Goal: Task Accomplishment & Management: Manage account settings

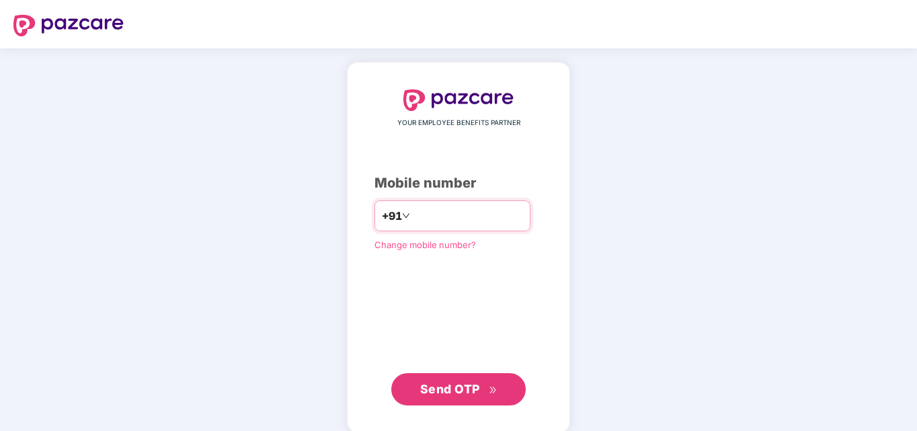
click at [459, 221] on input "number" at bounding box center [468, 216] width 110 height 22
type input "**********"
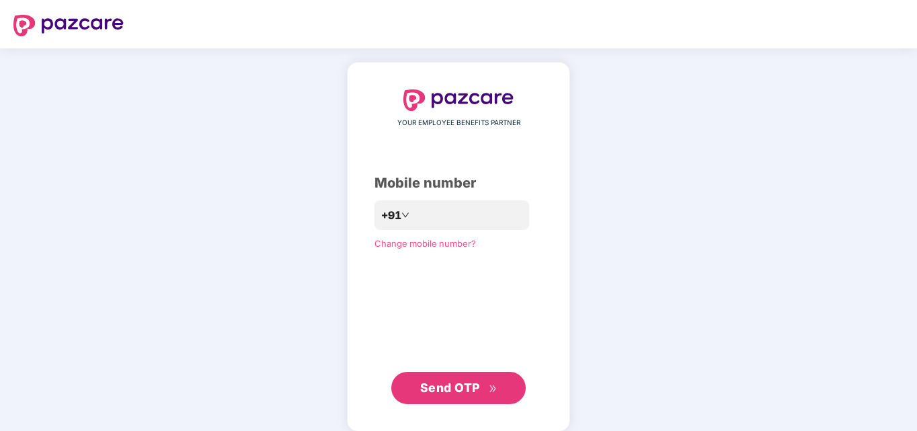
click at [470, 403] on button "Send OTP" at bounding box center [458, 388] width 135 height 32
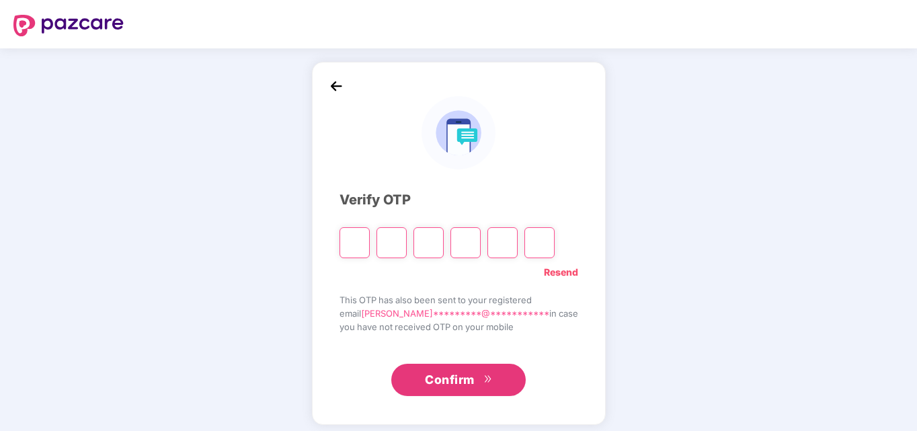
type input "*"
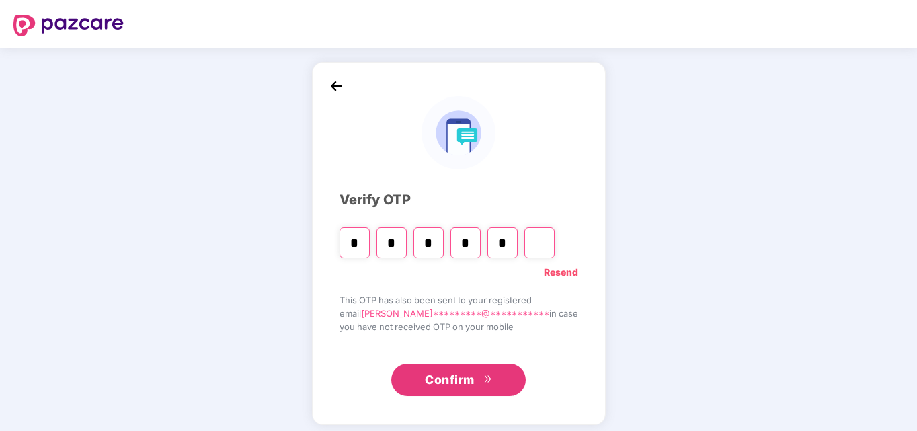
type input "*"
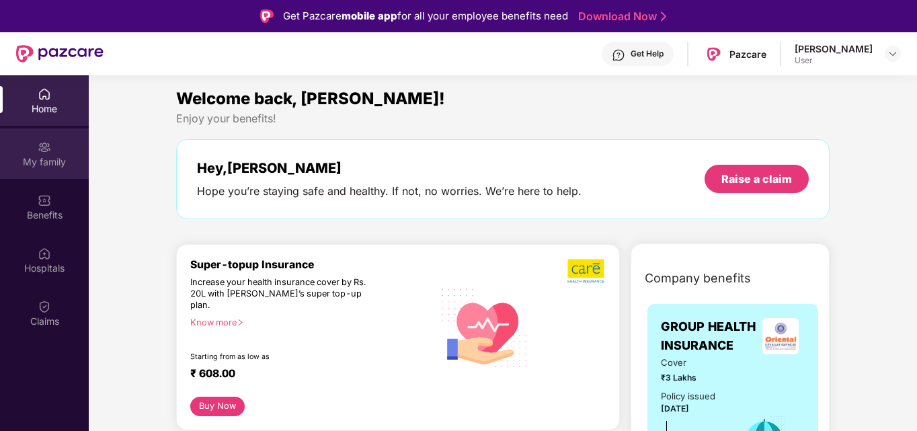
click at [42, 155] on div "My family" at bounding box center [44, 161] width 89 height 13
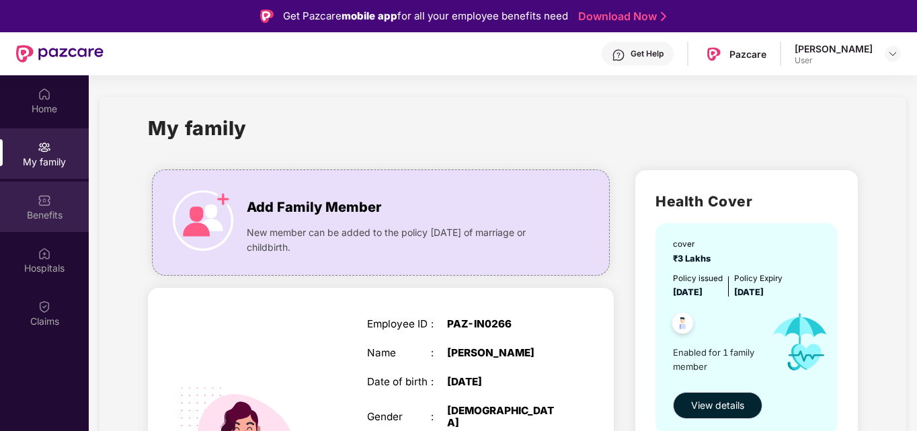
click at [50, 214] on div "Benefits" at bounding box center [44, 215] width 89 height 13
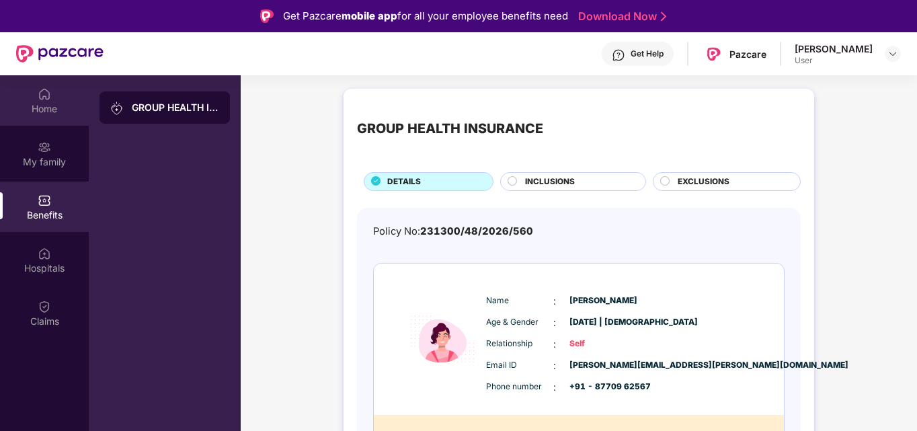
click at [36, 115] on div "Home" at bounding box center [44, 108] width 89 height 13
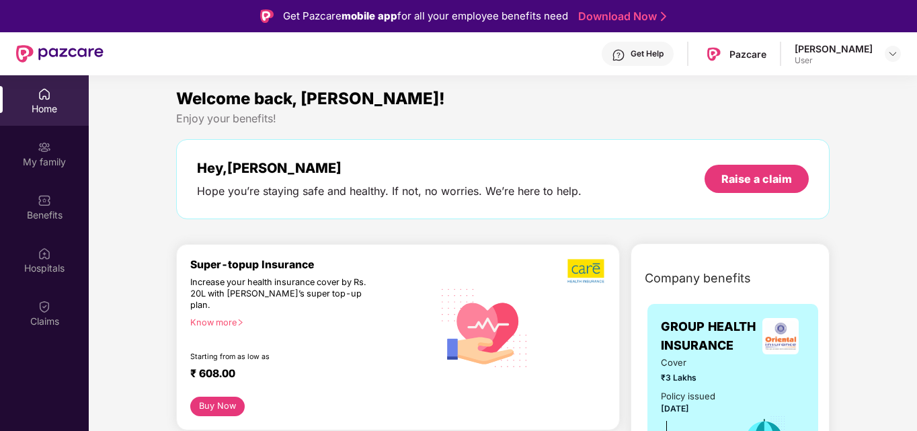
scroll to position [30, 0]
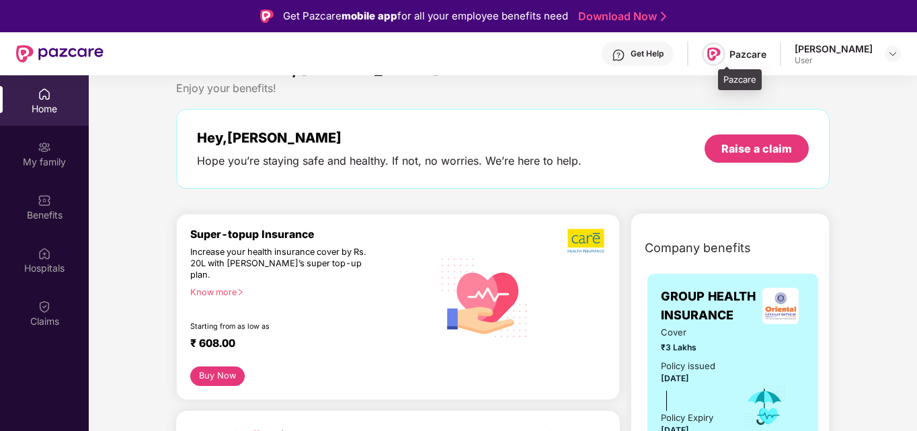
click at [724, 52] on img at bounding box center [714, 54] width 20 height 20
click at [763, 52] on div "Pazcare" at bounding box center [748, 54] width 37 height 13
click at [899, 54] on div at bounding box center [893, 54] width 16 height 16
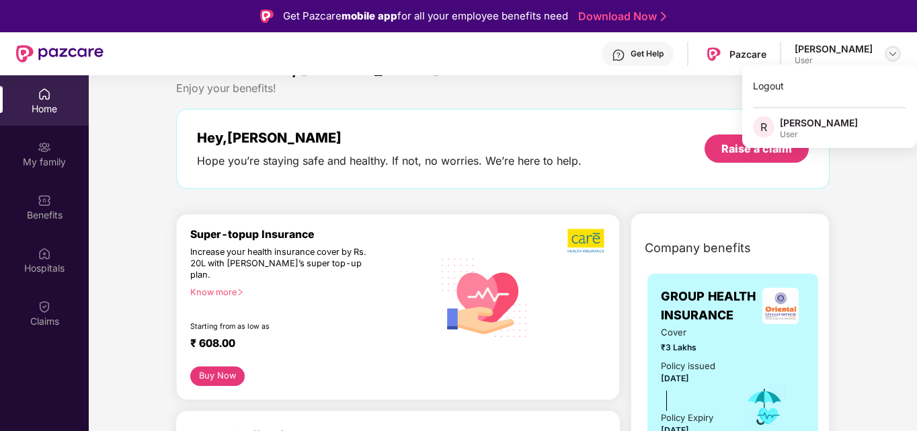
click at [899, 54] on div at bounding box center [893, 54] width 16 height 16
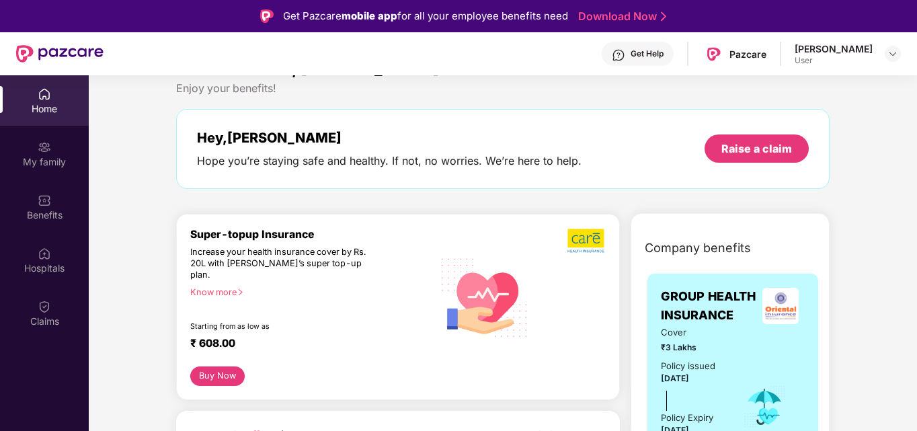
click at [564, 121] on div "Hey, Rishita Hope you’re staying safe and healthy. If not, no worries. We’re he…" at bounding box center [503, 149] width 654 height 80
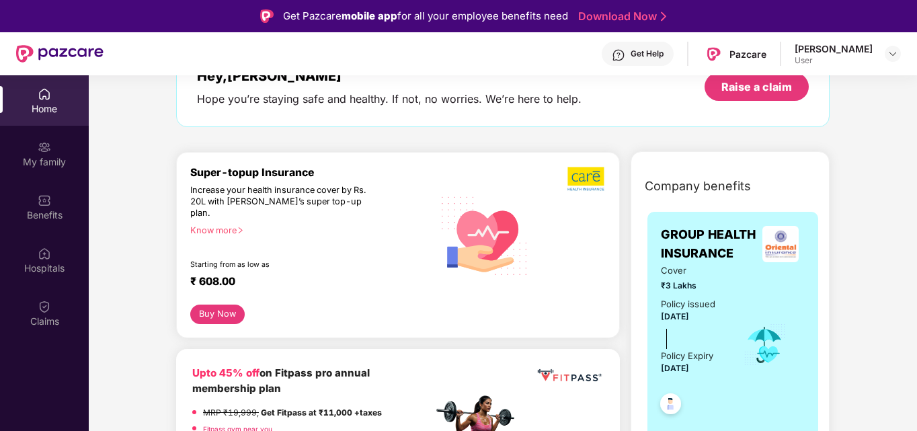
scroll to position [98, 0]
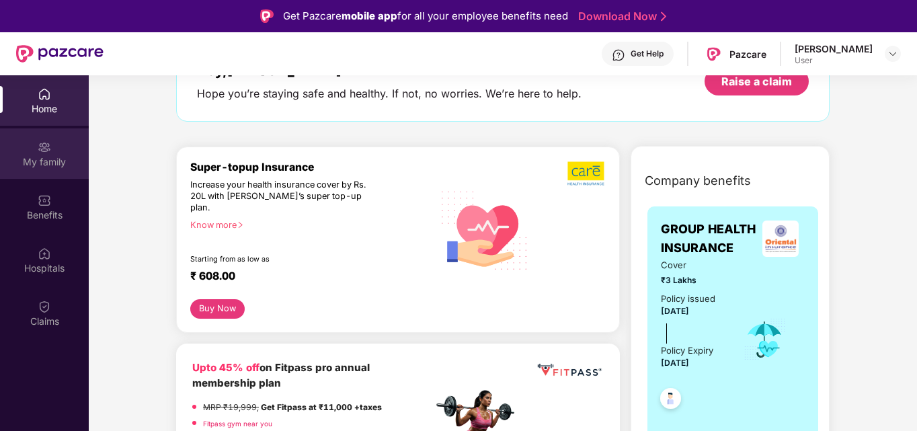
click at [4, 131] on div "My family" at bounding box center [44, 153] width 89 height 50
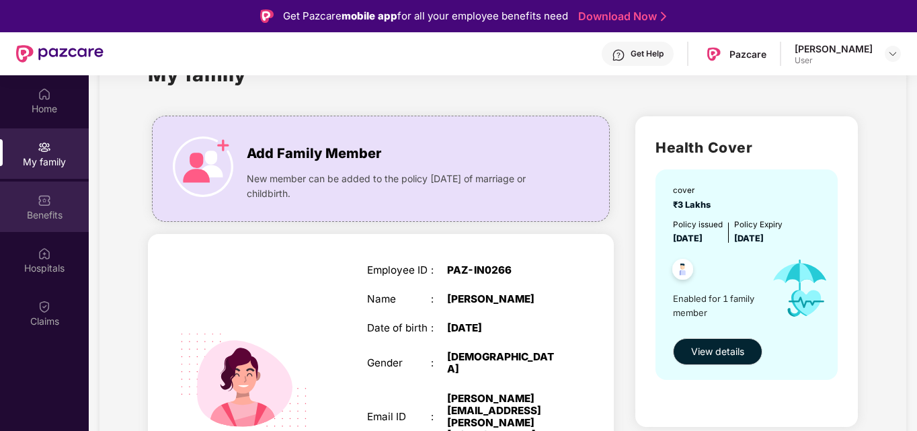
scroll to position [56, 0]
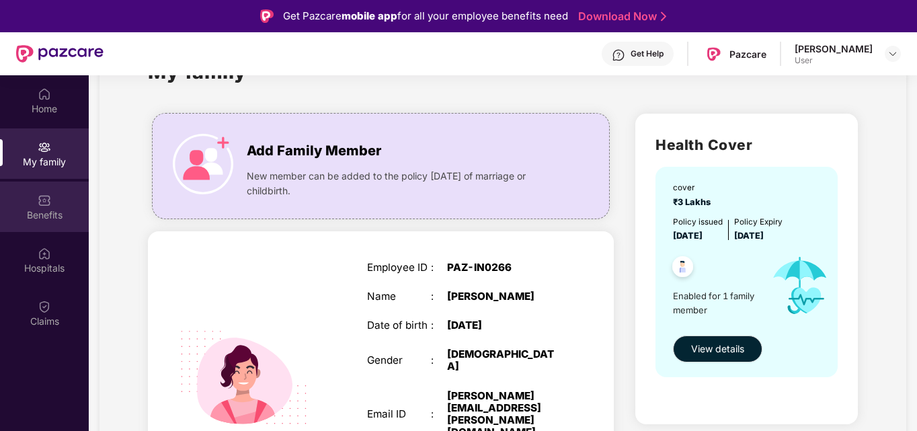
click at [52, 182] on div "Benefits" at bounding box center [44, 207] width 89 height 50
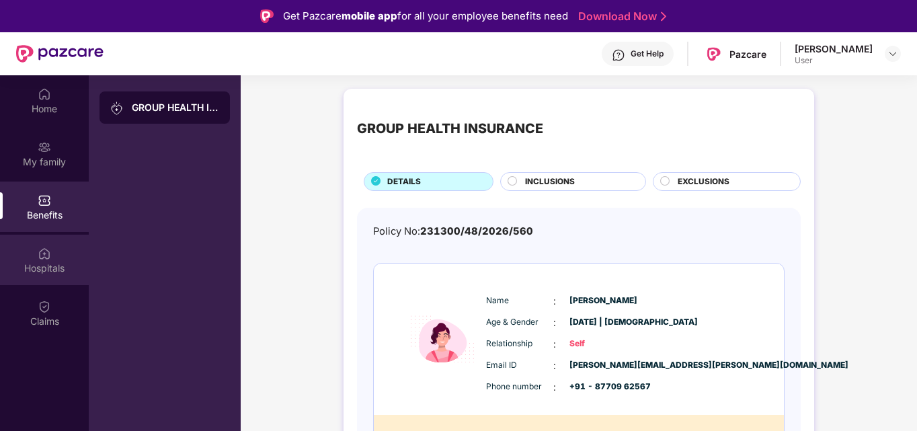
click at [55, 253] on div "Hospitals" at bounding box center [44, 260] width 89 height 50
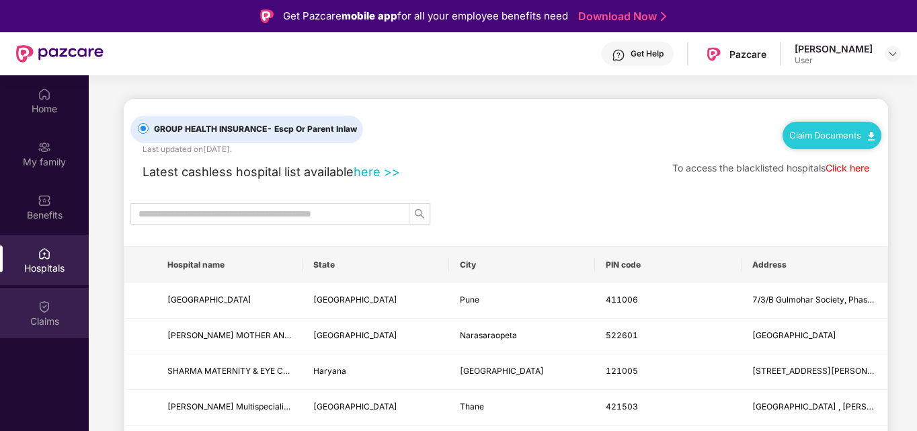
click at [52, 305] on div "Claims" at bounding box center [44, 313] width 89 height 50
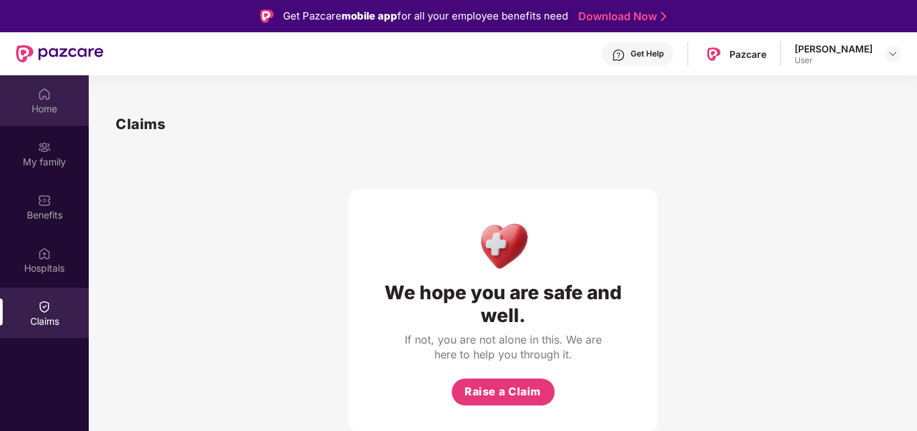
click at [30, 104] on div "Home" at bounding box center [44, 108] width 89 height 13
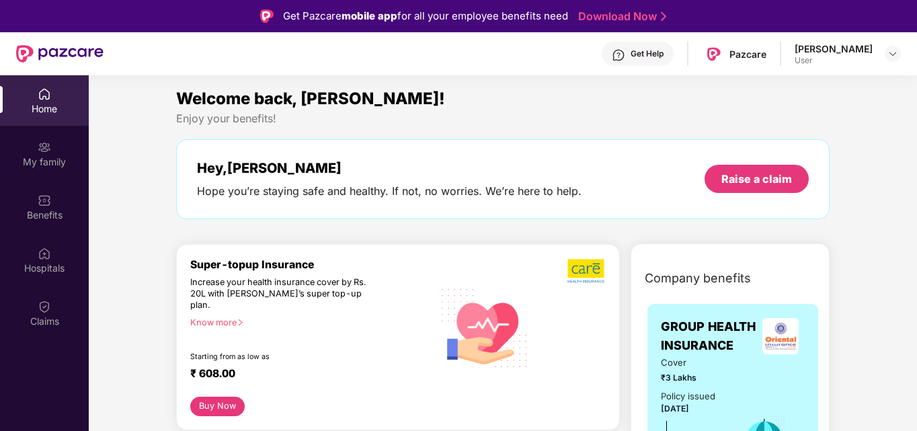
click at [461, 87] on div "Welcome back, Rishita!" at bounding box center [503, 99] width 654 height 26
click at [890, 52] on img at bounding box center [893, 53] width 11 height 11
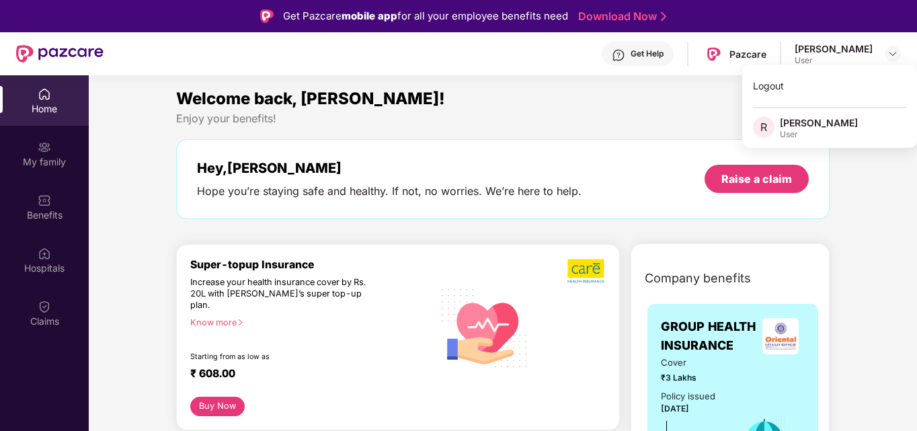
click at [655, 102] on div "Welcome back, Rishita!" at bounding box center [503, 99] width 654 height 26
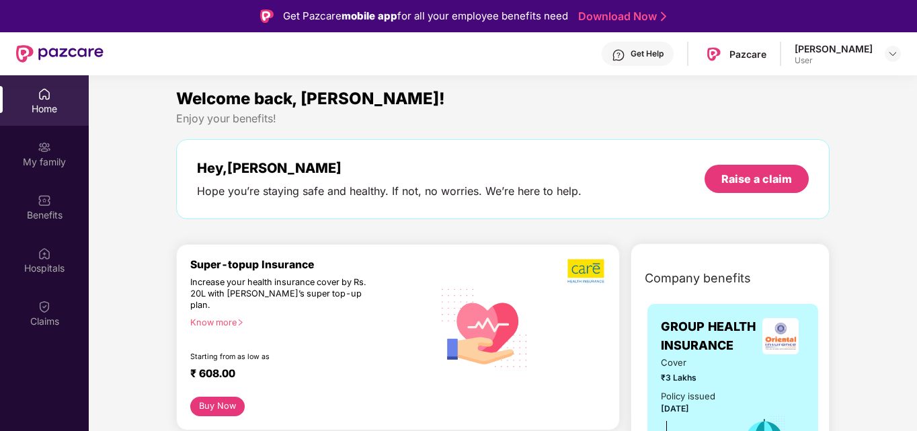
scroll to position [115, 0]
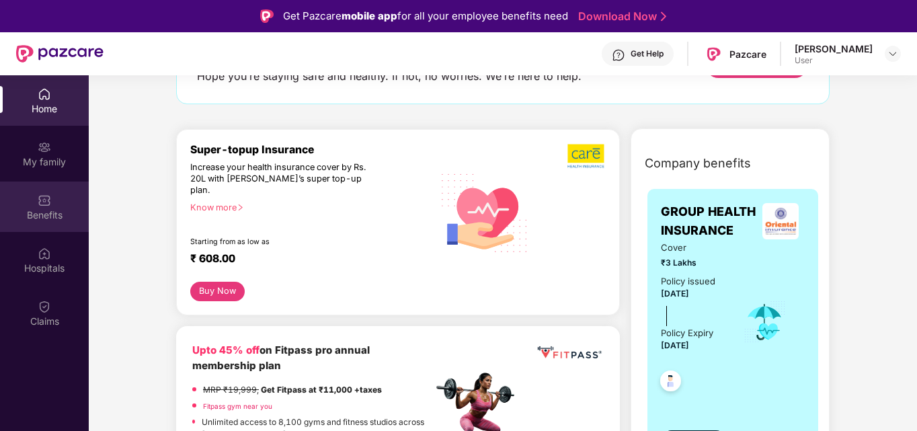
click at [5, 204] on div "Benefits" at bounding box center [44, 207] width 89 height 50
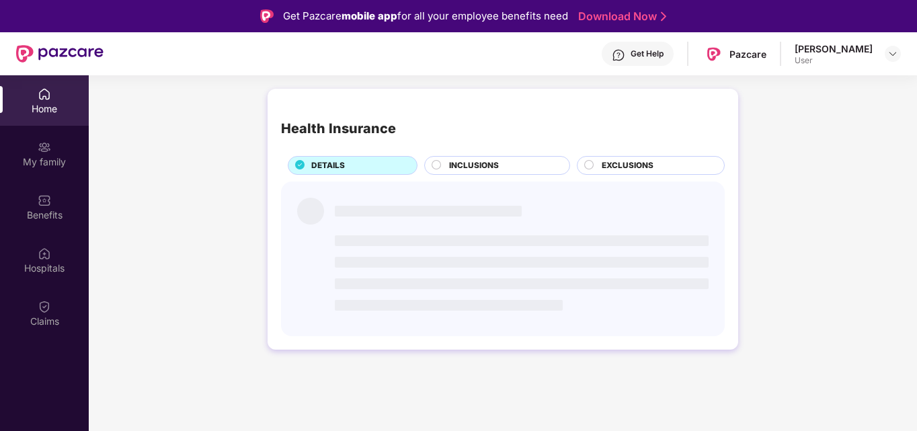
scroll to position [0, 0]
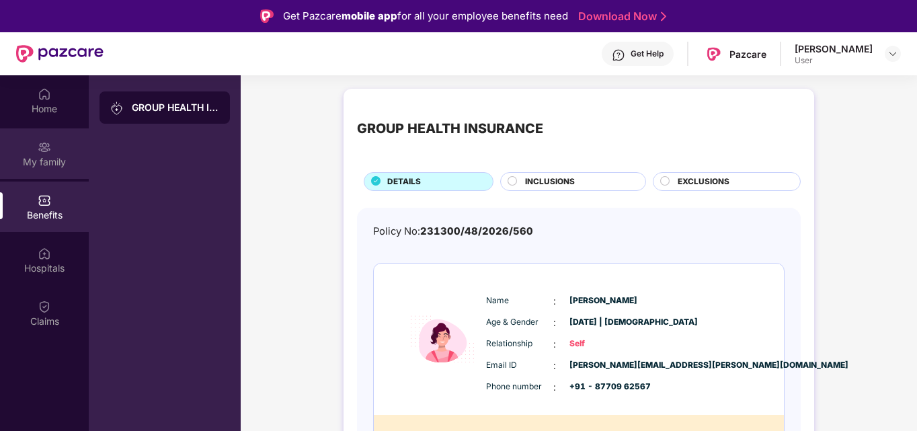
click at [37, 172] on div "My family" at bounding box center [44, 153] width 89 height 50
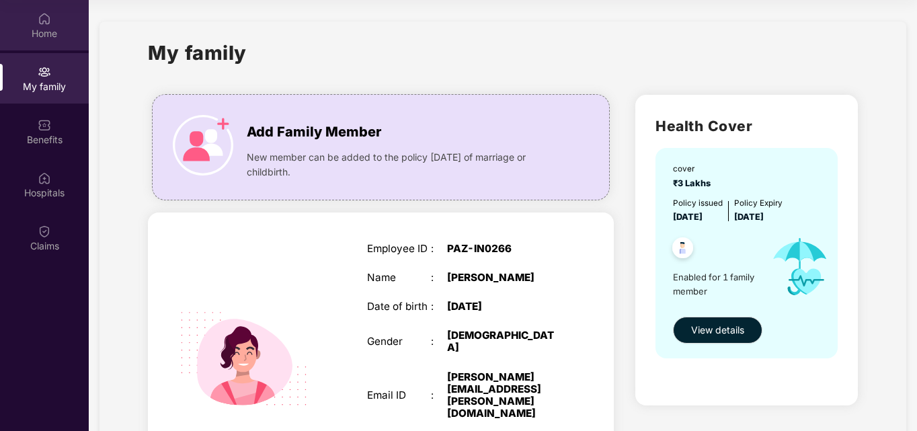
click at [36, 22] on div "Home" at bounding box center [44, 25] width 89 height 50
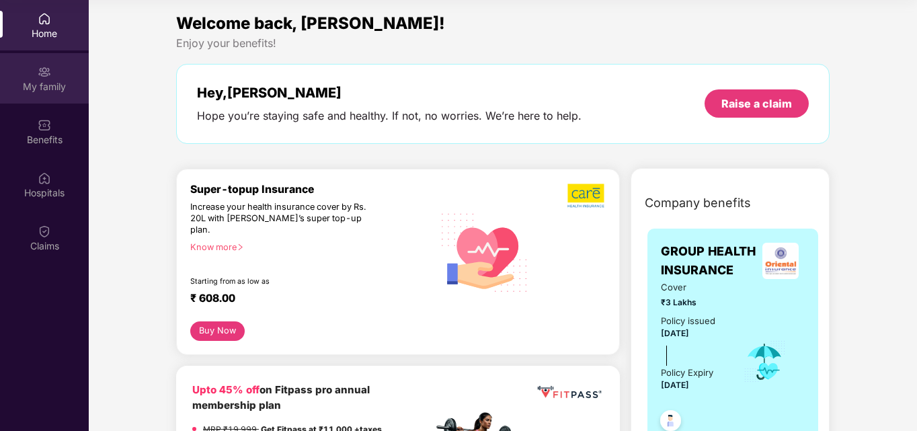
click at [51, 58] on div "My family" at bounding box center [44, 78] width 89 height 50
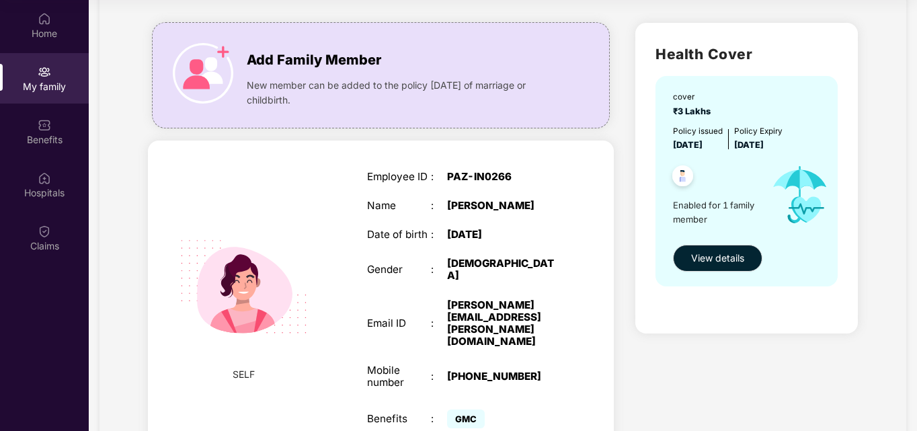
scroll to position [120, 0]
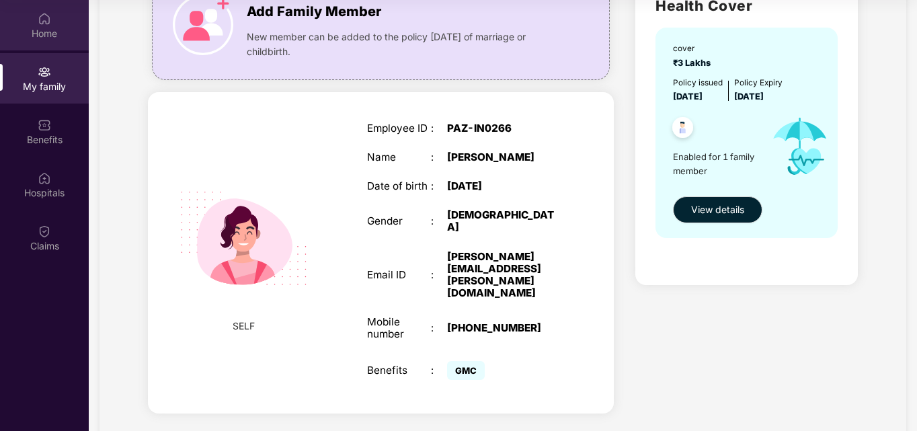
click at [24, 24] on div "Home" at bounding box center [44, 25] width 89 height 50
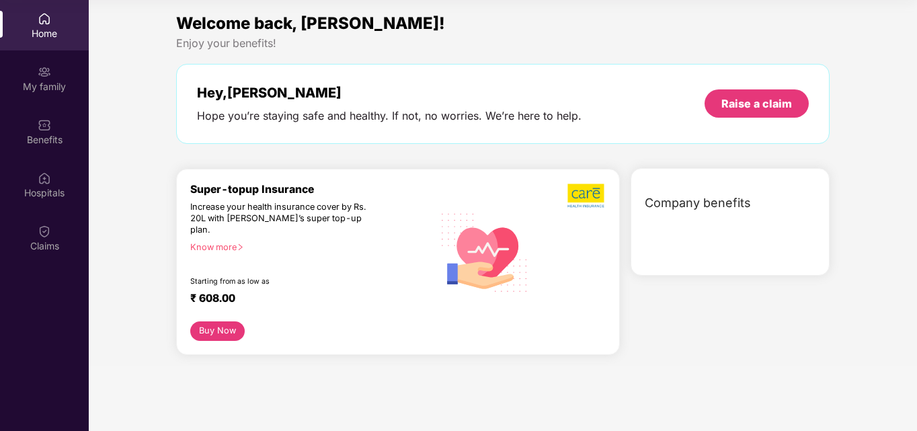
scroll to position [0, 0]
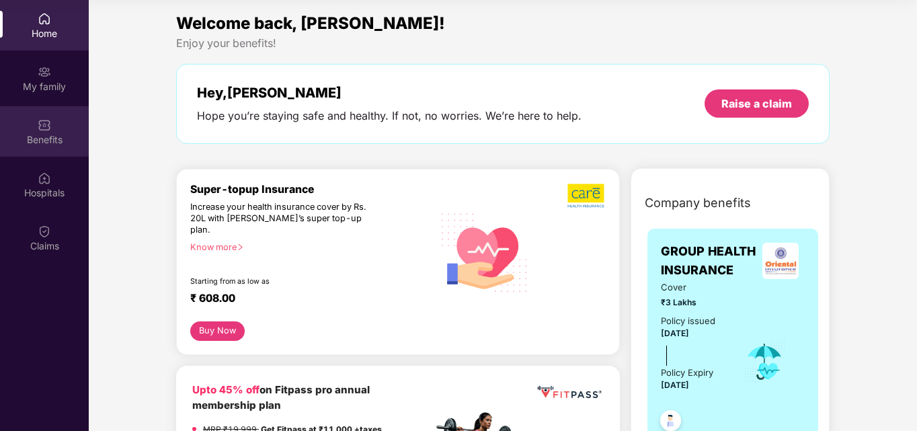
click at [40, 137] on div "Benefits" at bounding box center [44, 139] width 89 height 13
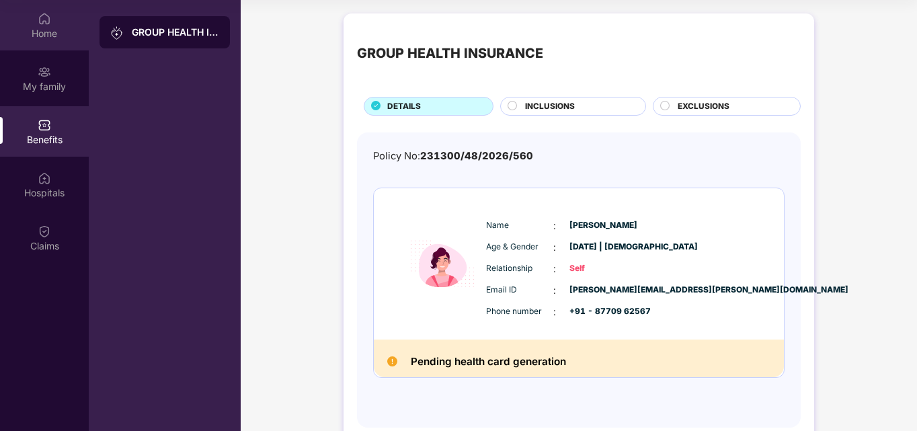
click at [50, 31] on div "Home" at bounding box center [44, 33] width 89 height 13
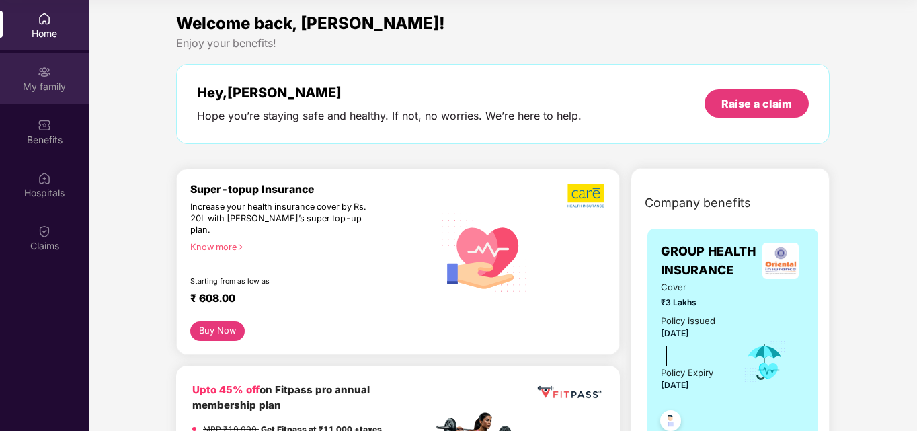
click at [48, 83] on div "My family" at bounding box center [44, 86] width 89 height 13
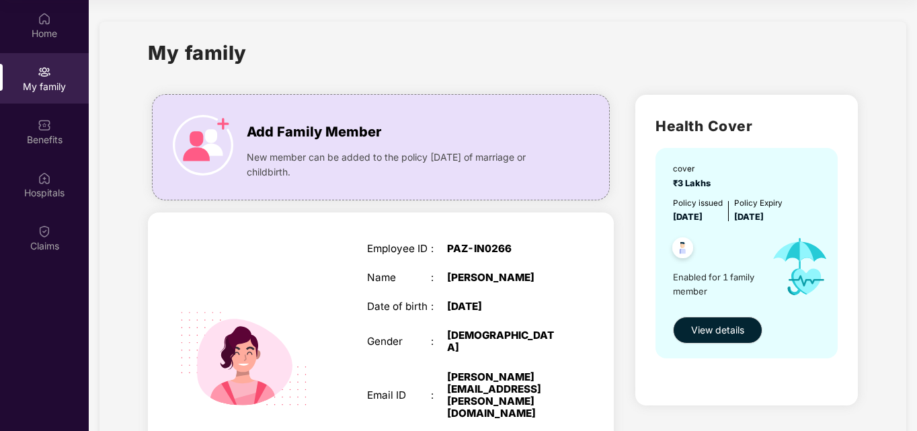
scroll to position [46, 0]
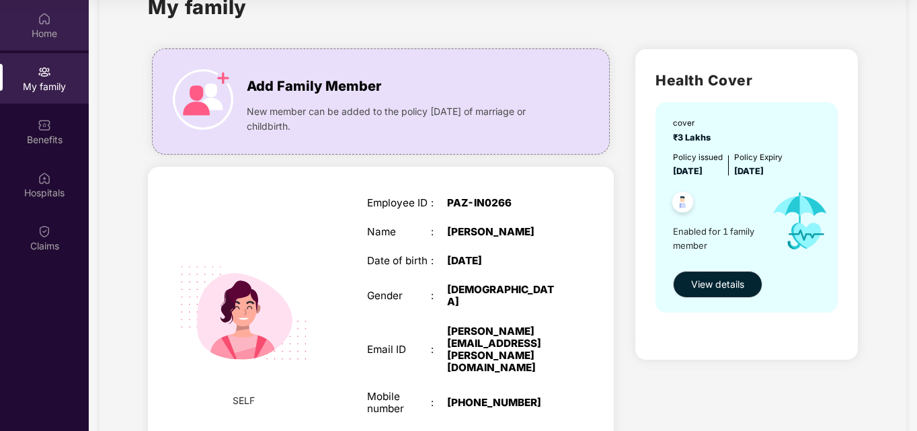
click at [50, 28] on div "Home" at bounding box center [44, 33] width 89 height 13
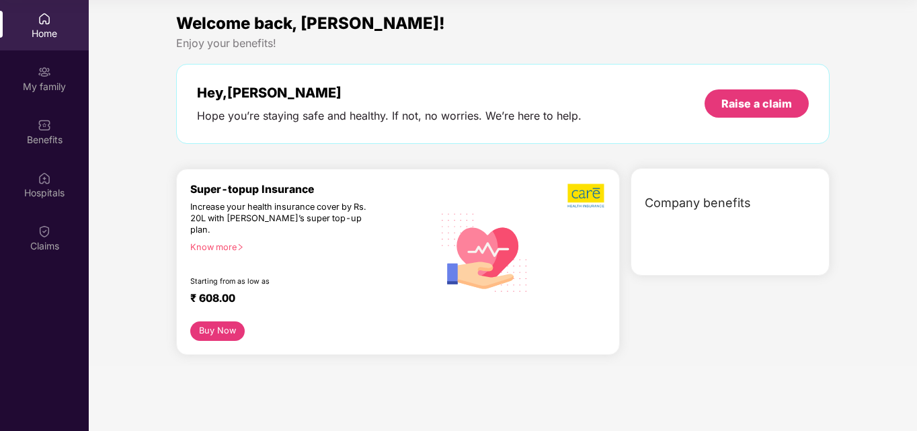
scroll to position [0, 0]
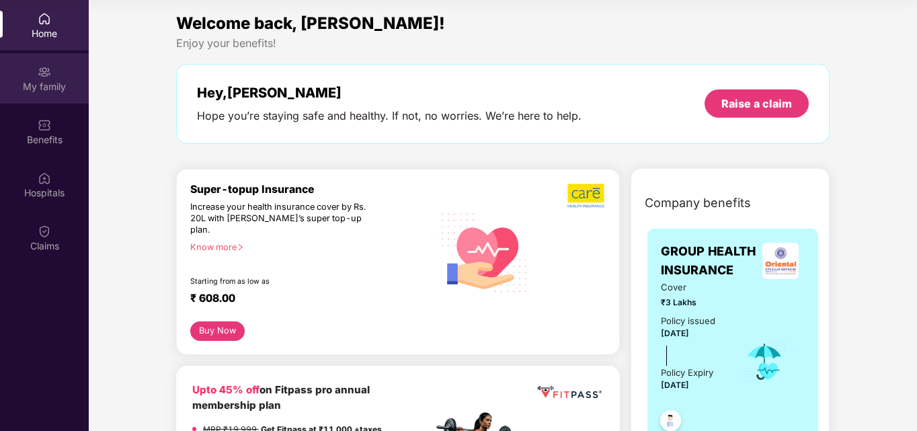
click at [45, 81] on div "My family" at bounding box center [44, 86] width 89 height 13
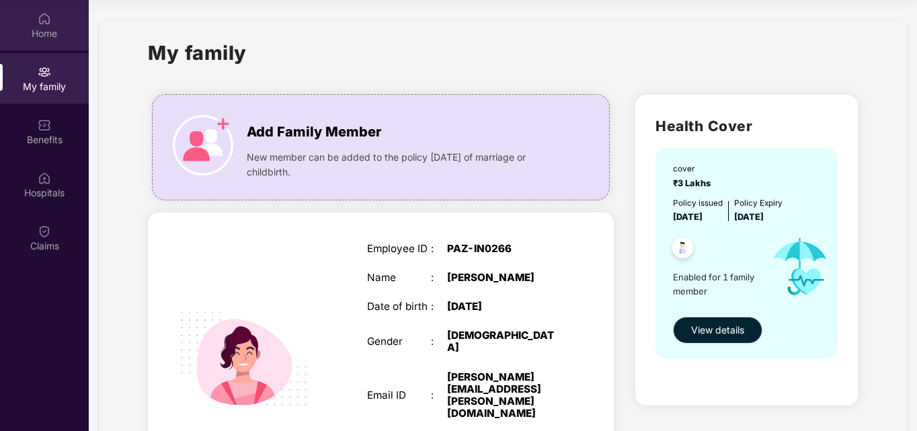
click at [38, 27] on div "Home" at bounding box center [44, 33] width 89 height 13
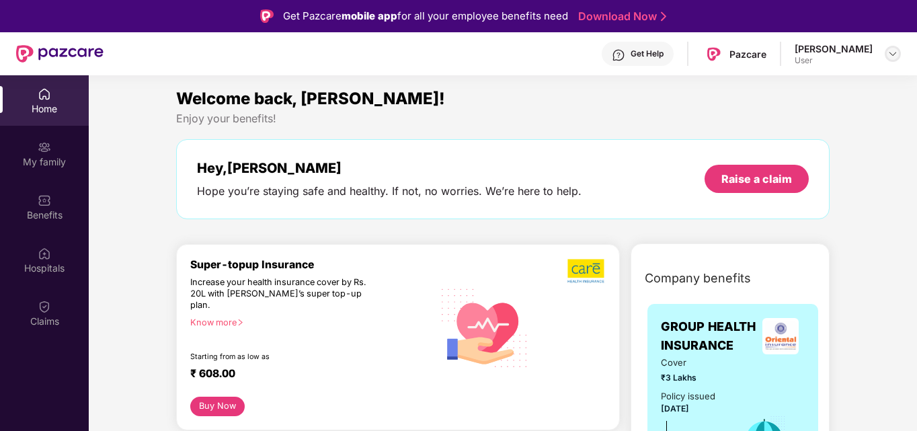
click at [888, 60] on div at bounding box center [893, 54] width 16 height 16
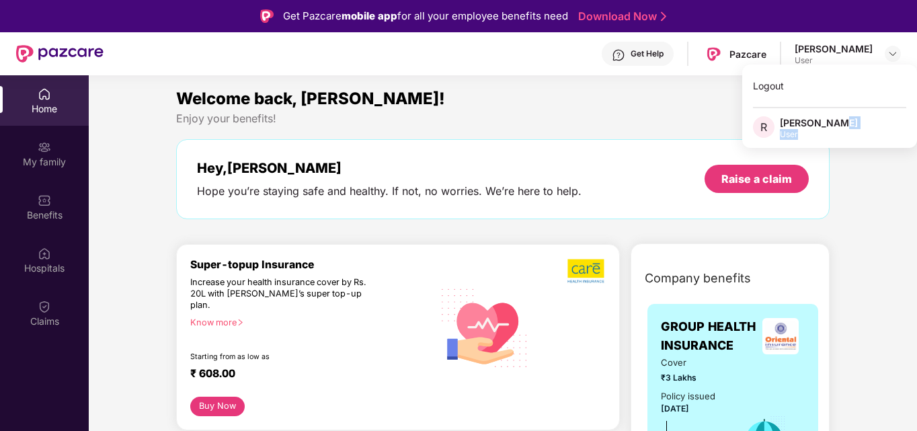
drag, startPoint x: 827, startPoint y: 133, endPoint x: 828, endPoint y: 124, distance: 9.4
click at [828, 124] on div "Rishita Nigam User" at bounding box center [819, 128] width 78 height 24
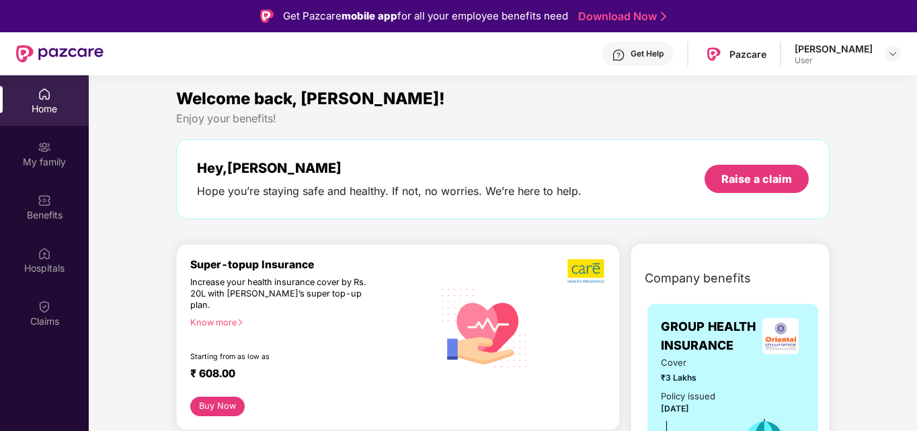
click at [884, 56] on div "Rishita Nigam User" at bounding box center [848, 54] width 106 height 24
click at [895, 53] on img at bounding box center [893, 53] width 11 height 11
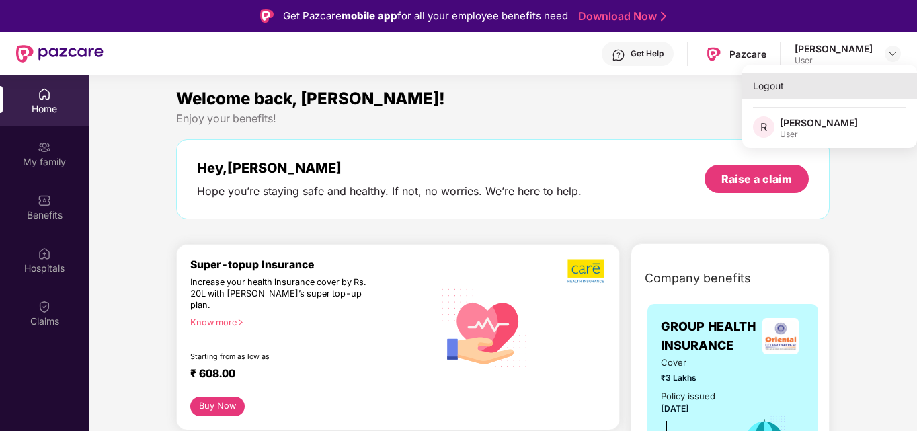
click at [820, 87] on div "Logout" at bounding box center [830, 86] width 175 height 26
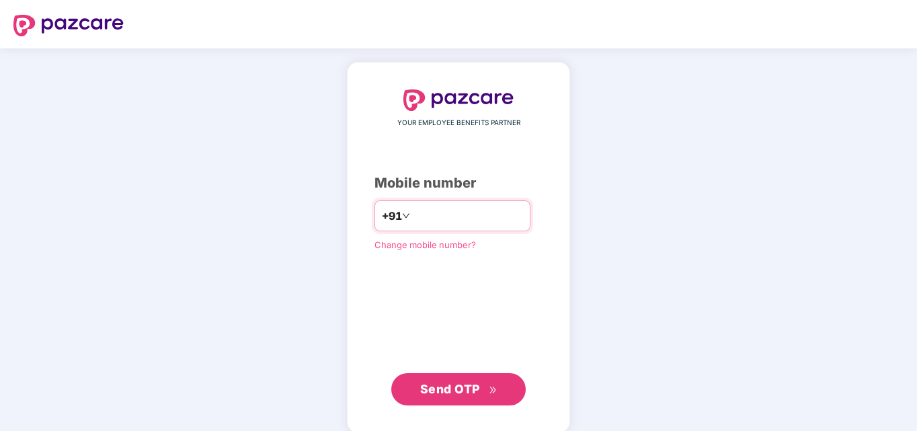
click at [460, 214] on input "number" at bounding box center [468, 216] width 110 height 22
type input "*"
type input "**********"
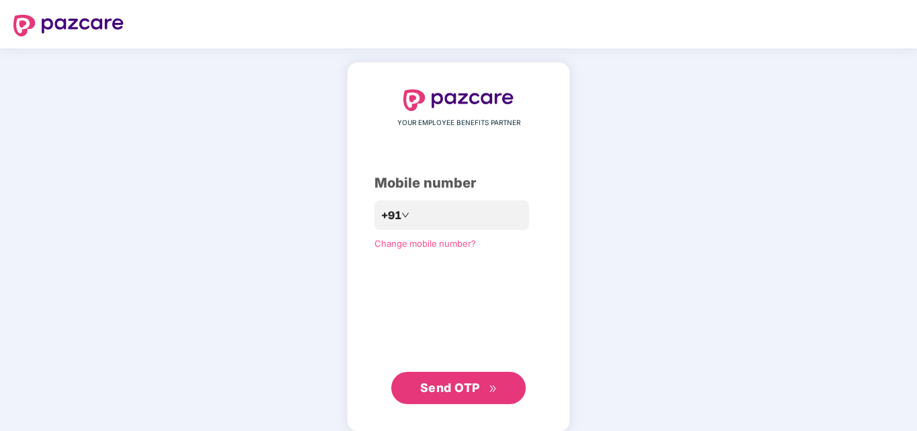
click at [462, 393] on span "Send OTP" at bounding box center [450, 388] width 60 height 14
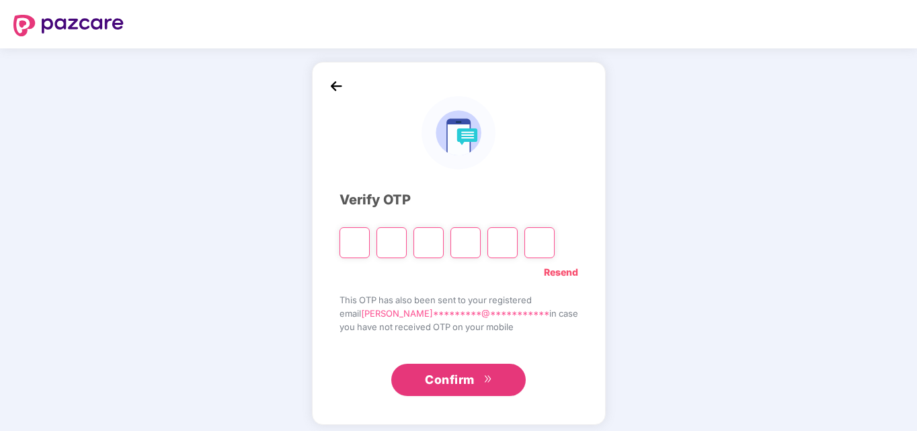
type input "*"
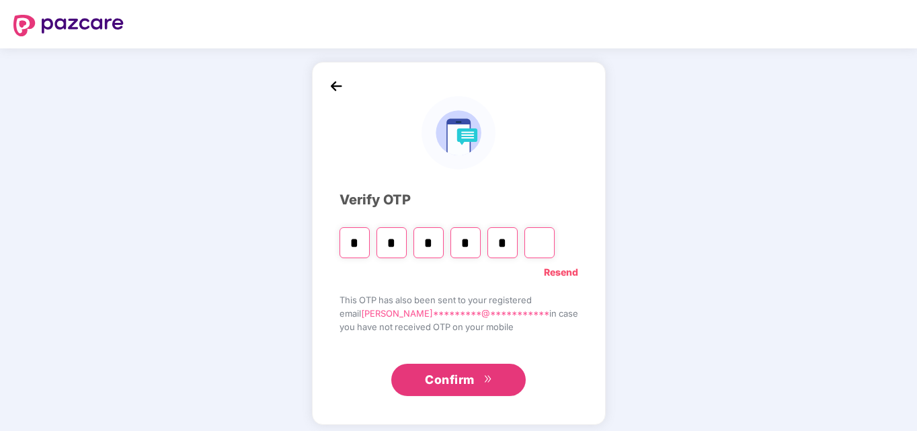
type input "*"
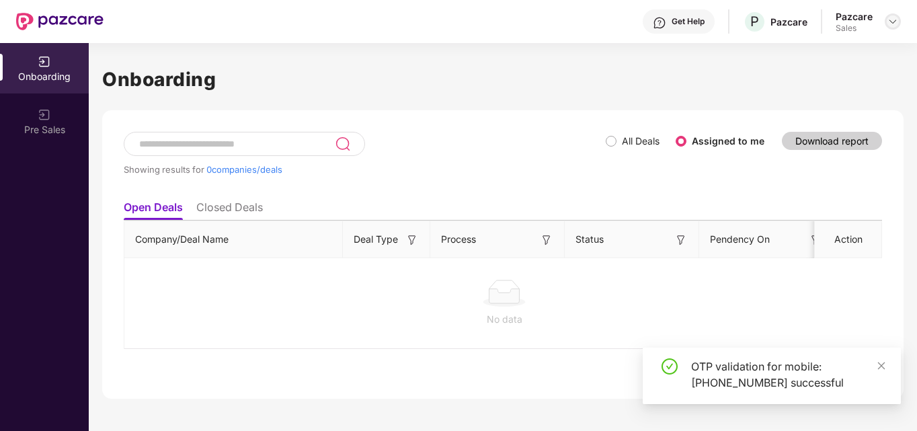
click at [894, 19] on img at bounding box center [893, 21] width 11 height 11
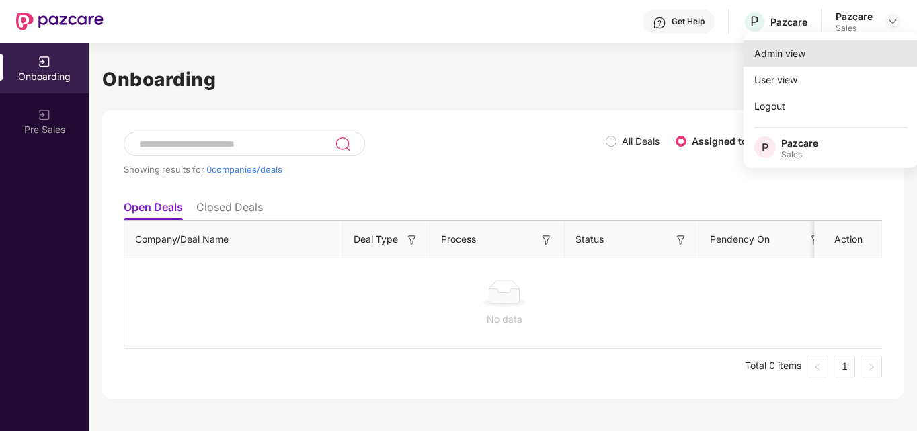
click at [825, 62] on div "Admin view" at bounding box center [831, 53] width 175 height 26
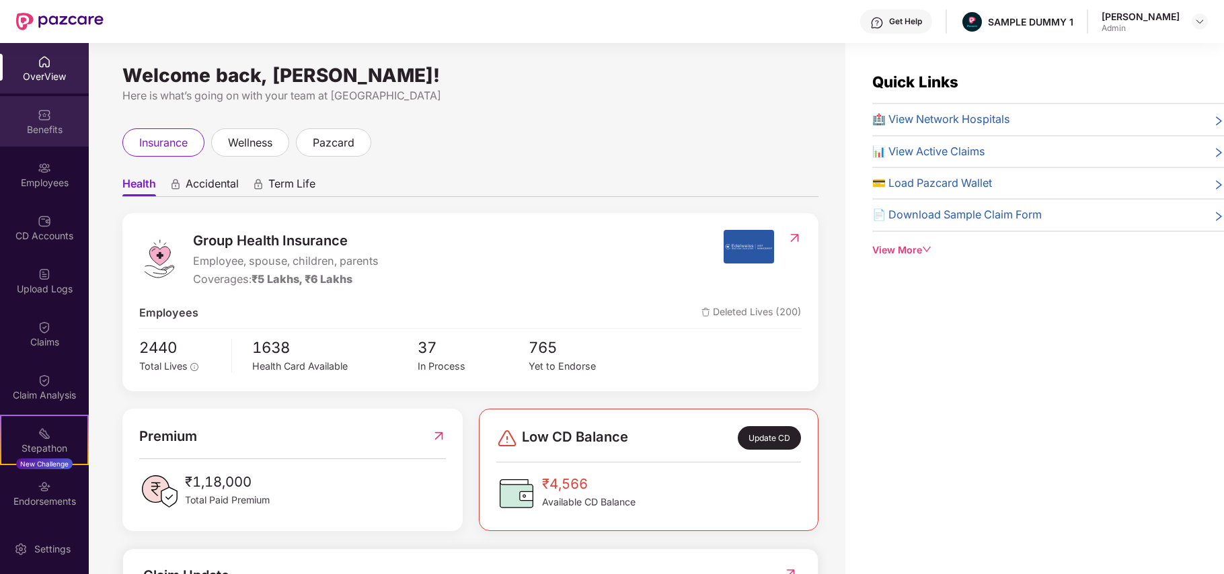
click at [4, 137] on div "Benefits" at bounding box center [44, 121] width 89 height 50
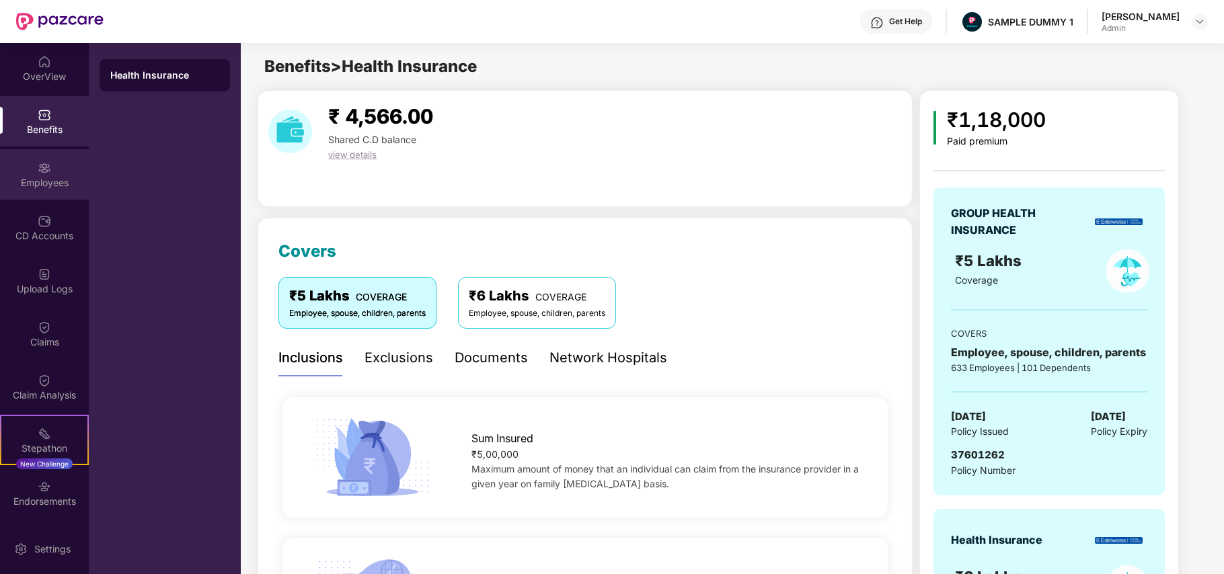
click at [14, 169] on div "Employees" at bounding box center [44, 174] width 89 height 50
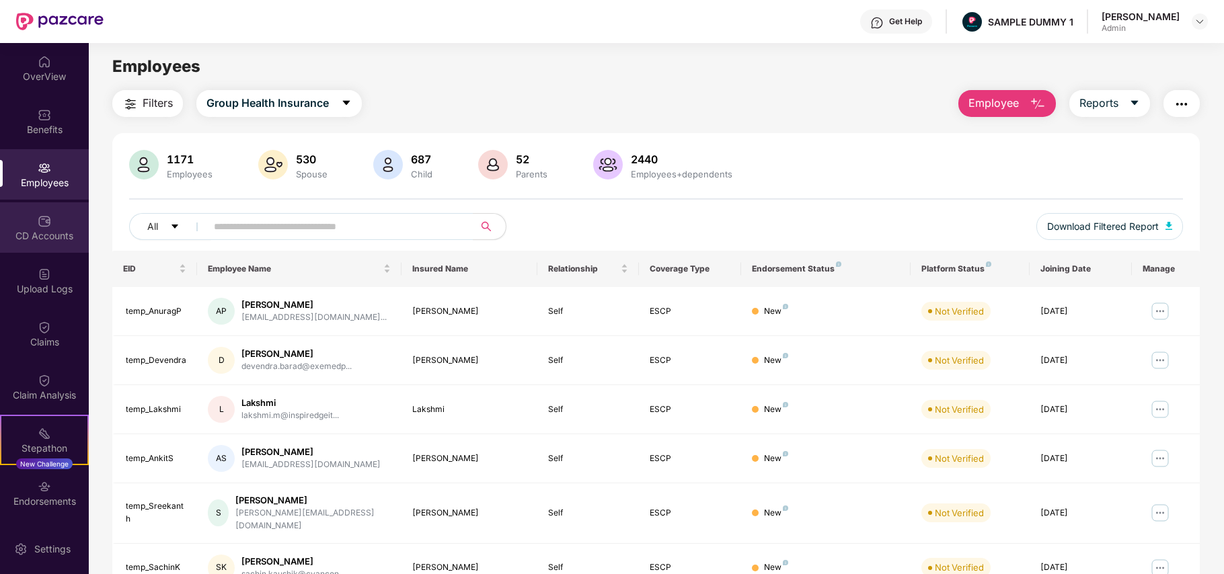
click at [33, 219] on div "CD Accounts" at bounding box center [44, 227] width 89 height 50
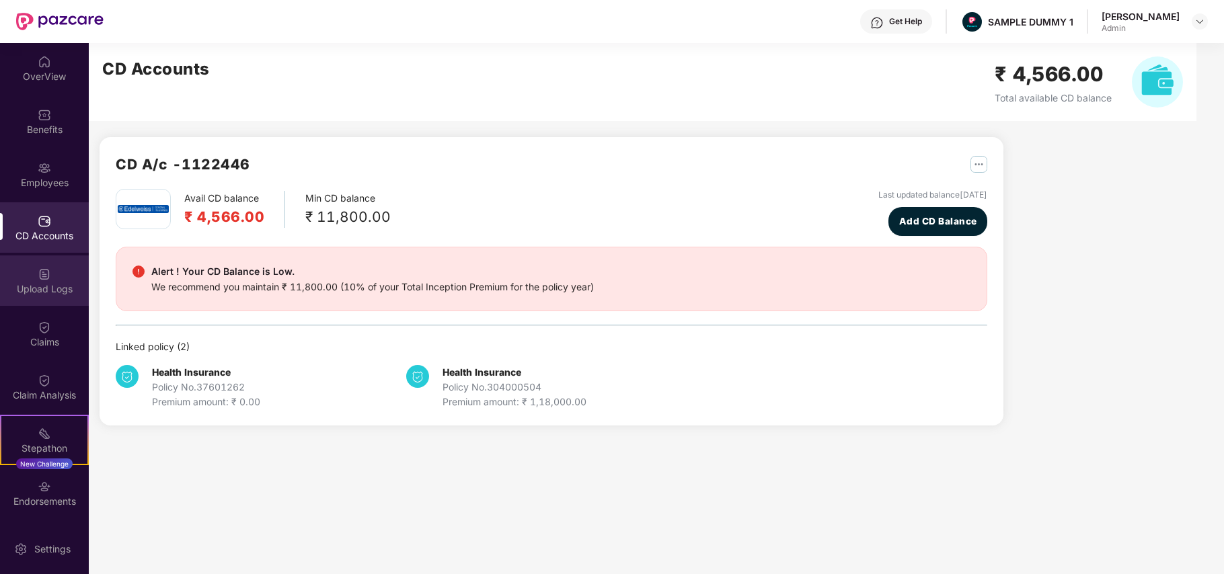
click at [52, 259] on div "Upload Logs" at bounding box center [44, 281] width 89 height 50
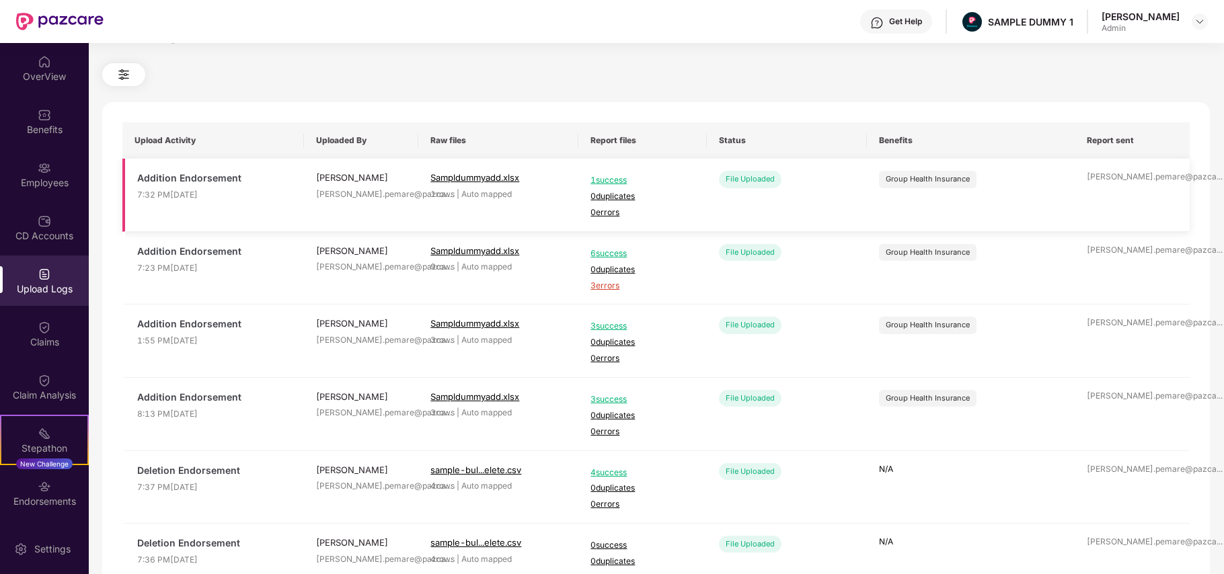
scroll to position [30, 0]
click at [46, 343] on div "Claims" at bounding box center [44, 342] width 89 height 13
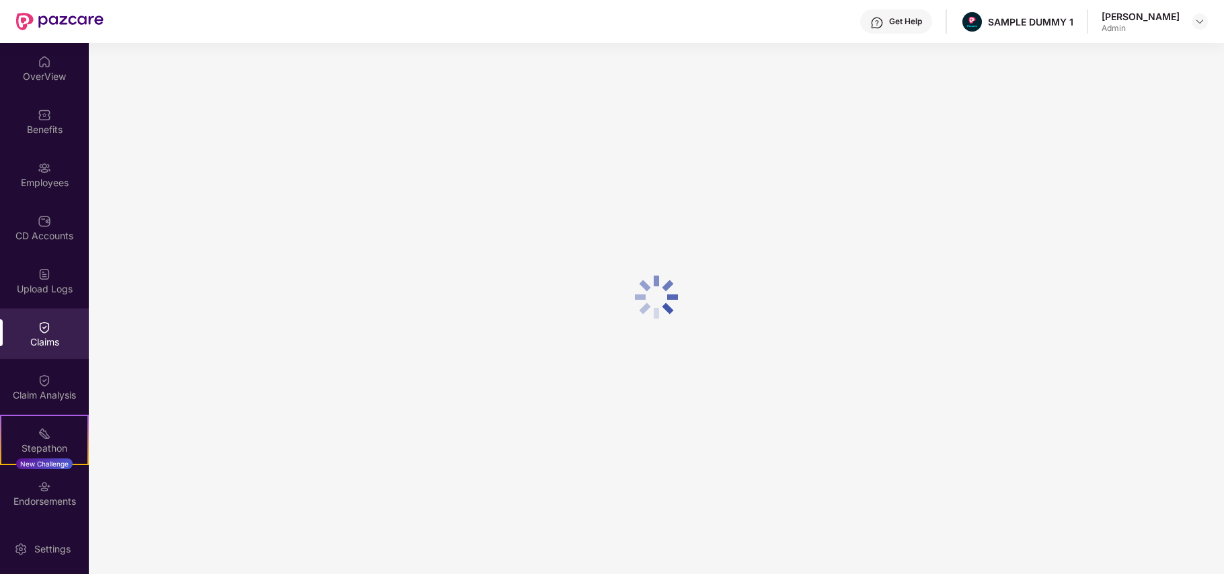
scroll to position [0, 0]
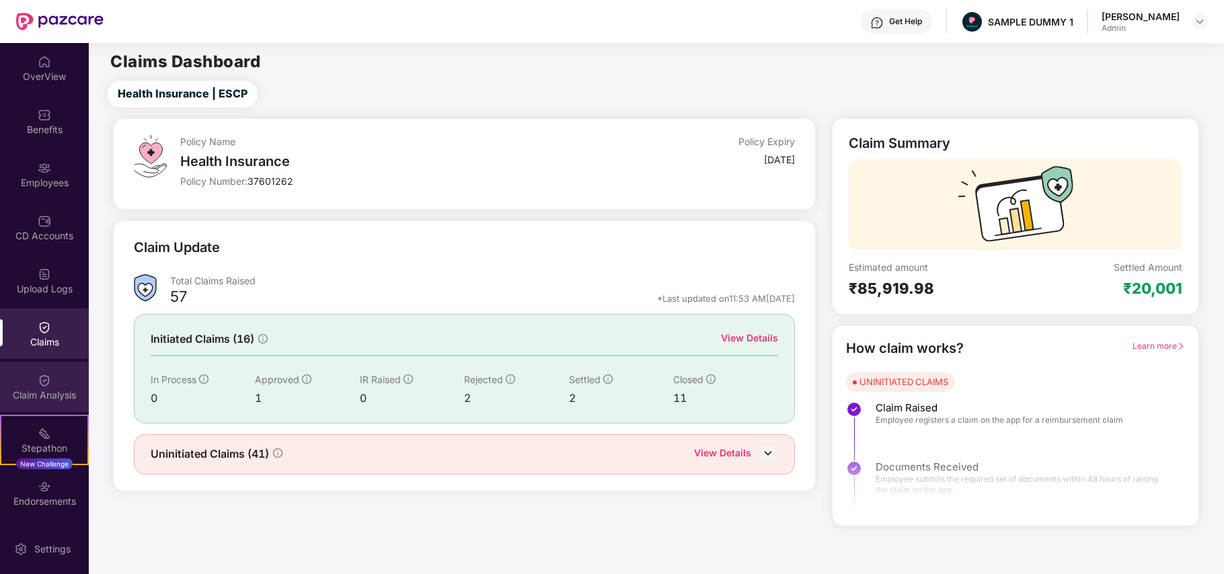
click at [75, 401] on div "Claim Analysis" at bounding box center [44, 395] width 89 height 13
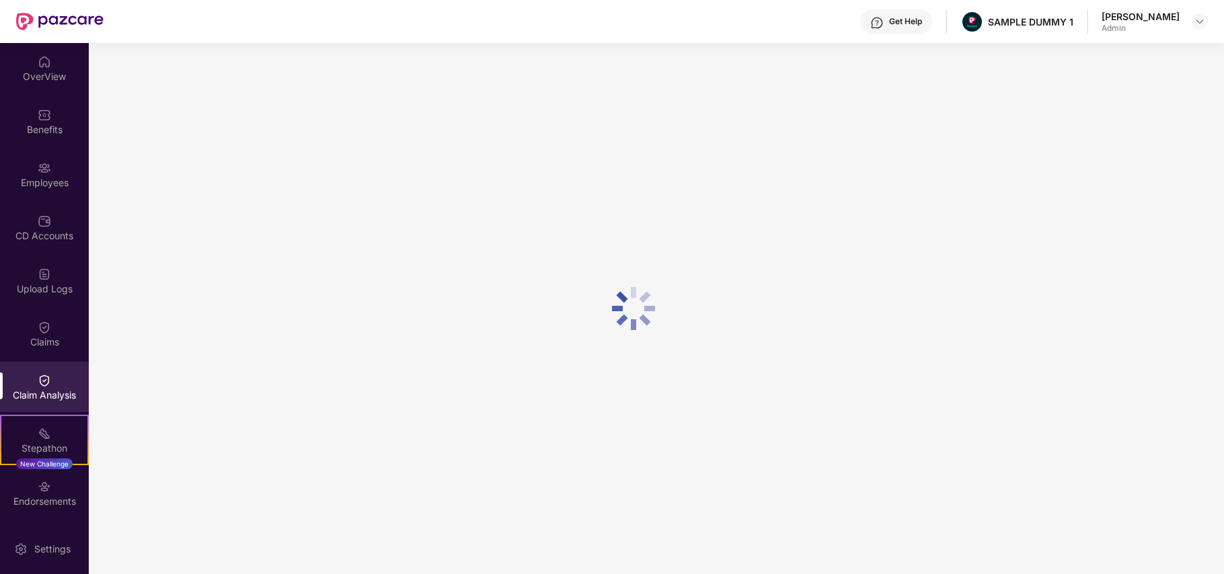
click at [25, 94] on div "OverView Benefits Employees CD Accounts Upload Logs Claims Claim Analysis Stepa…" at bounding box center [44, 283] width 89 height 481
click at [27, 85] on div "OverView" at bounding box center [44, 68] width 89 height 50
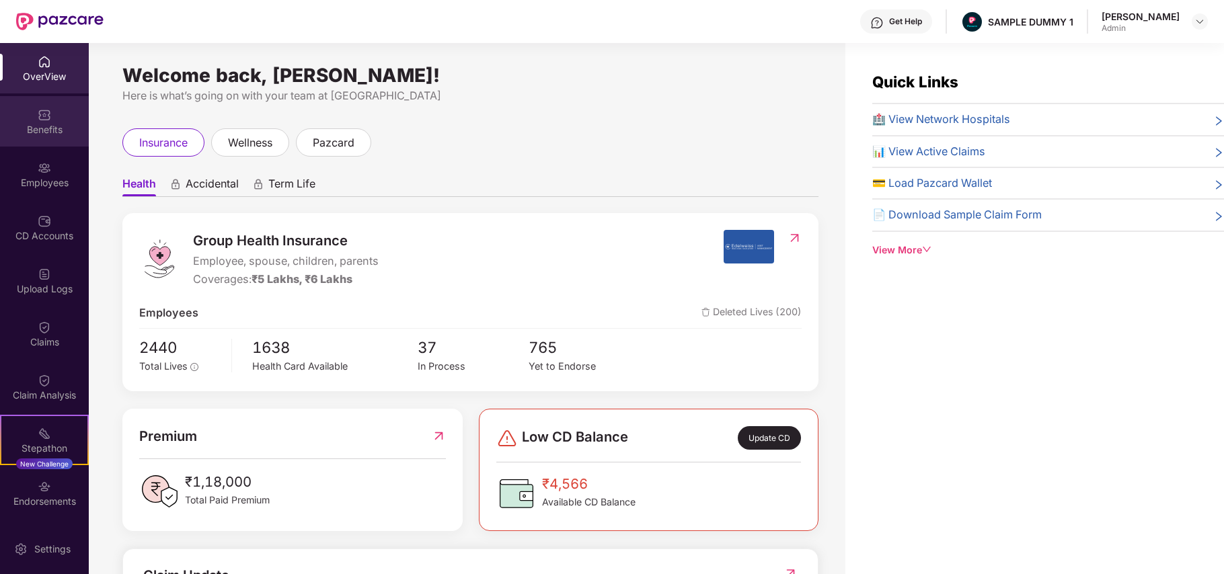
click at [44, 138] on div "Benefits" at bounding box center [44, 121] width 89 height 50
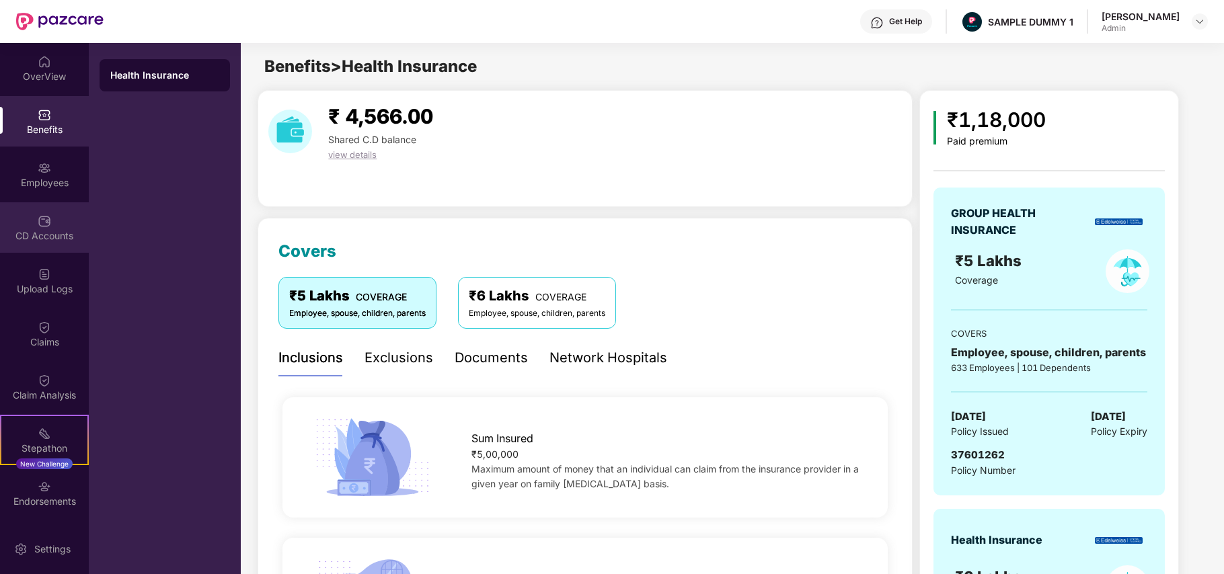
click at [50, 213] on div "CD Accounts" at bounding box center [44, 227] width 89 height 50
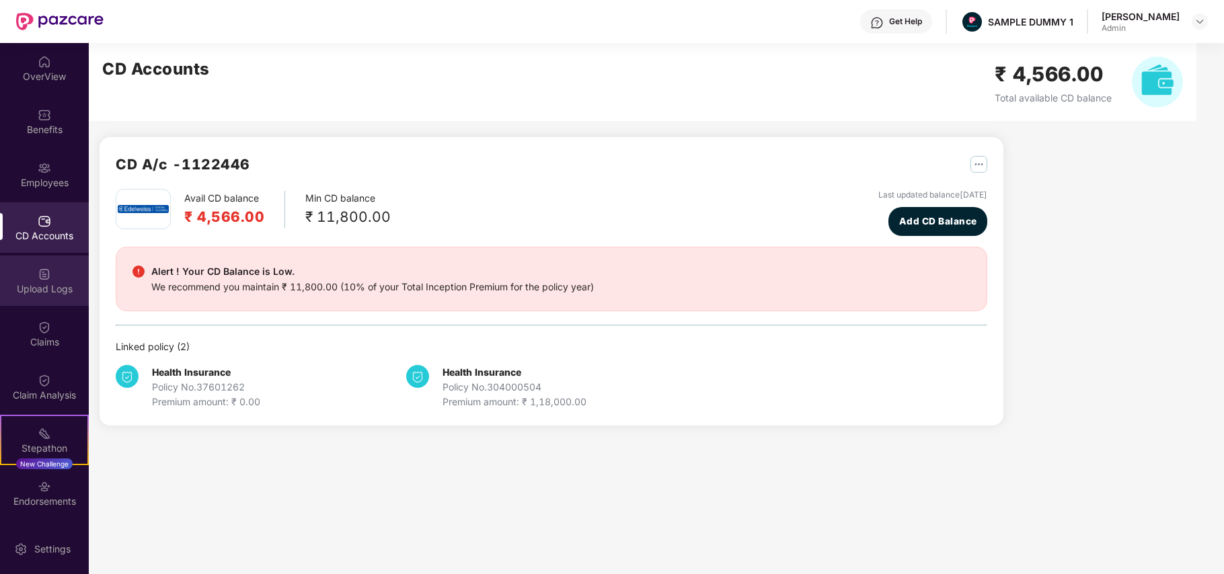
click at [46, 280] on div "Upload Logs" at bounding box center [44, 281] width 89 height 50
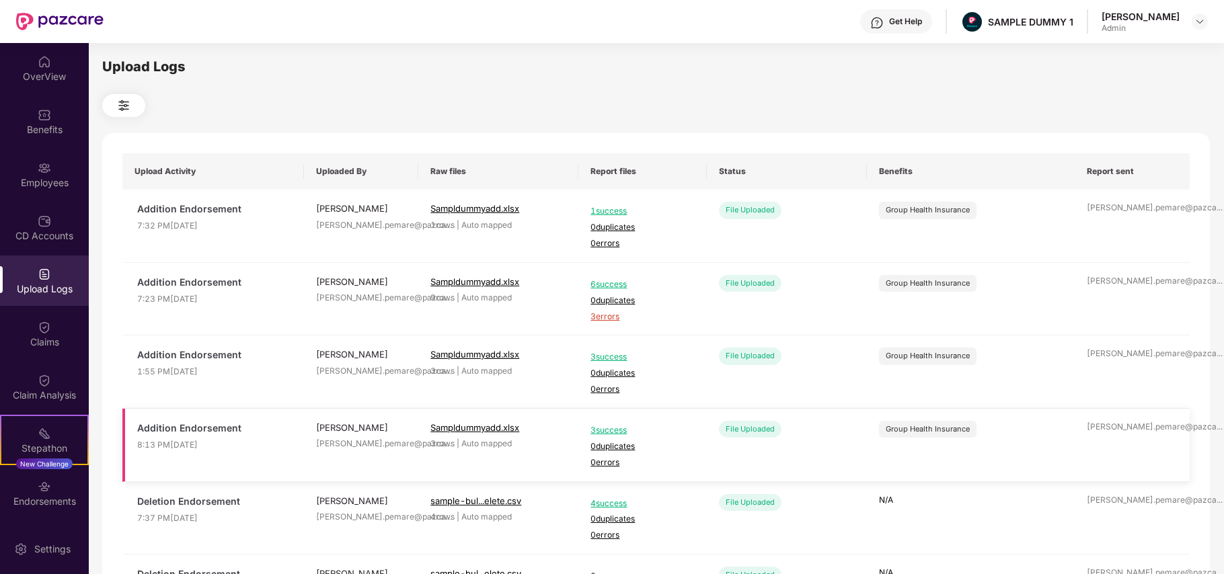
click at [917, 430] on td "Group Health Insurance" at bounding box center [971, 445] width 209 height 73
click at [33, 68] on div "OverView" at bounding box center [44, 68] width 89 height 50
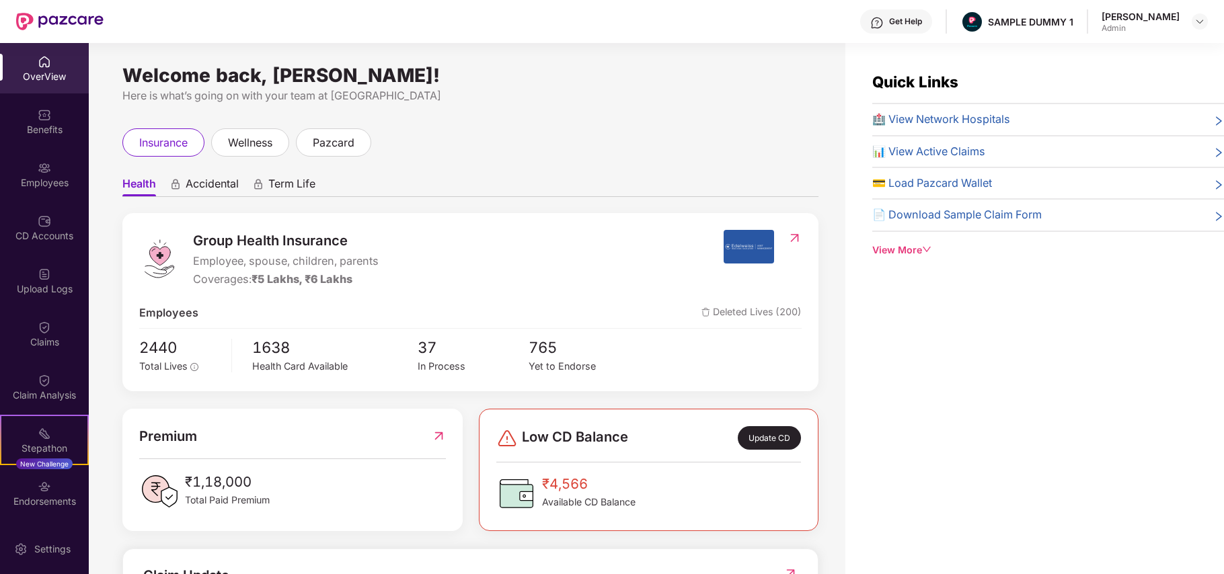
click at [912, 22] on div "Get Help" at bounding box center [905, 21] width 33 height 11
click at [205, 184] on span "Accidental" at bounding box center [212, 187] width 53 height 20
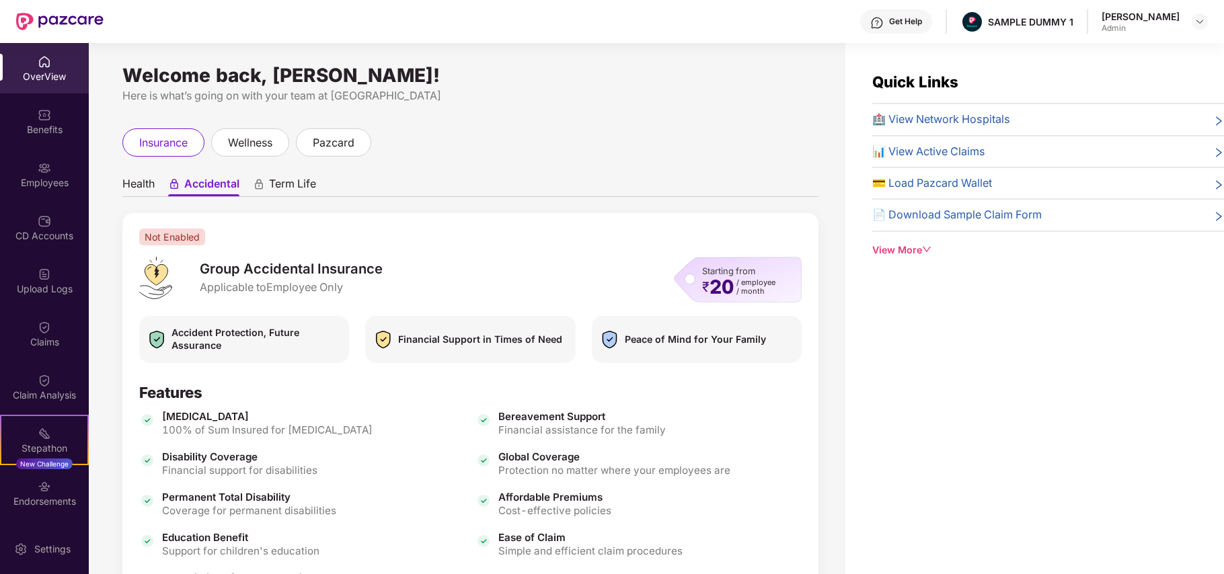
click at [287, 184] on span "Term Life" at bounding box center [292, 187] width 47 height 20
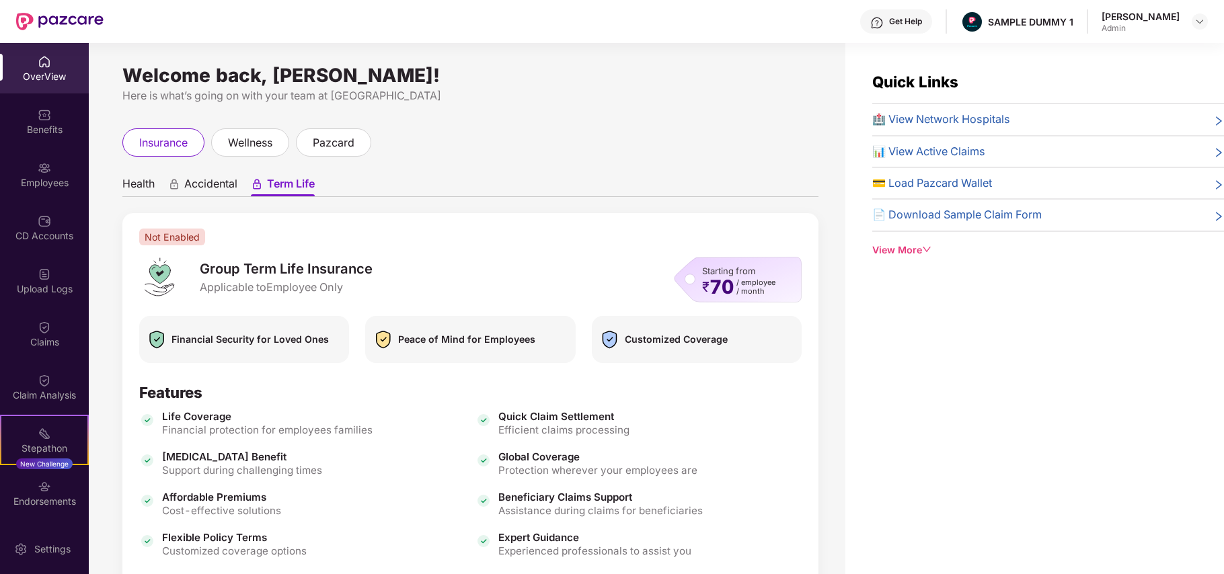
click at [184, 179] on span "Accidental" at bounding box center [210, 187] width 53 height 20
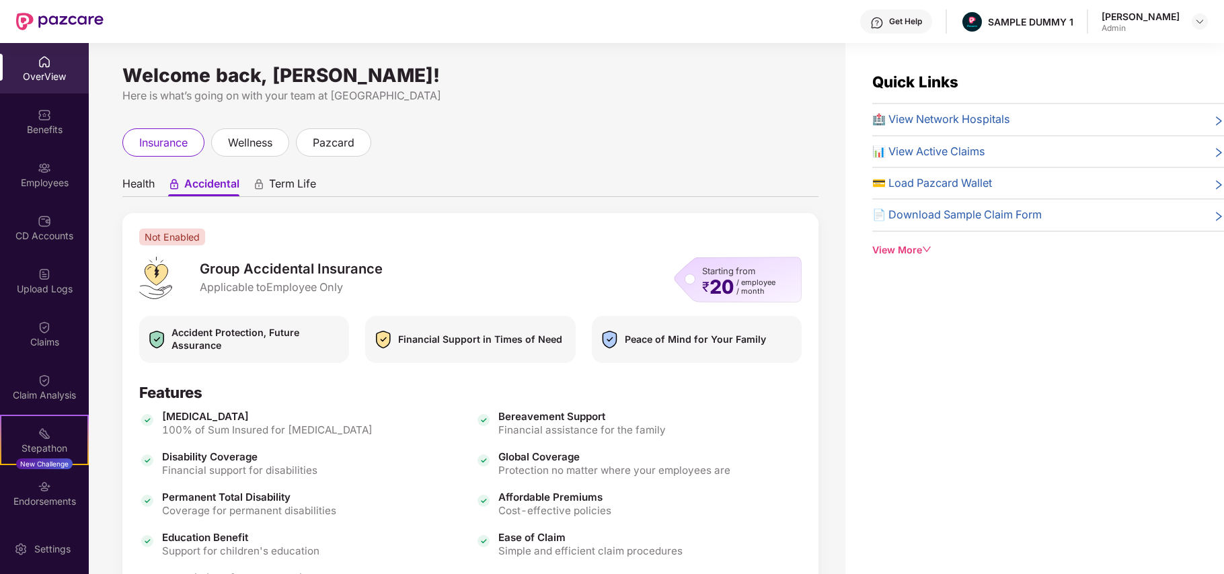
click at [154, 179] on span "Health" at bounding box center [138, 187] width 32 height 20
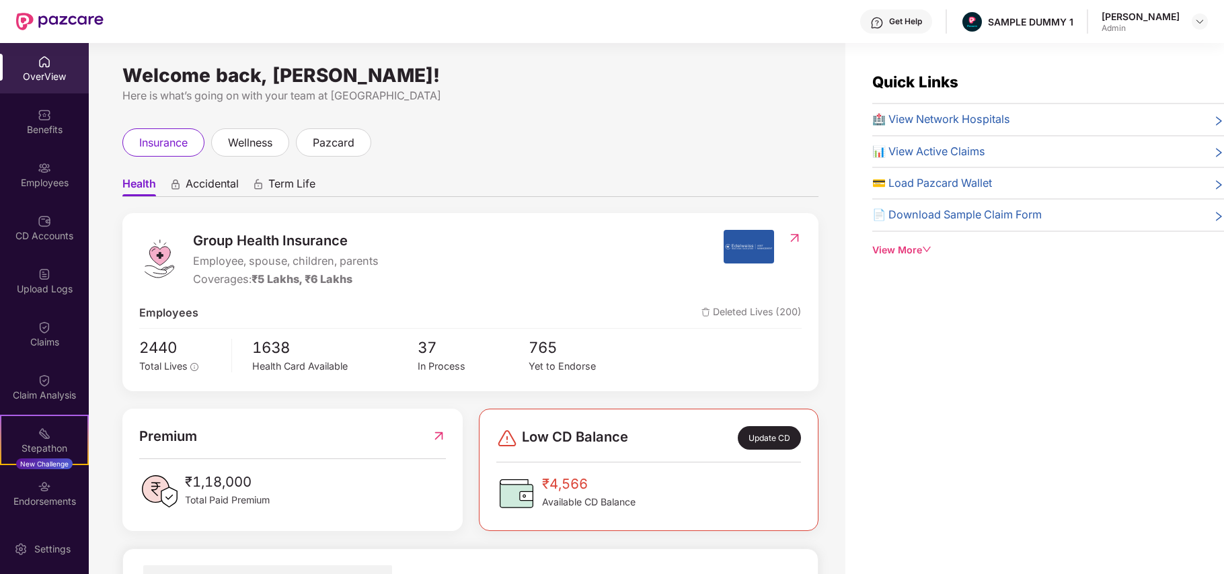
click at [196, 181] on span "Accidental" at bounding box center [212, 187] width 53 height 20
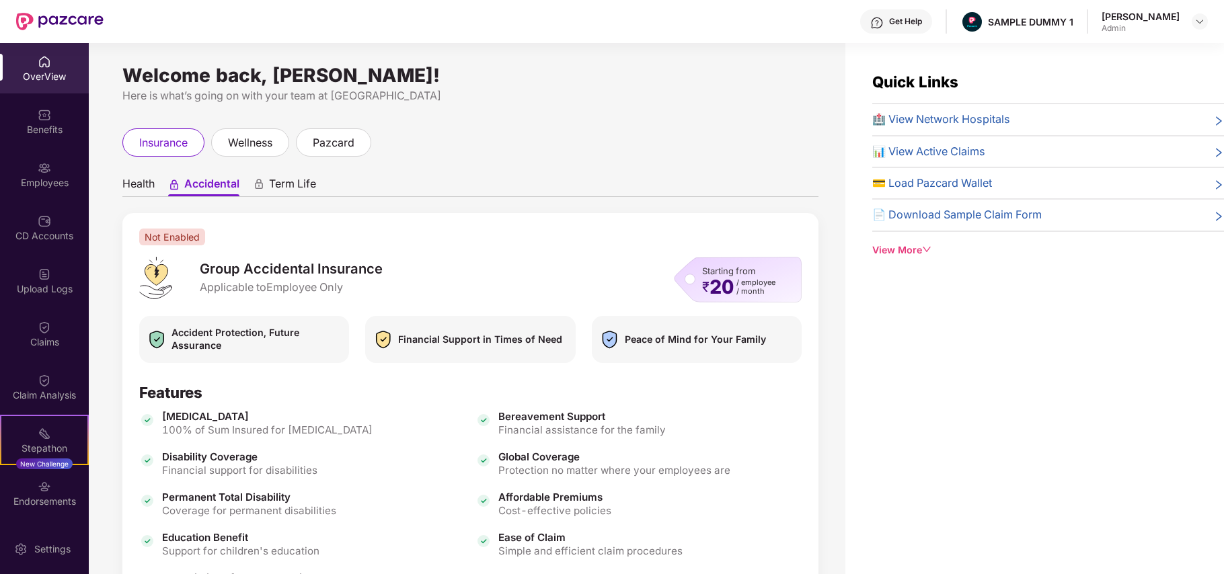
click at [133, 194] on span "Health" at bounding box center [138, 187] width 32 height 20
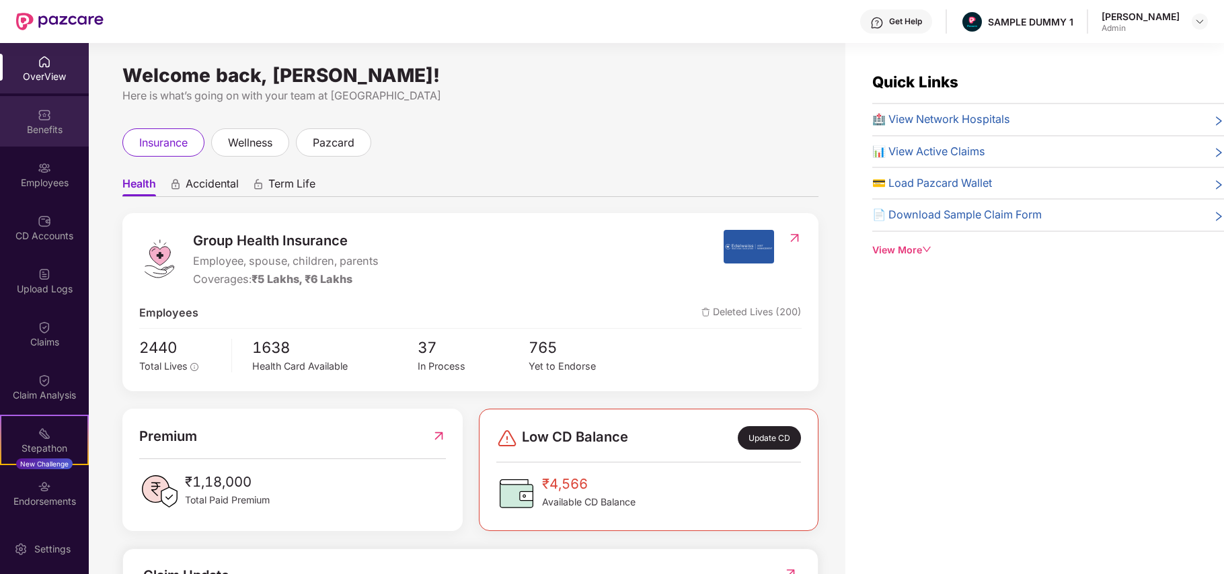
click at [30, 119] on div "Benefits" at bounding box center [44, 121] width 89 height 50
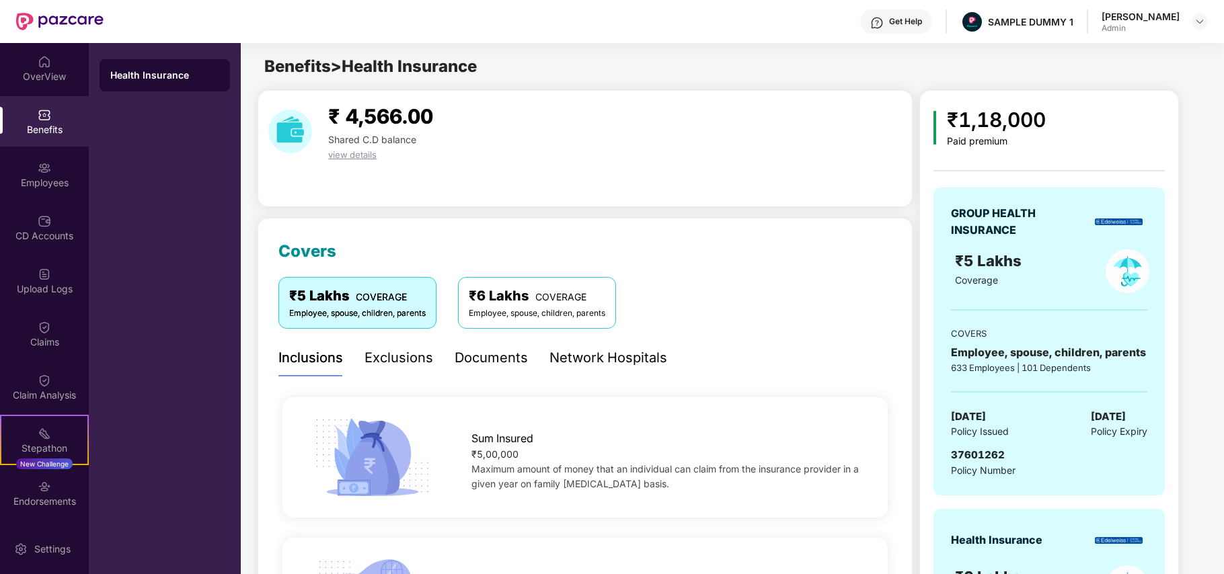
click at [387, 372] on div "Exclusions" at bounding box center [399, 358] width 69 height 37
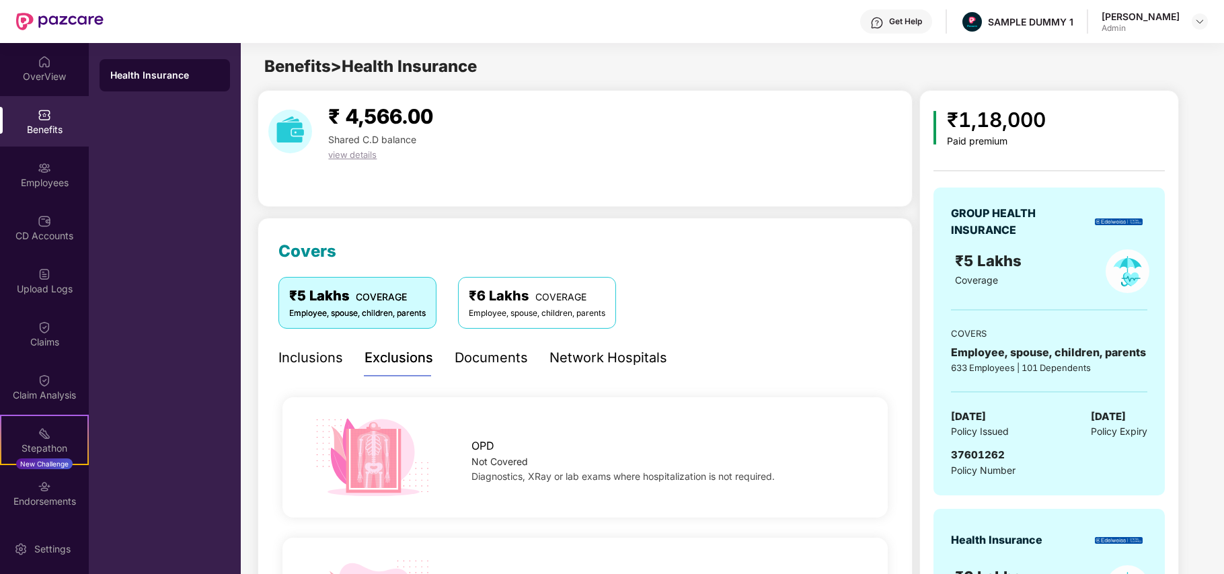
click at [486, 361] on div "Documents" at bounding box center [491, 358] width 73 height 21
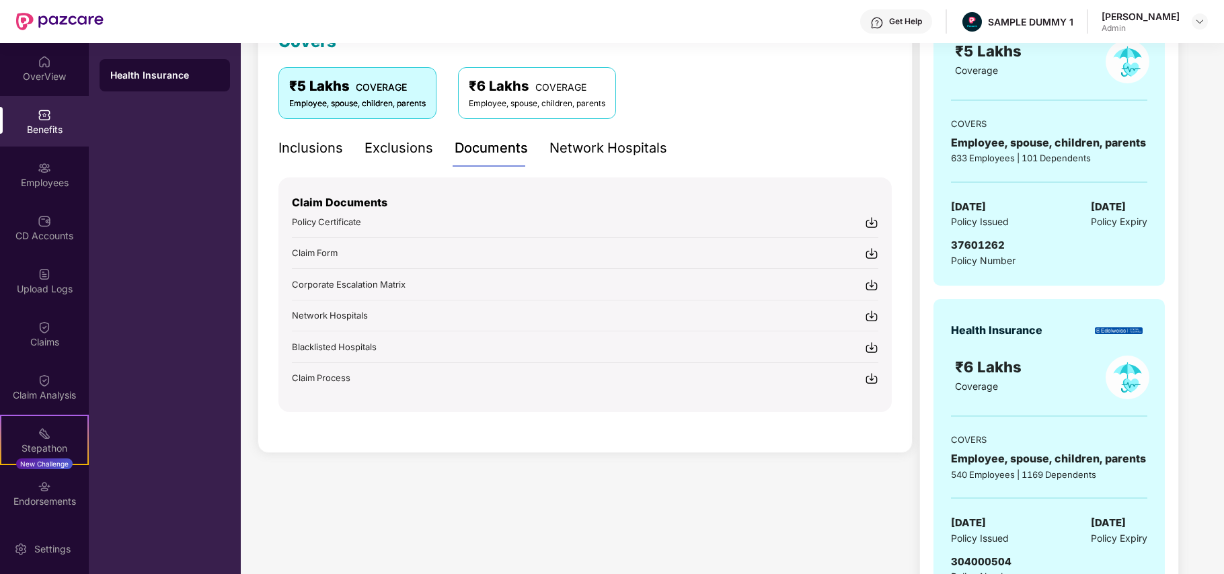
scroll to position [211, 0]
click at [614, 146] on div "Network Hospitals" at bounding box center [609, 147] width 118 height 21
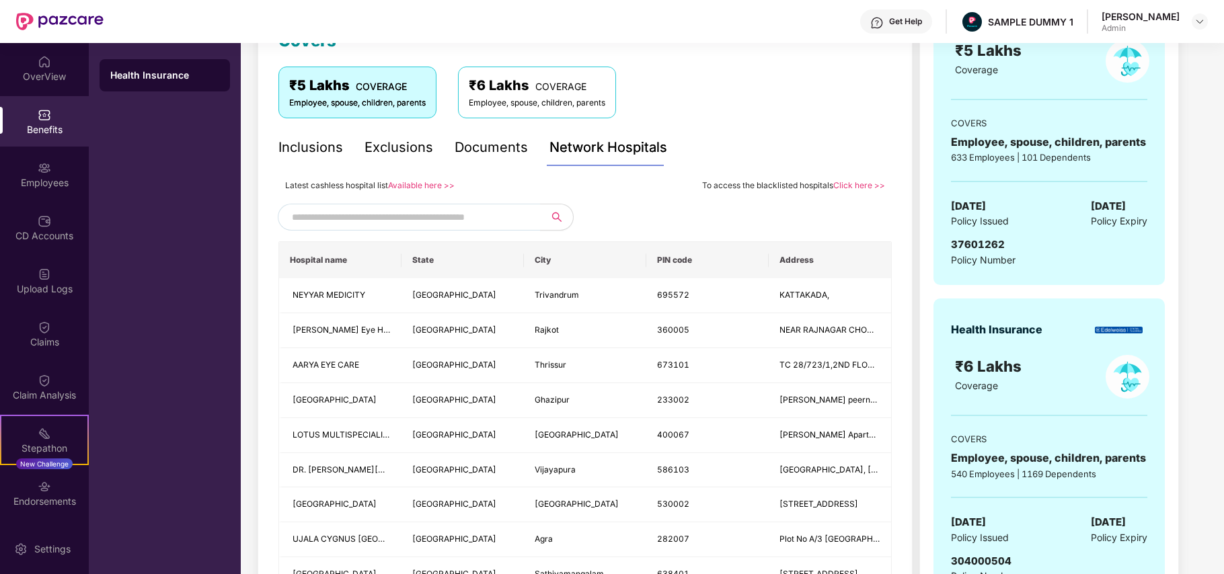
click at [482, 216] on input "text" at bounding box center [407, 217] width 230 height 20
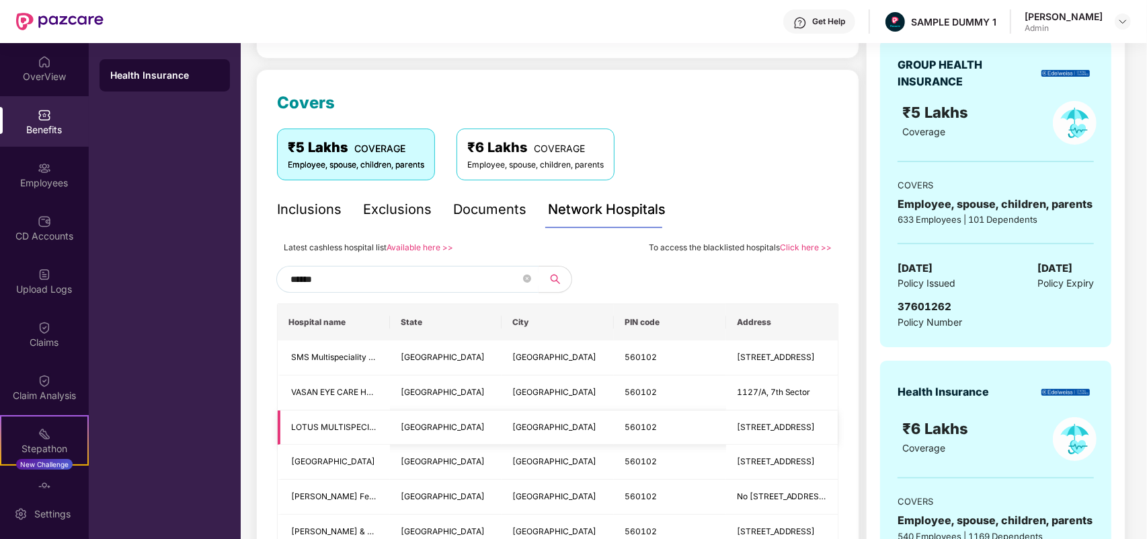
scroll to position [138, 0]
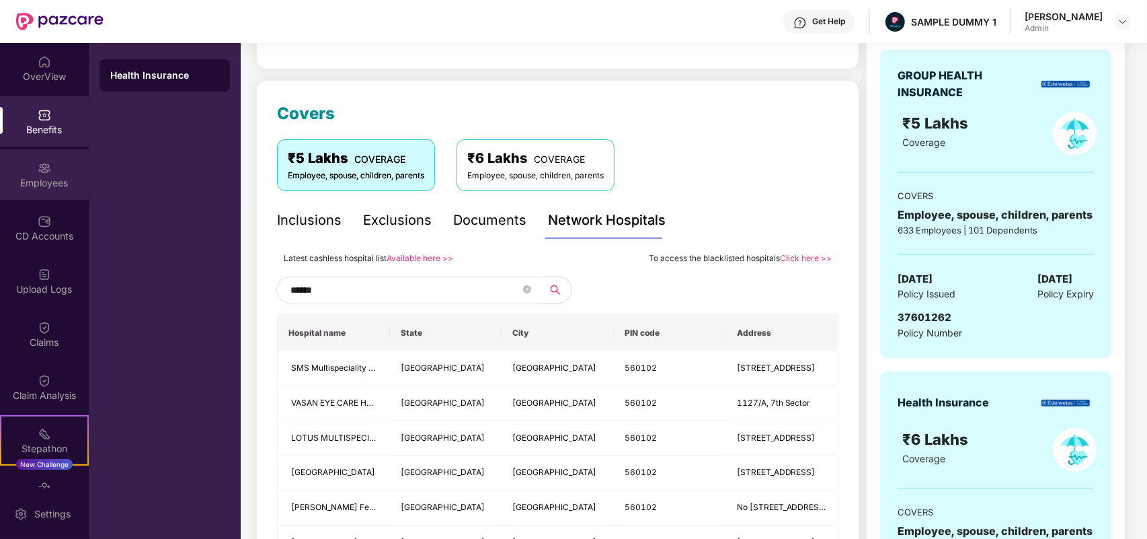
type input "******"
click at [34, 190] on div "Employees" at bounding box center [44, 174] width 89 height 50
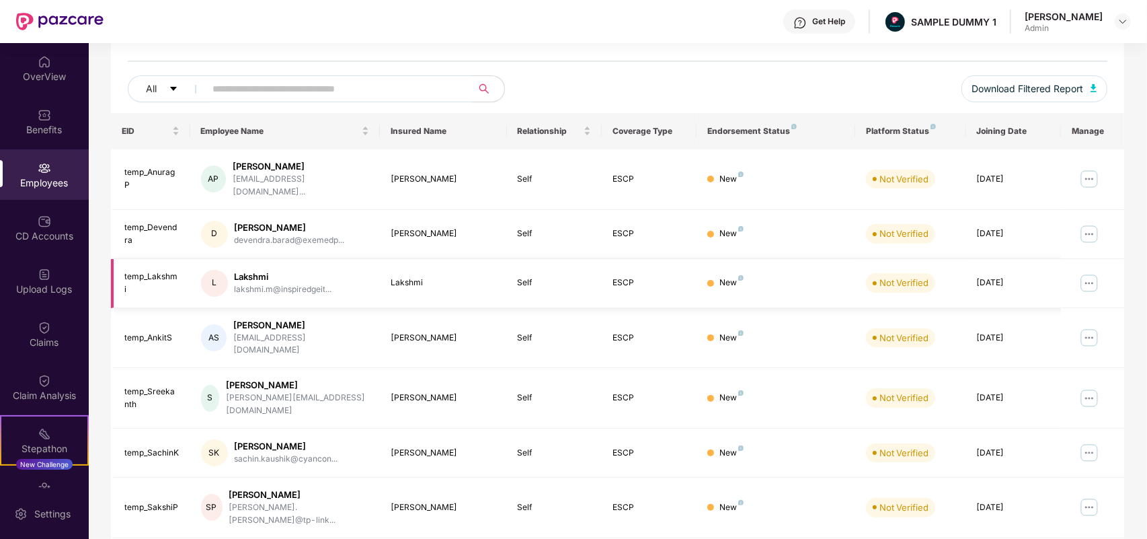
scroll to position [0, 0]
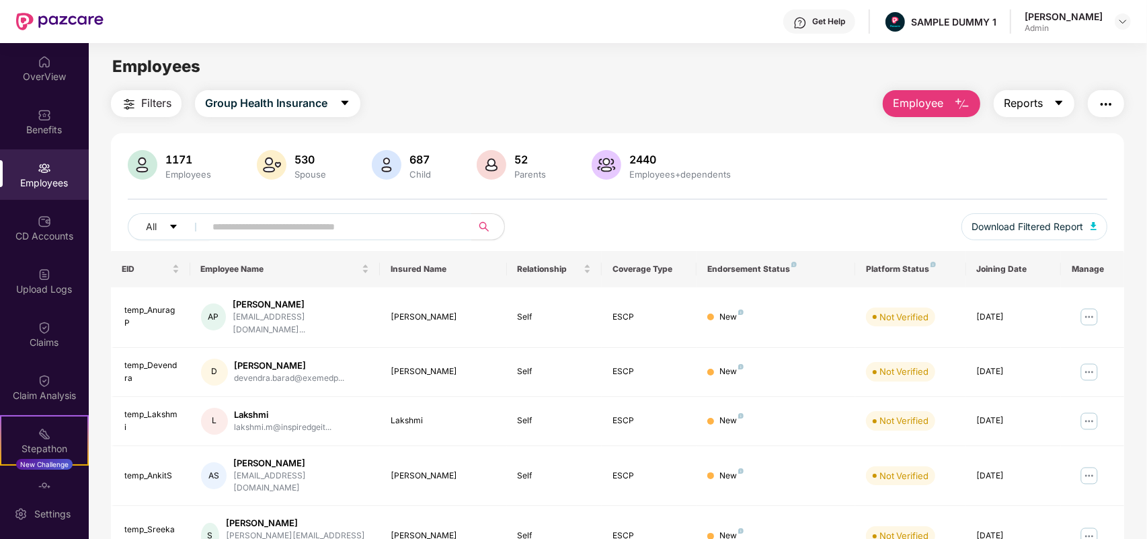
click at [917, 112] on button "Reports" at bounding box center [1034, 103] width 81 height 27
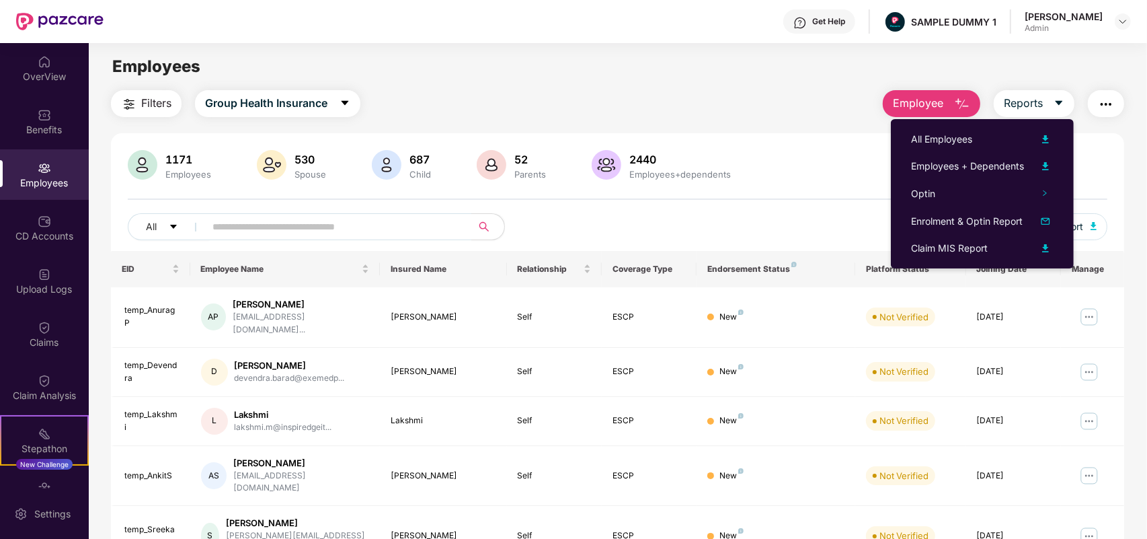
click at [917, 110] on img "button" at bounding box center [1106, 104] width 16 height 16
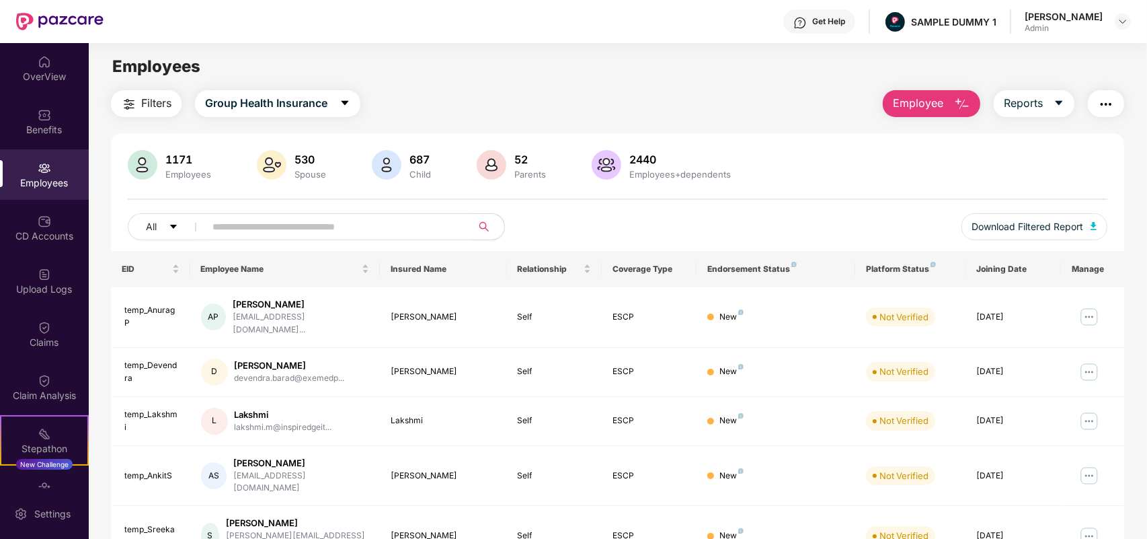
click at [758, 95] on div "Filters Group Health Insurance Employee Reports" at bounding box center [618, 103] width 1014 height 27
click at [917, 110] on button "Employee" at bounding box center [932, 103] width 98 height 27
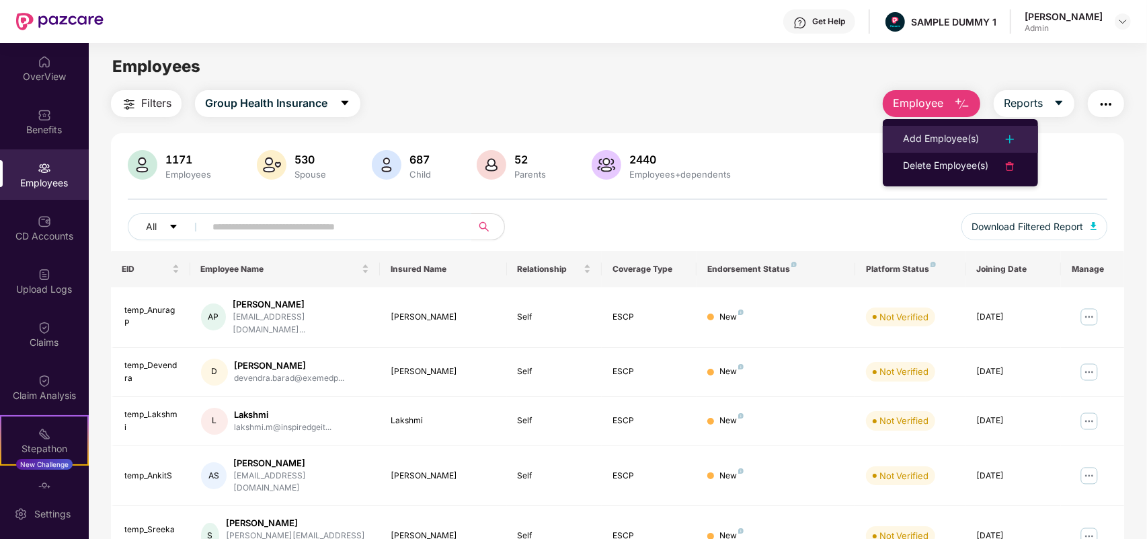
click at [917, 135] on div "Add Employee(s)" at bounding box center [941, 139] width 76 height 16
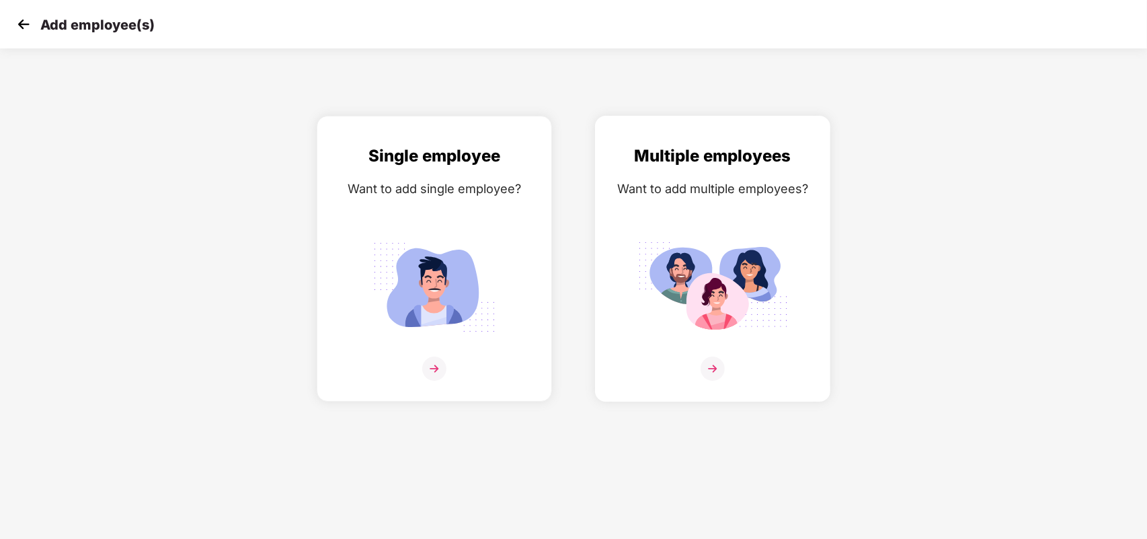
click at [720, 272] on img at bounding box center [713, 287] width 151 height 105
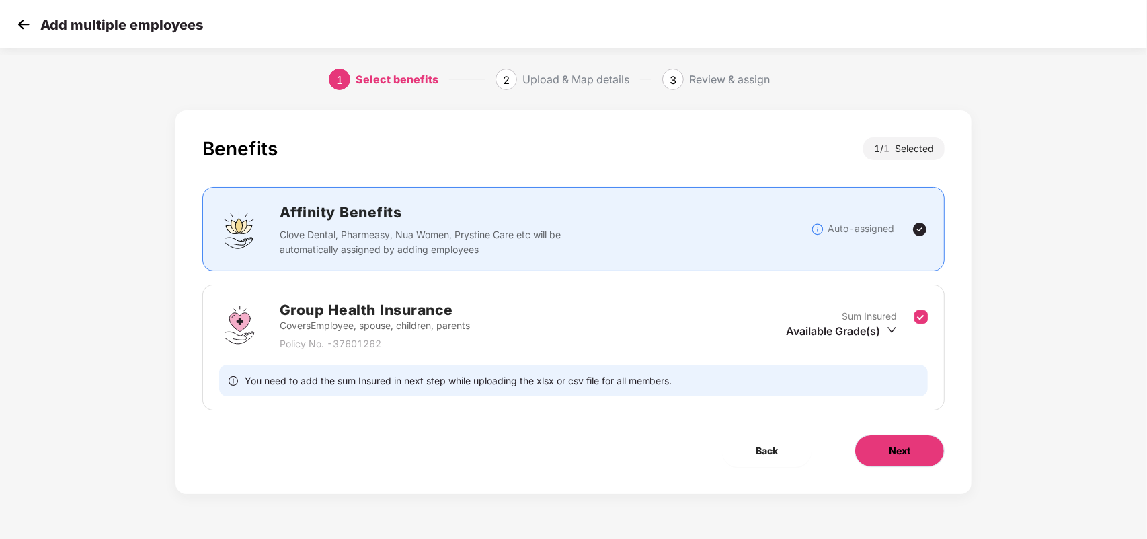
click at [911, 430] on button "Next" at bounding box center [900, 450] width 90 height 32
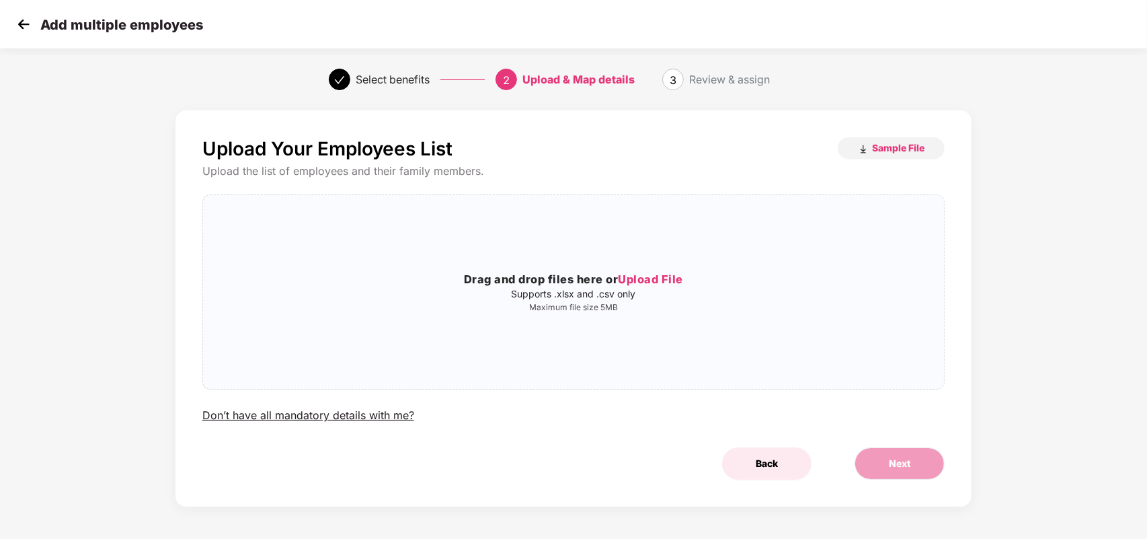
click at [757, 430] on span "Back" at bounding box center [767, 463] width 22 height 15
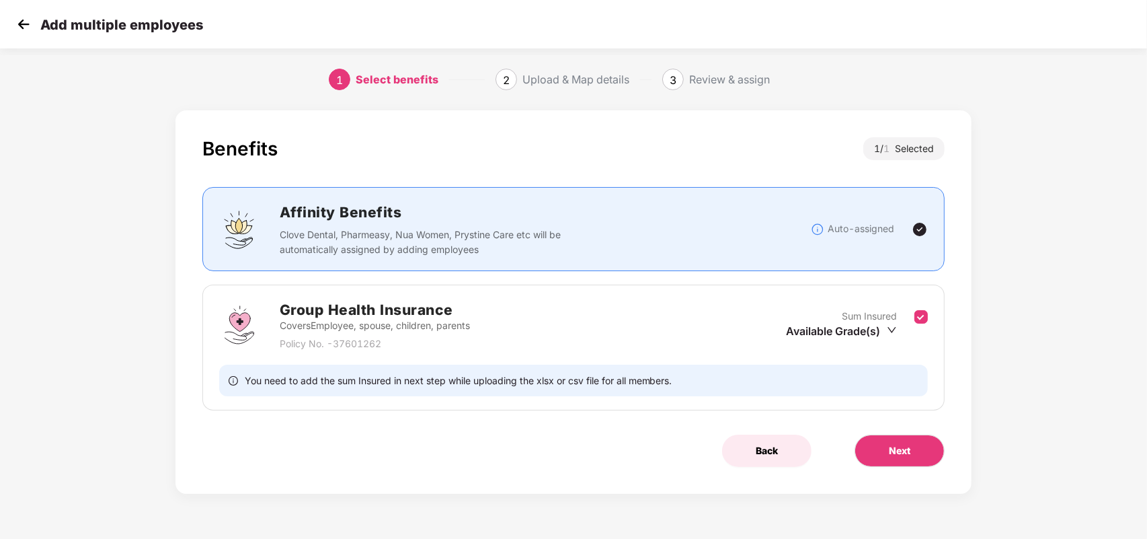
click at [775, 430] on span "Back" at bounding box center [767, 450] width 22 height 15
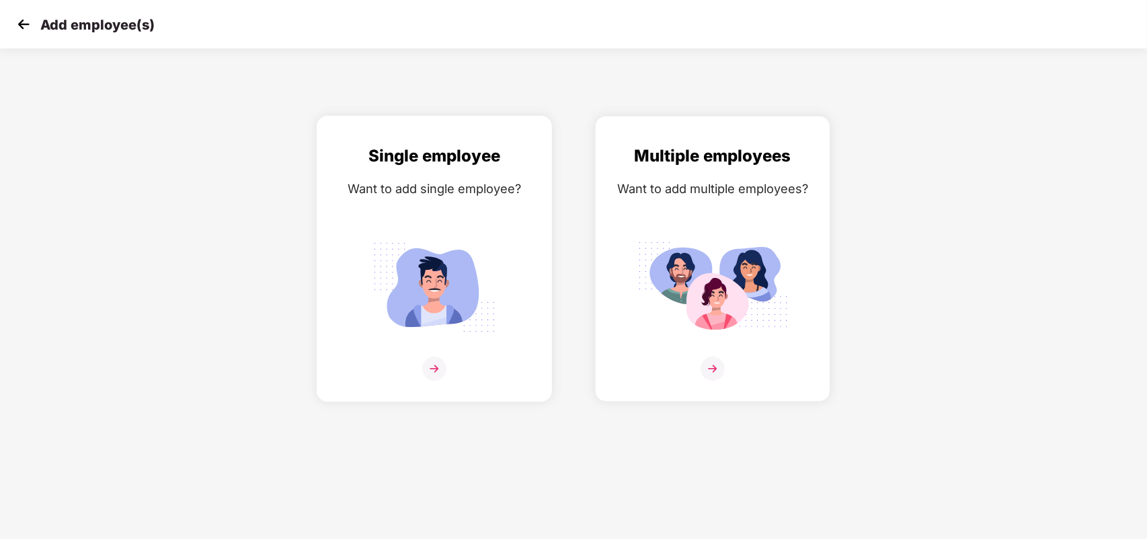
click at [441, 290] on img at bounding box center [434, 287] width 151 height 105
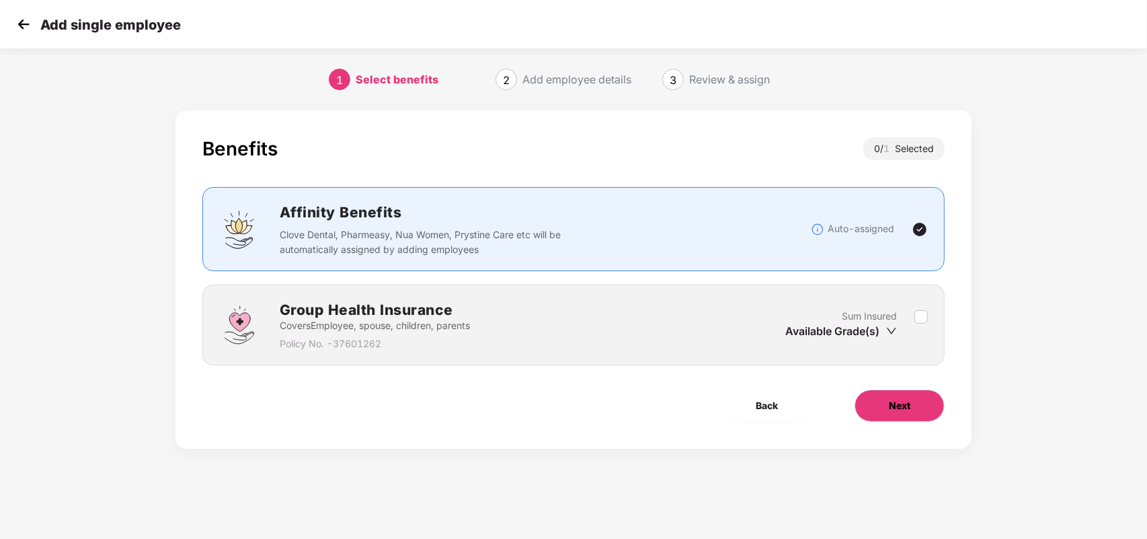
click at [917, 415] on button "Next" at bounding box center [900, 405] width 90 height 32
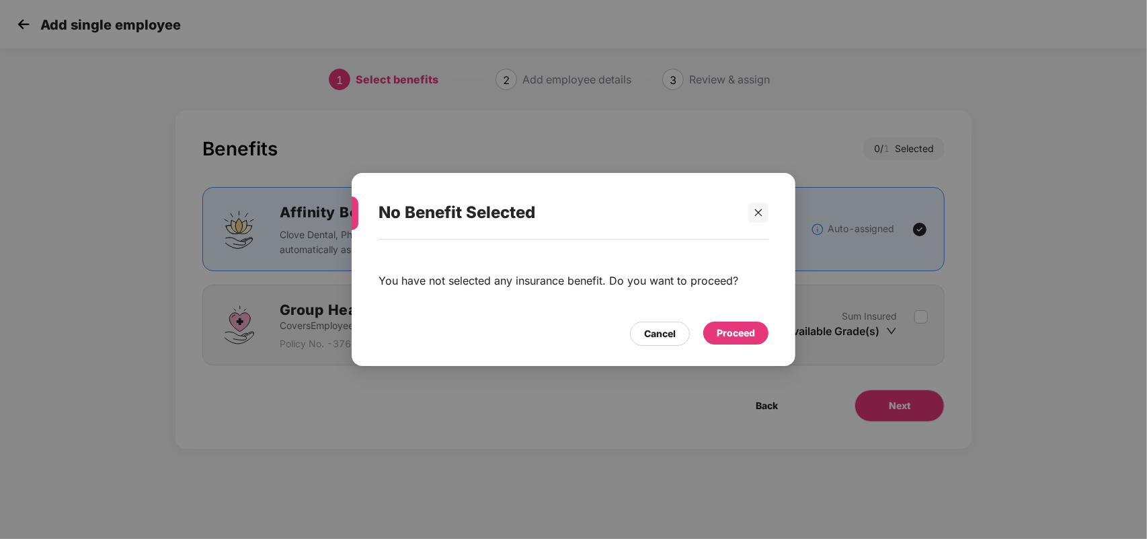
click at [731, 323] on div "Proceed" at bounding box center [736, 332] width 65 height 23
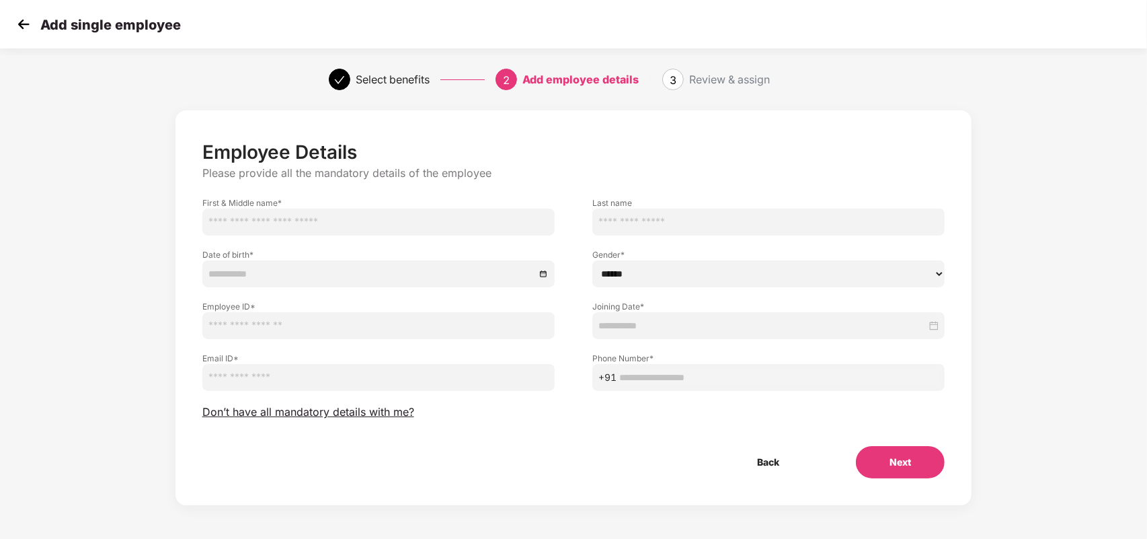
click at [27, 24] on img at bounding box center [23, 24] width 20 height 20
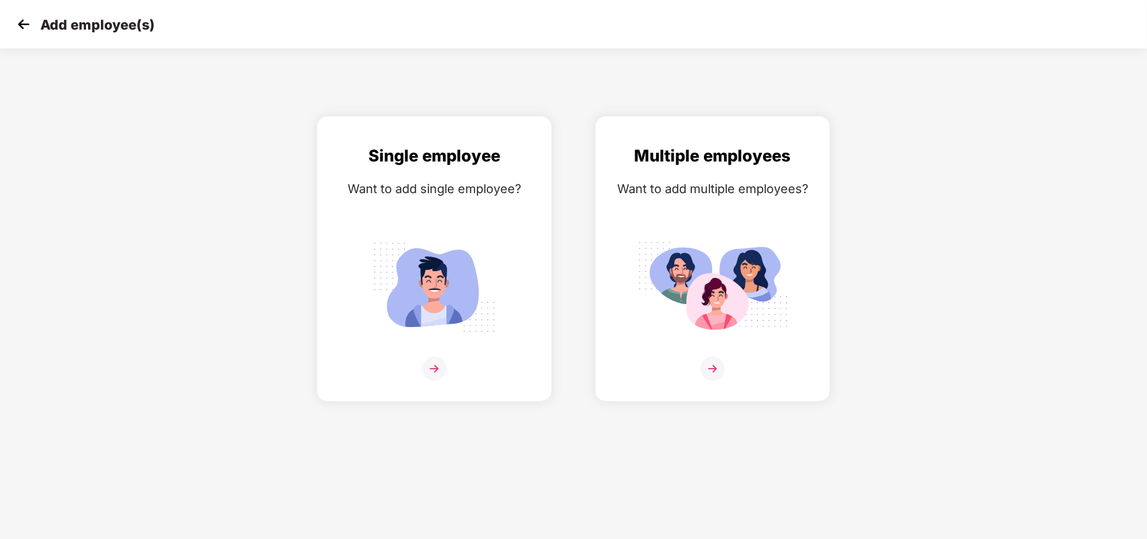
click at [27, 24] on img at bounding box center [23, 24] width 20 height 20
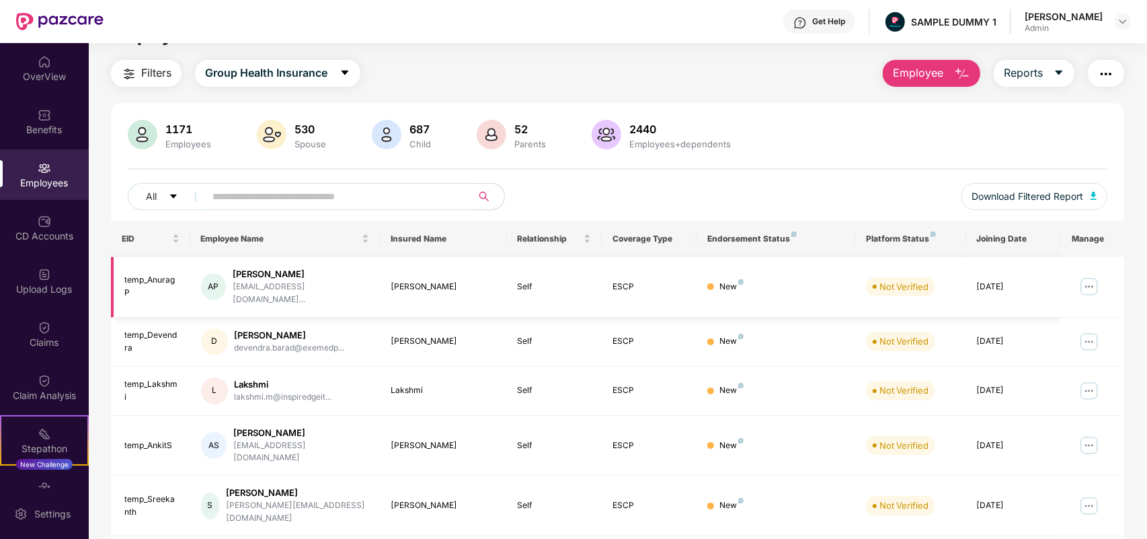
scroll to position [7, 0]
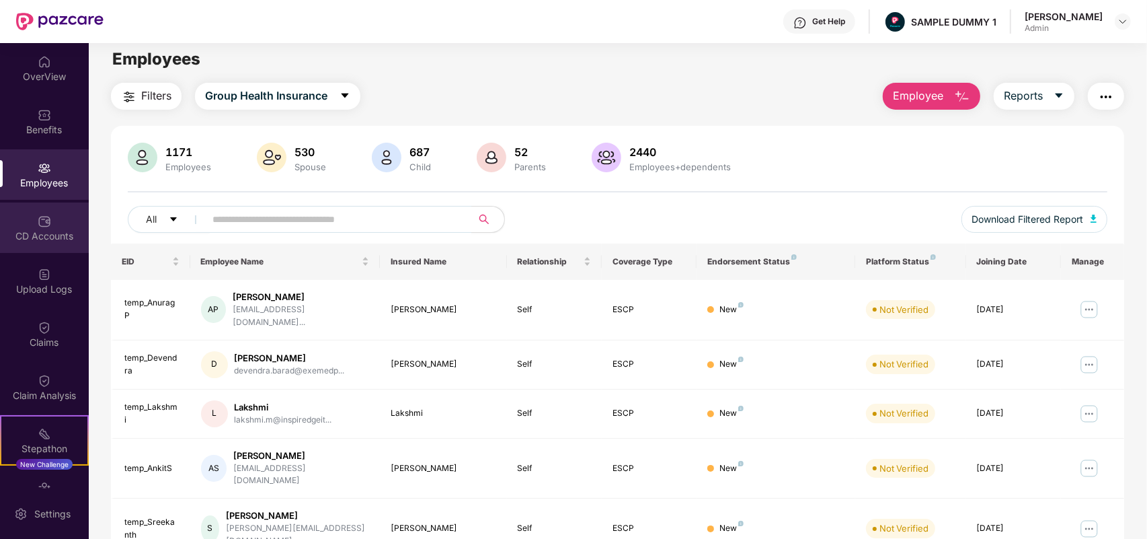
click at [35, 239] on div "CD Accounts" at bounding box center [44, 235] width 89 height 13
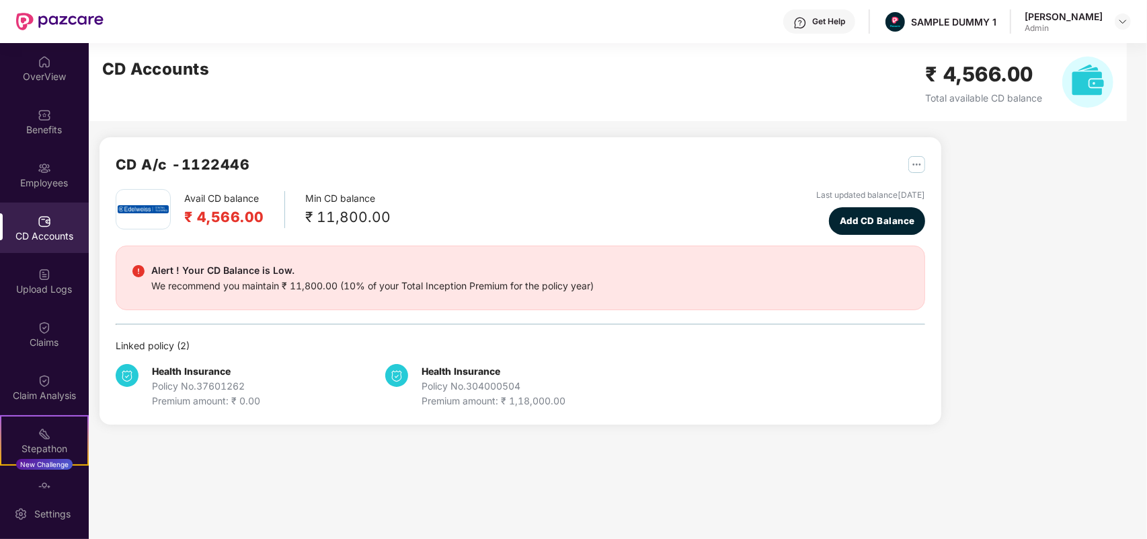
scroll to position [0, 0]
click at [886, 219] on span "Add CD Balance" at bounding box center [877, 221] width 75 height 14
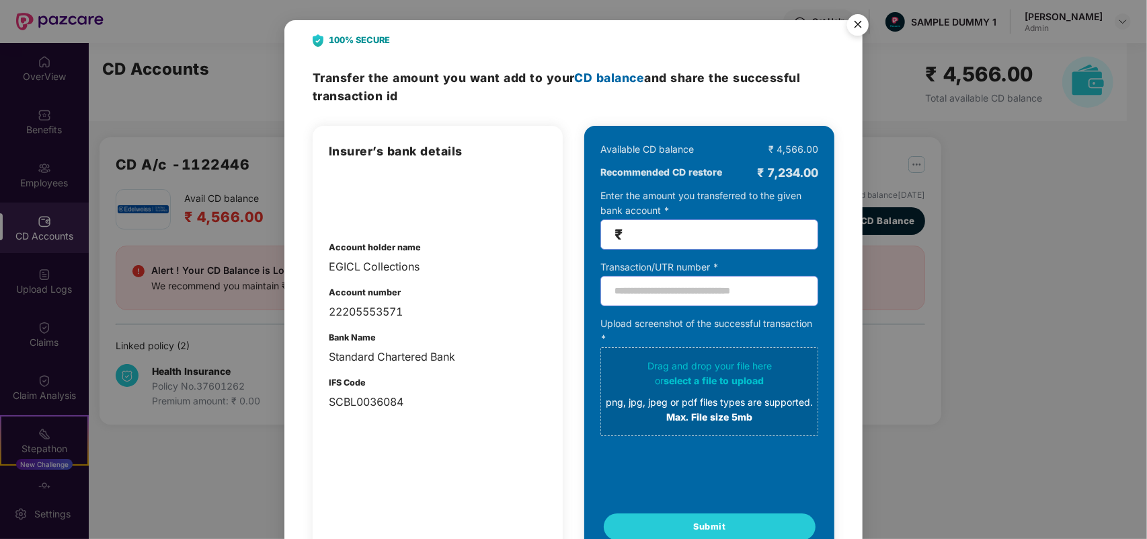
click at [679, 239] on input "number" at bounding box center [715, 234] width 179 height 15
click at [724, 299] on input "text" at bounding box center [710, 291] width 218 height 30
click at [859, 28] on img "Close" at bounding box center [858, 27] width 38 height 38
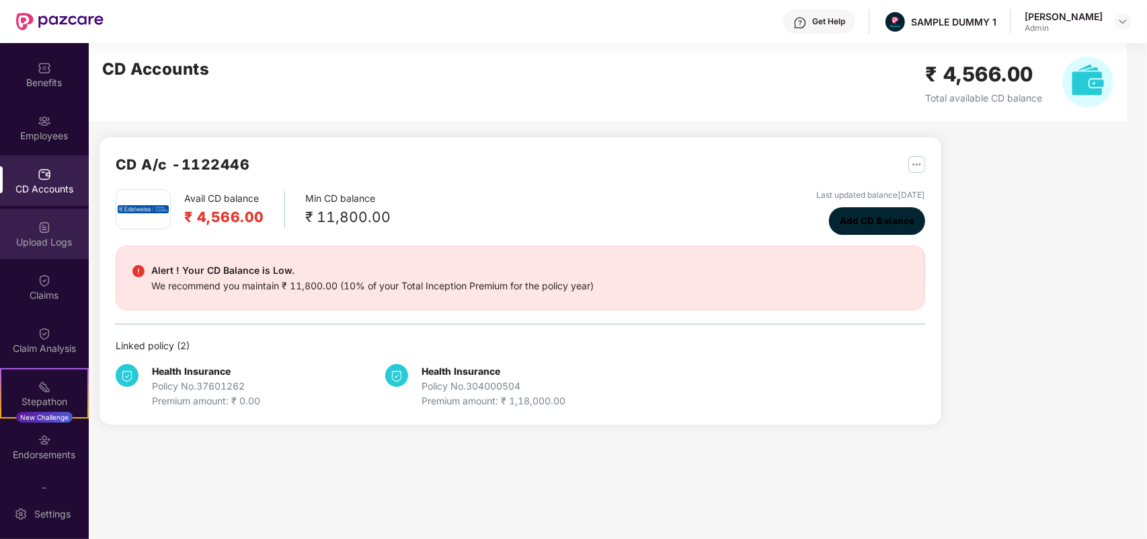
scroll to position [48, 0]
click at [50, 241] on div "Upload Logs" at bounding box center [44, 240] width 89 height 13
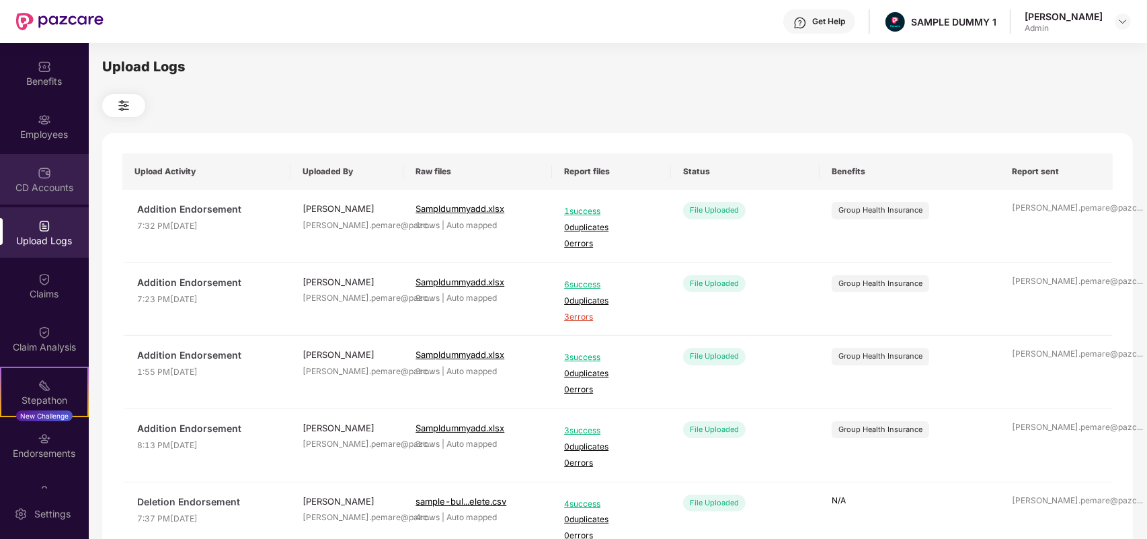
click at [38, 172] on img at bounding box center [44, 172] width 13 height 13
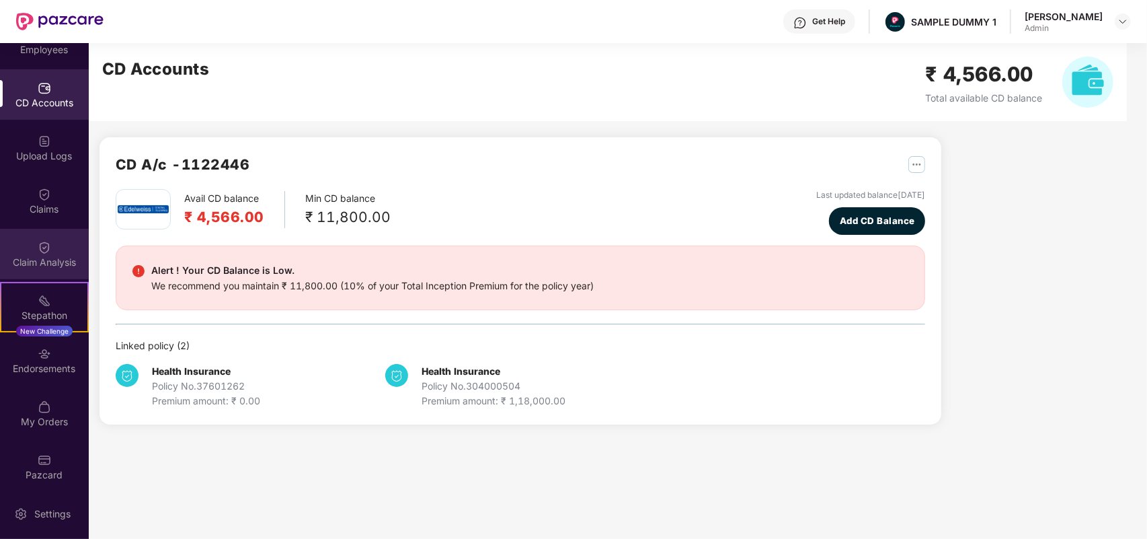
scroll to position [135, 0]
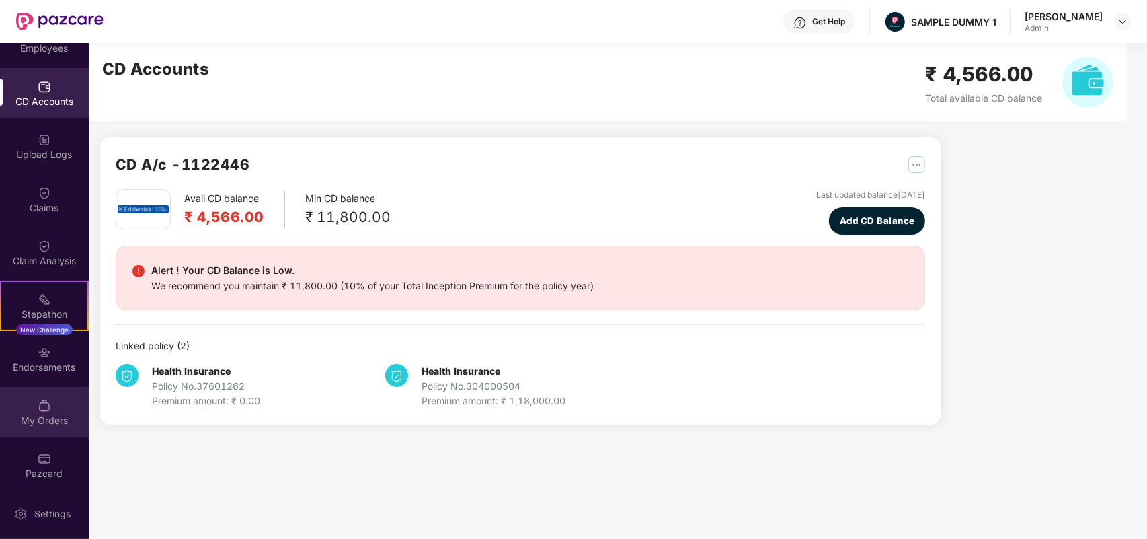
click at [42, 411] on img at bounding box center [44, 405] width 13 height 13
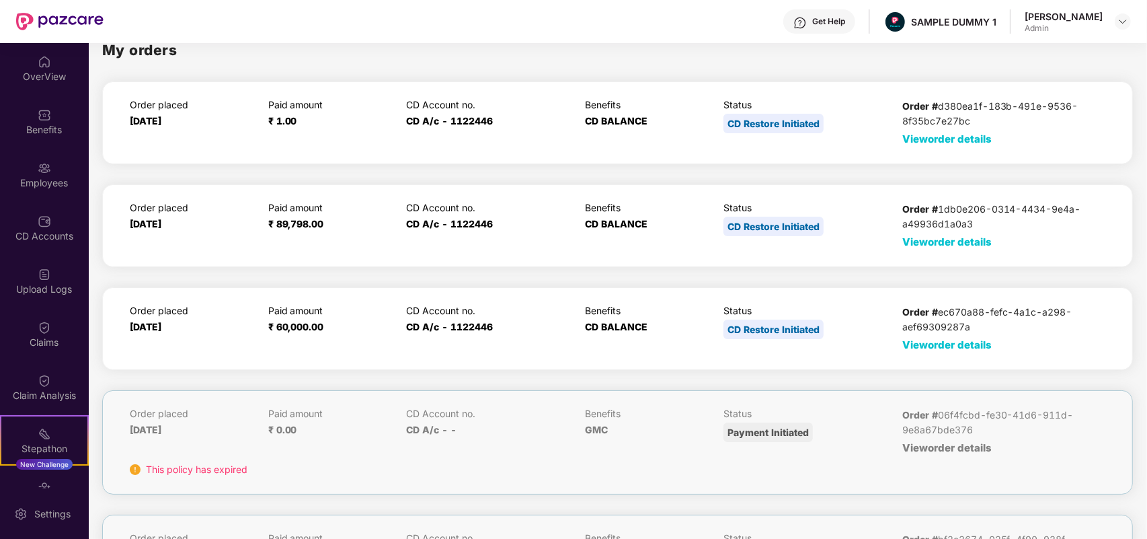
scroll to position [0, 0]
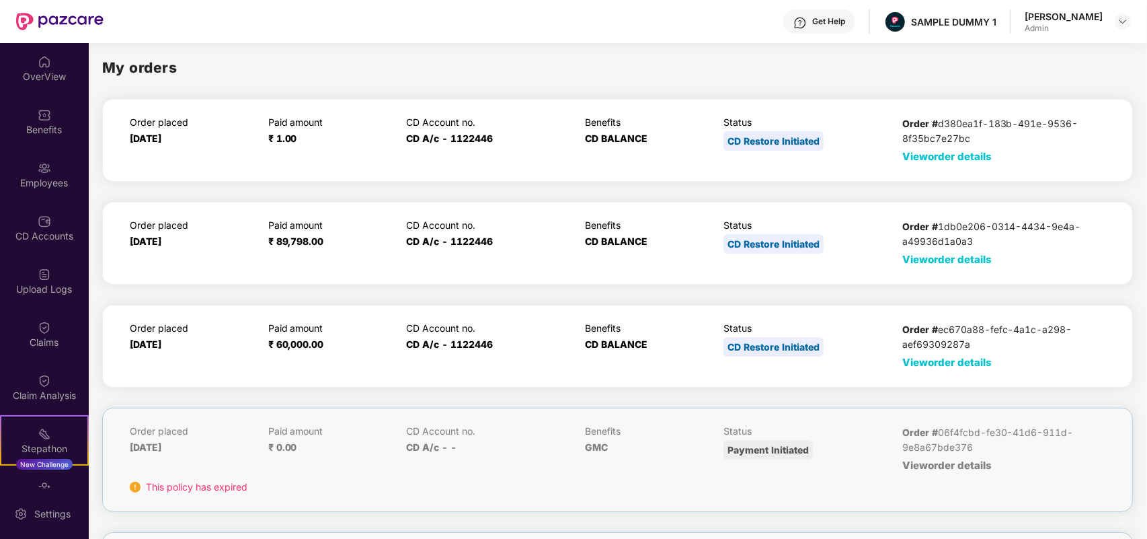
click at [917, 157] on span "View order details" at bounding box center [947, 156] width 89 height 13
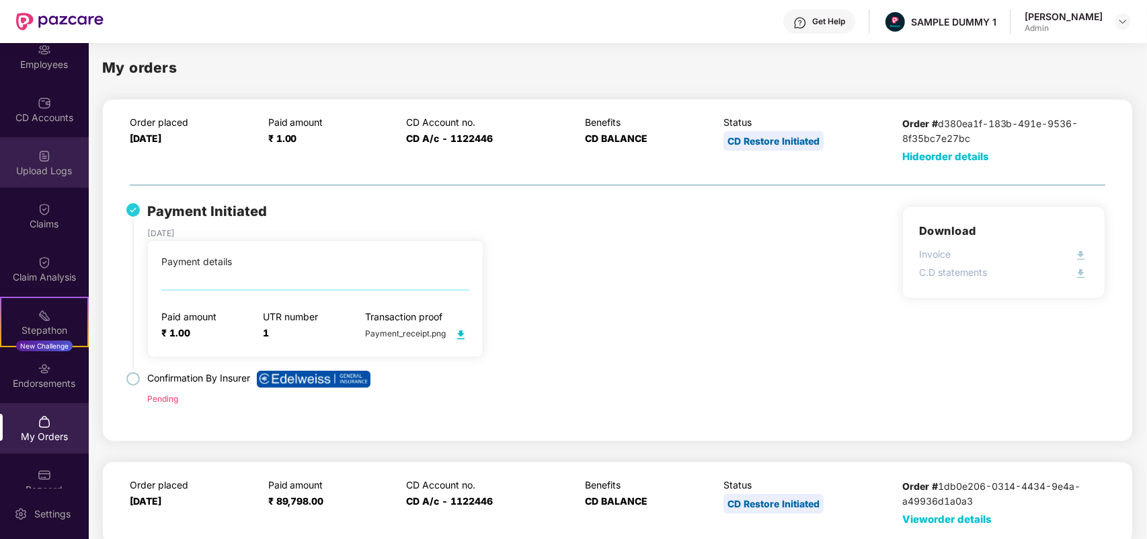
scroll to position [139, 0]
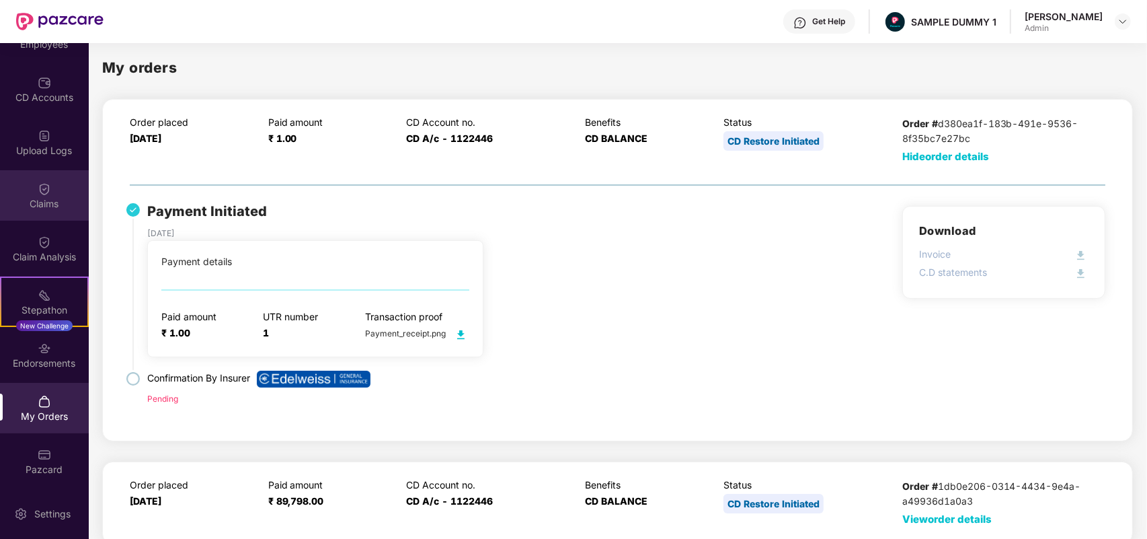
click at [41, 217] on div "Claims" at bounding box center [44, 195] width 89 height 50
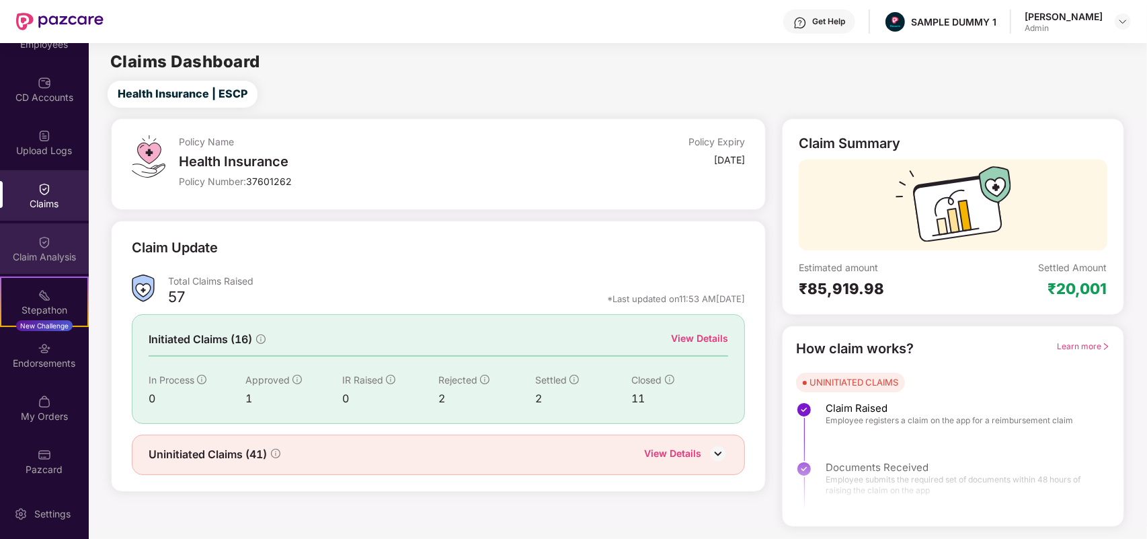
click at [55, 240] on div "Claim Analysis" at bounding box center [44, 248] width 89 height 50
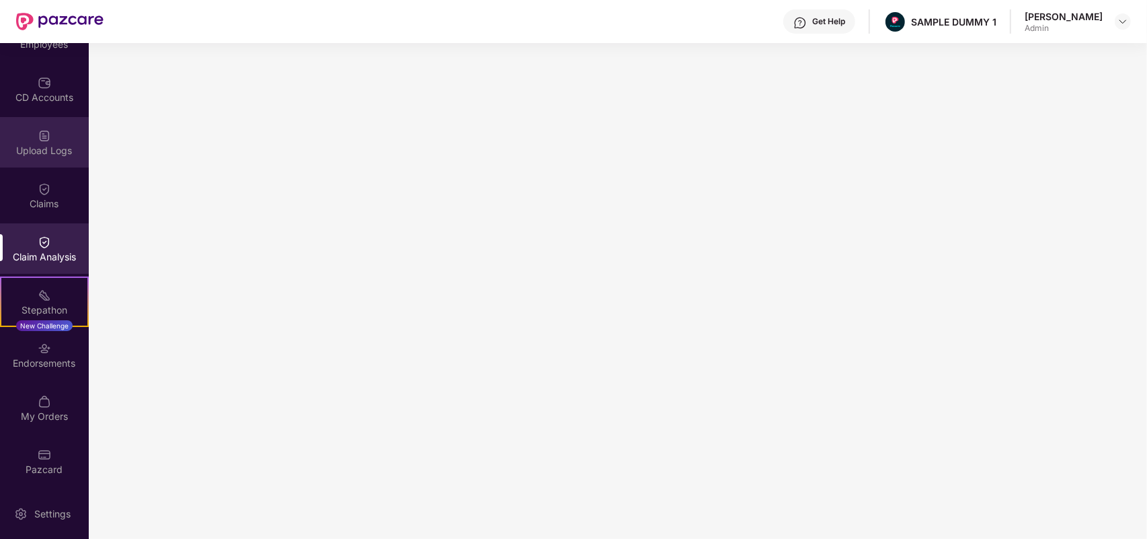
scroll to position [0, 0]
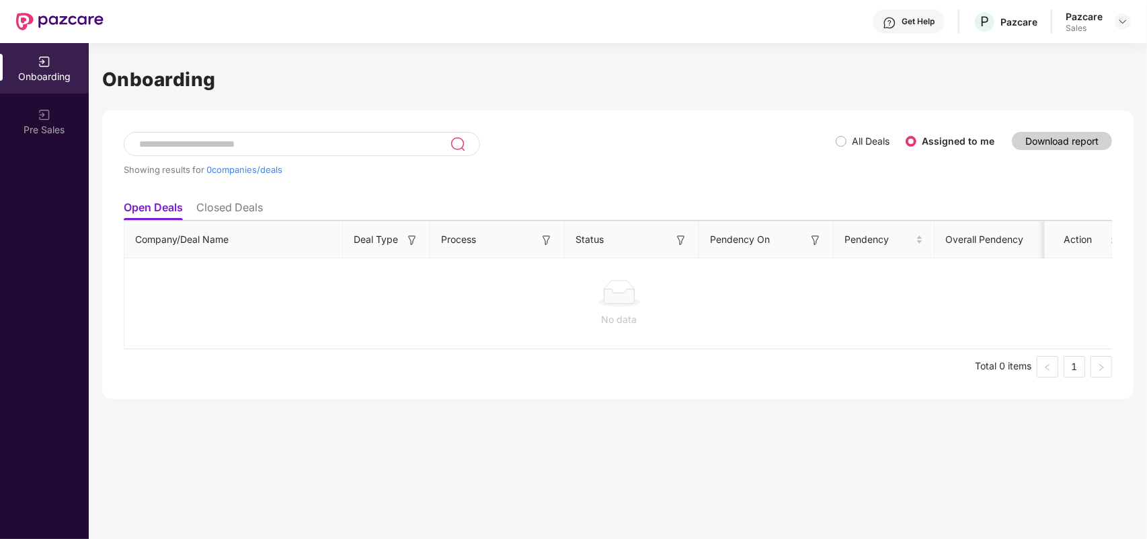
click at [27, 73] on div "Onboarding" at bounding box center [44, 76] width 89 height 13
click at [91, 417] on div "Onboarding Showing results for 0 companies/deals All Deals Assigned to me Downl…" at bounding box center [618, 291] width 1059 height 496
click at [997, 34] on div "Get Help P Pazcare Pazcare Sales" at bounding box center [618, 21] width 1028 height 43
click at [997, 28] on div "P Pazcare" at bounding box center [1005, 22] width 65 height 24
click at [1118, 18] on img at bounding box center [1123, 21] width 11 height 11
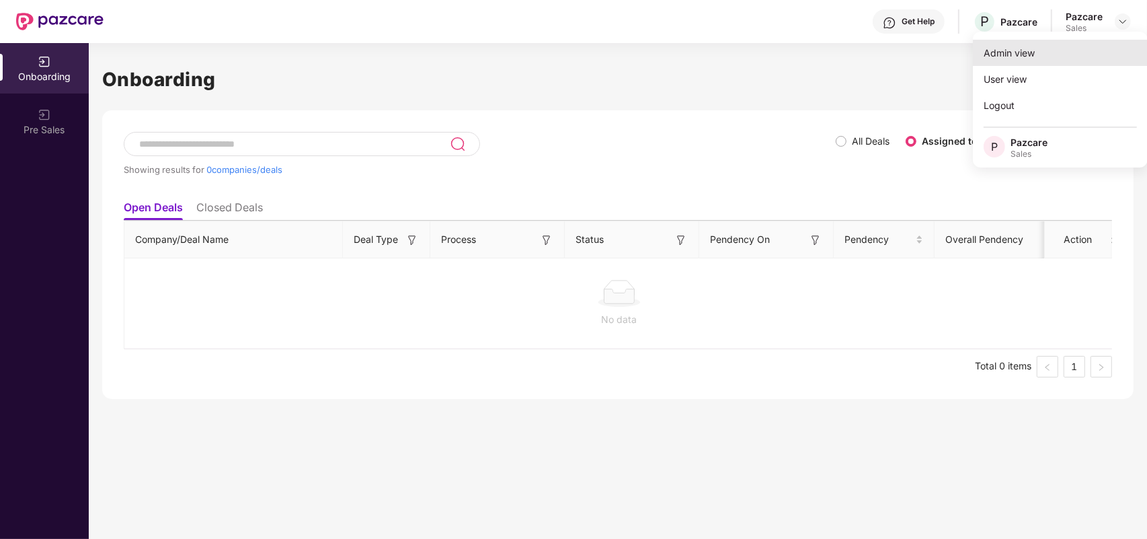
click at [1049, 51] on div "Admin view" at bounding box center [1060, 53] width 175 height 26
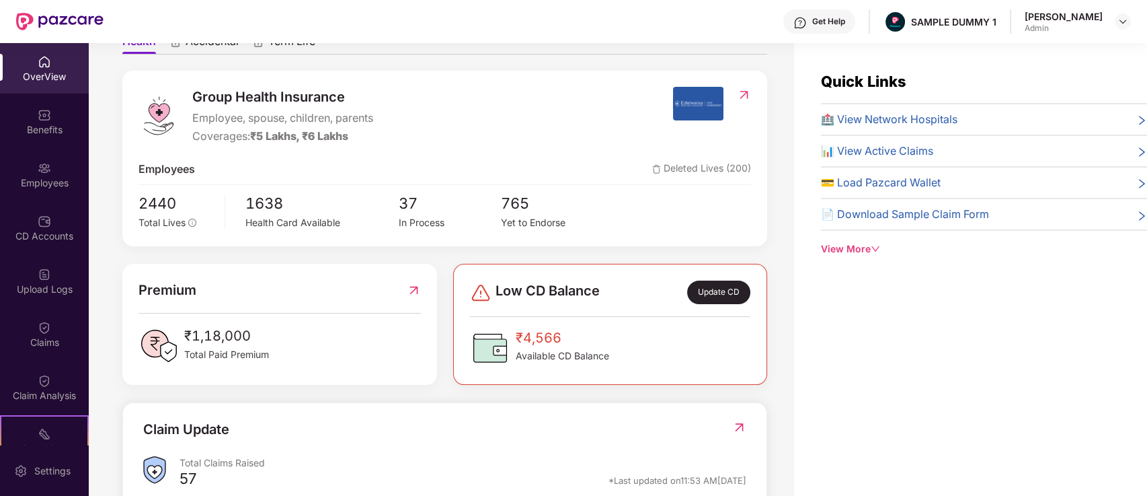
scroll to position [144, 0]
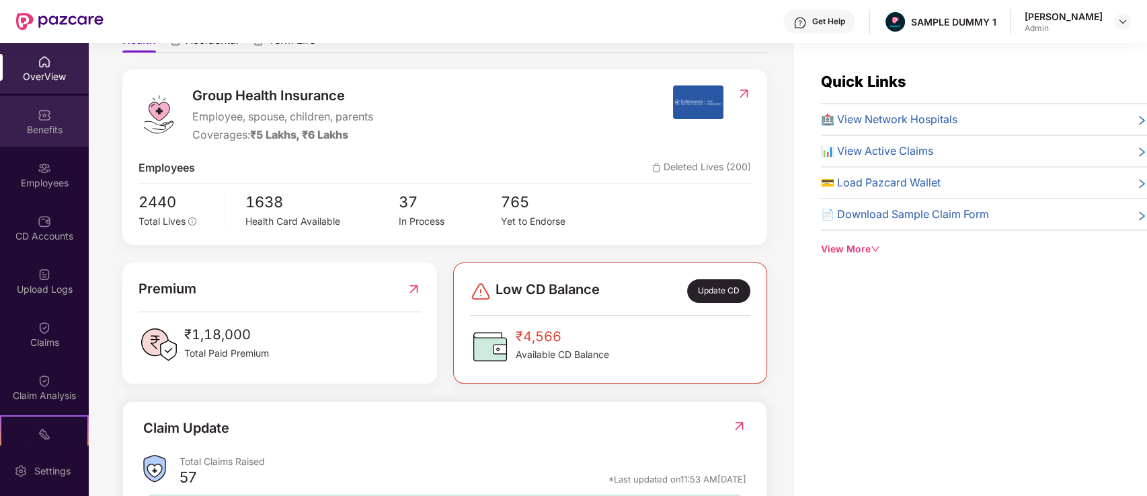
click at [42, 121] on img at bounding box center [44, 114] width 13 height 13
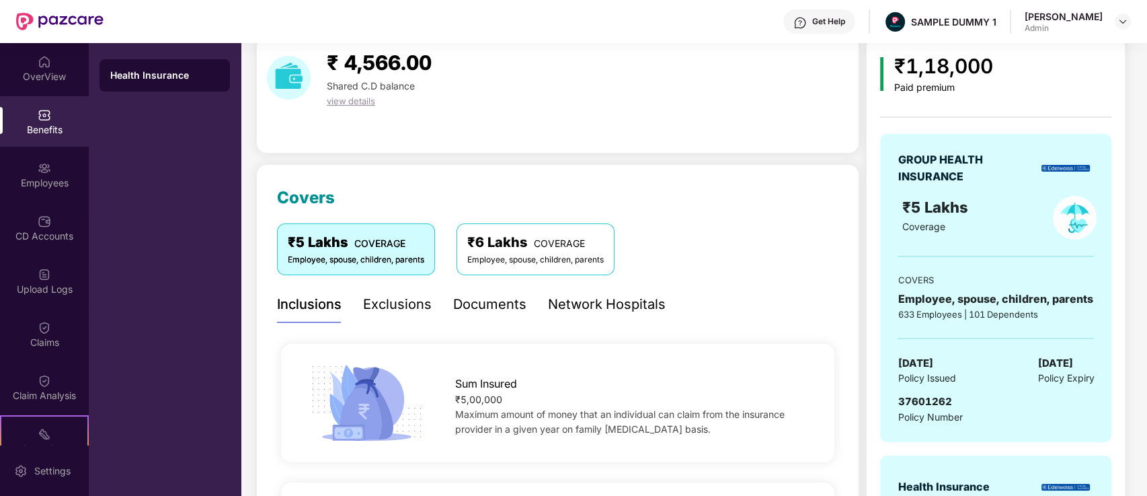
scroll to position [56, 0]
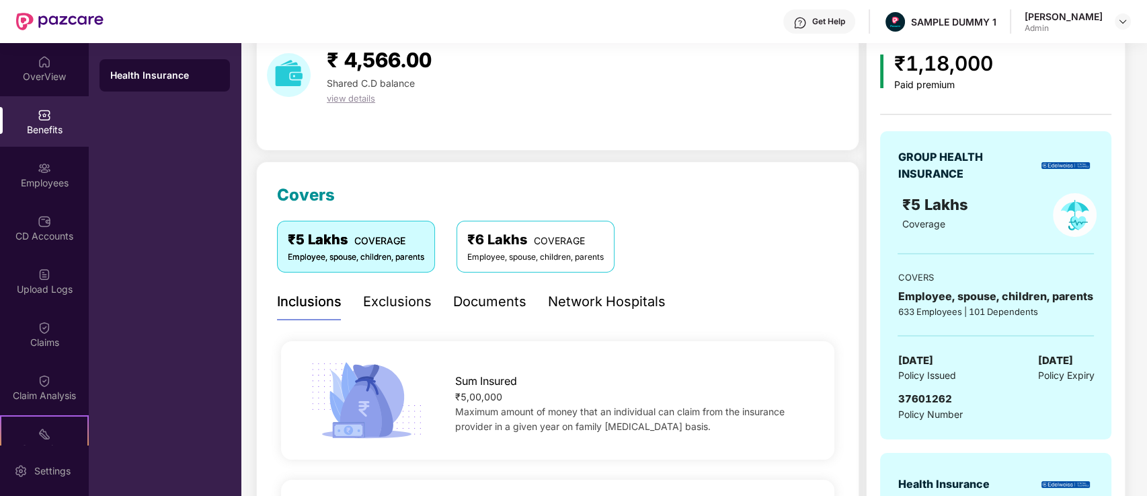
click at [402, 308] on div "Exclusions" at bounding box center [397, 301] width 69 height 21
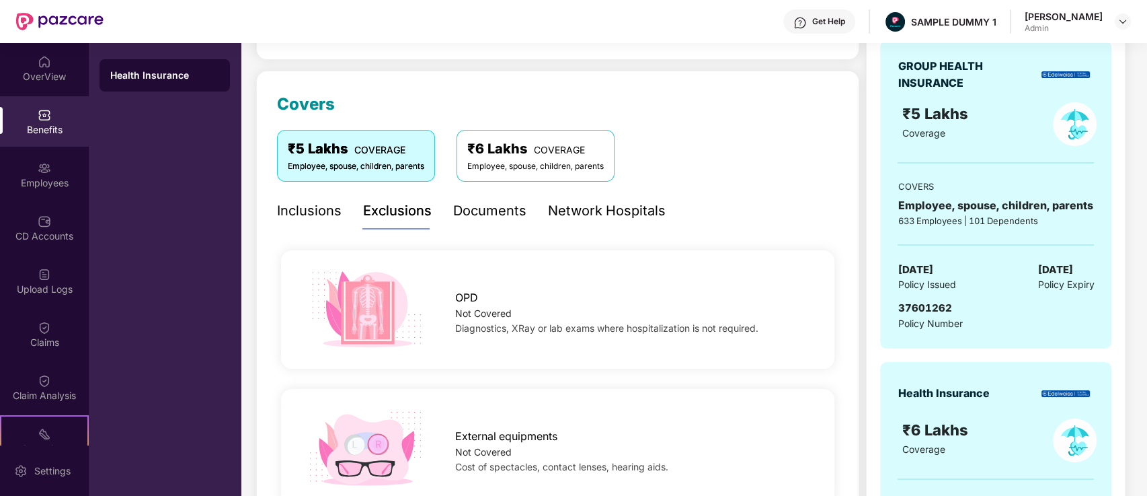
scroll to position [149, 0]
click at [486, 204] on div "Documents" at bounding box center [489, 209] width 73 height 21
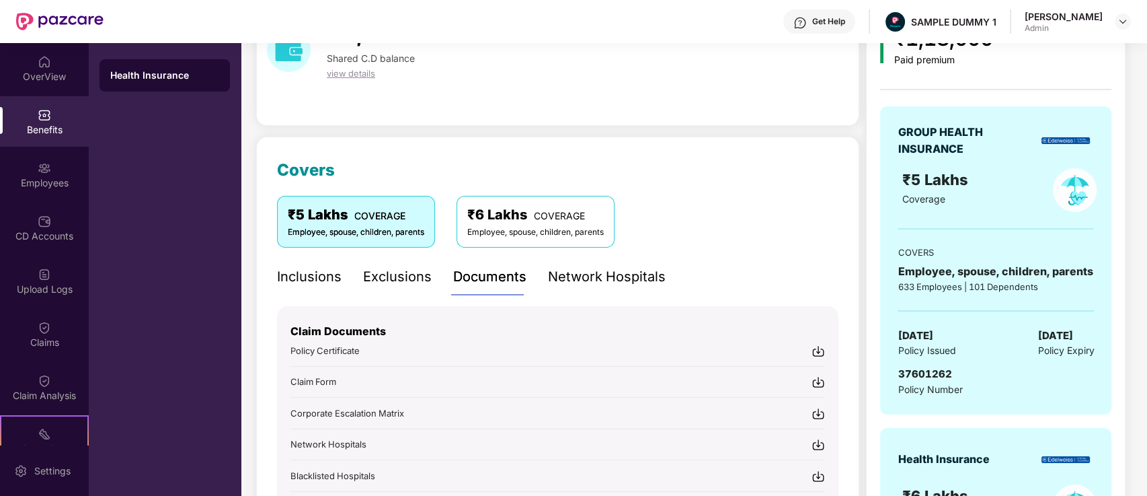
scroll to position [80, 0]
click at [807, 22] on img at bounding box center [800, 22] width 13 height 13
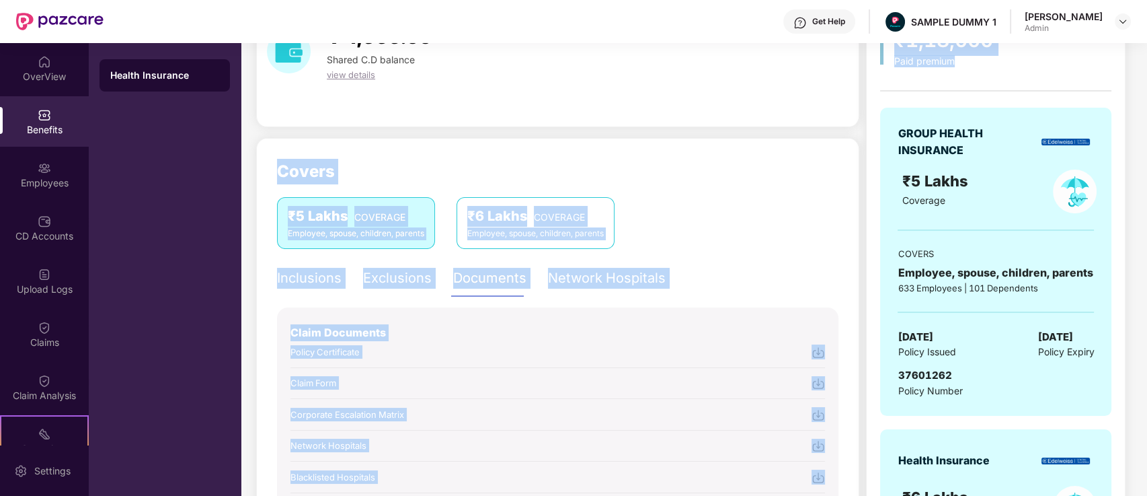
drag, startPoint x: 716, startPoint y: 98, endPoint x: 848, endPoint y: 98, distance: 131.8
click at [848, 98] on div "₹ 4,566.00 Shared C.D balance view details" at bounding box center [557, 68] width 603 height 117
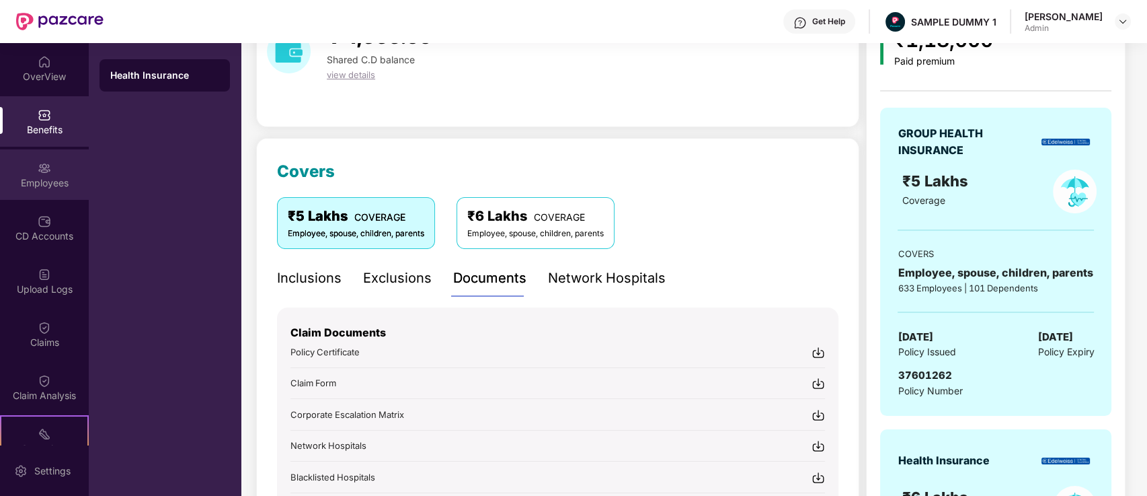
click at [40, 174] on img at bounding box center [44, 167] width 13 height 13
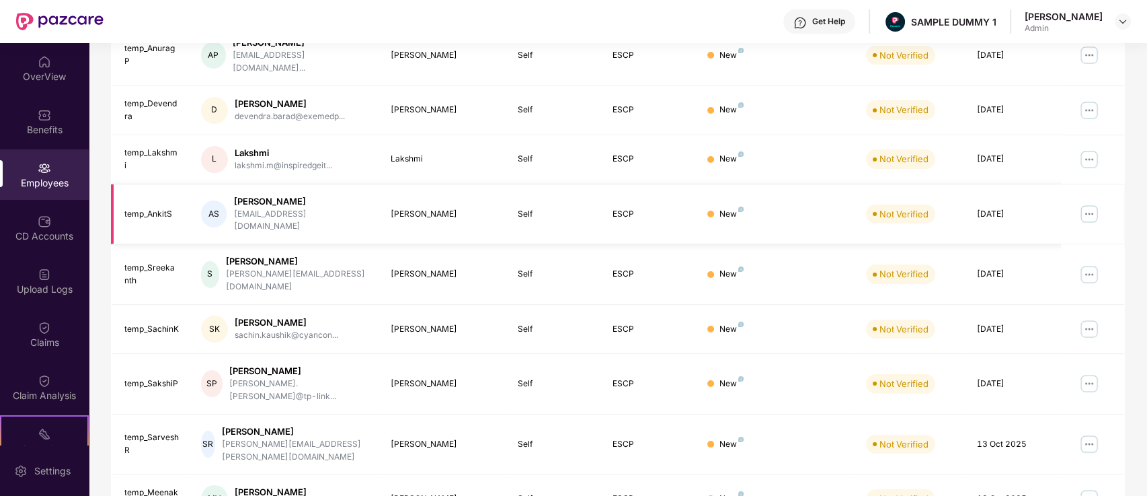
scroll to position [291, 0]
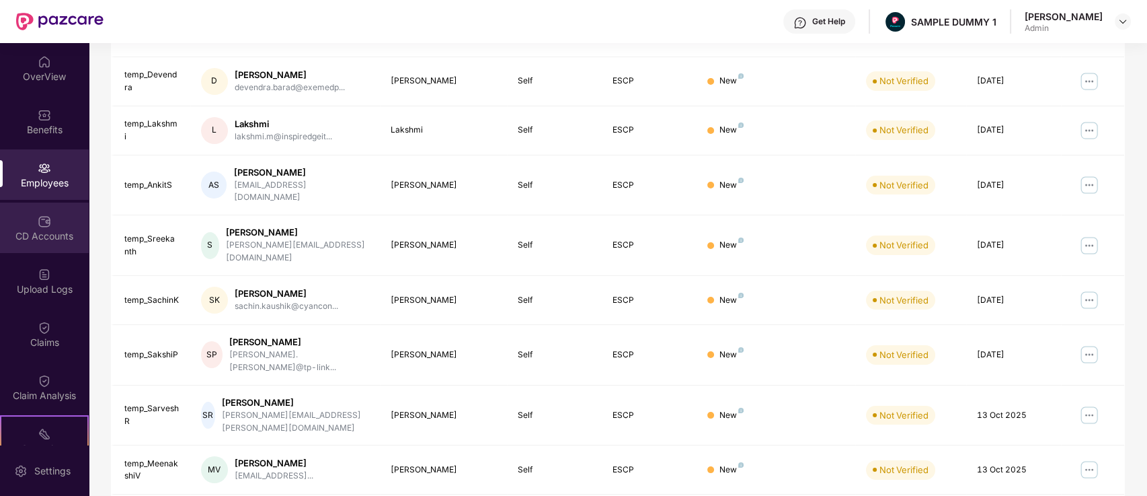
click at [0, 226] on div "CD Accounts" at bounding box center [44, 227] width 89 height 50
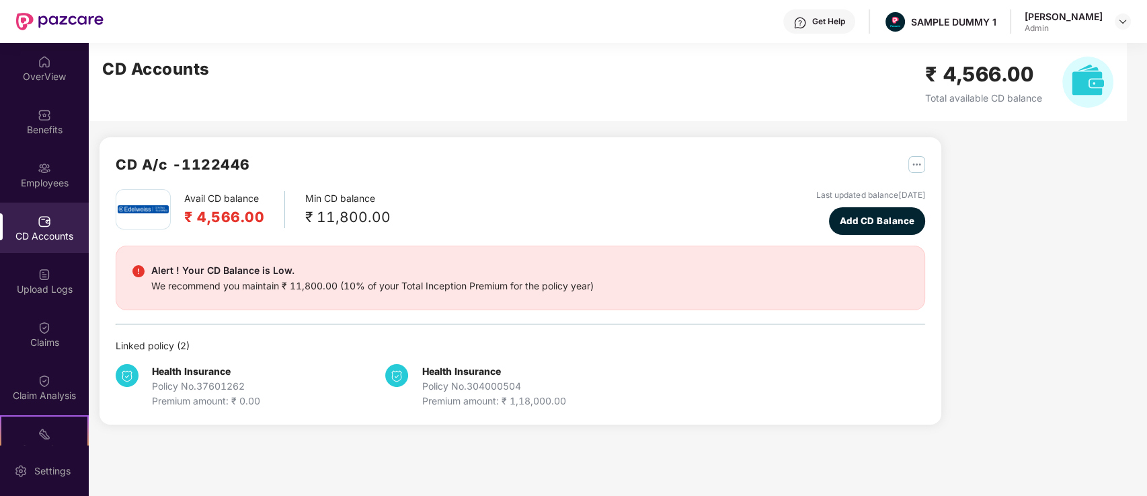
click at [46, 239] on div "CD Accounts" at bounding box center [44, 235] width 89 height 13
click at [46, 224] on img at bounding box center [44, 221] width 13 height 13
click at [55, 271] on div "Upload Logs" at bounding box center [44, 281] width 89 height 50
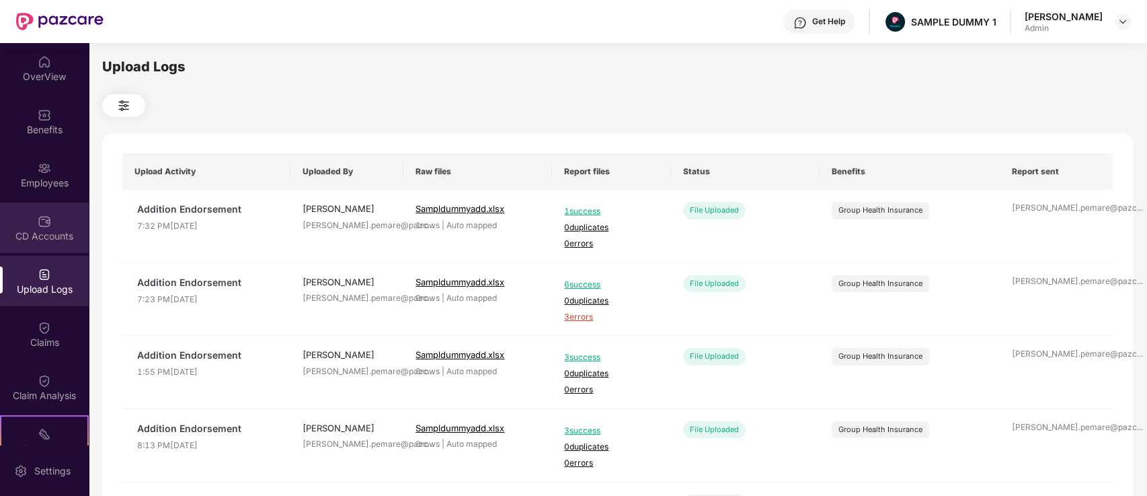
click at [41, 216] on img at bounding box center [44, 221] width 13 height 13
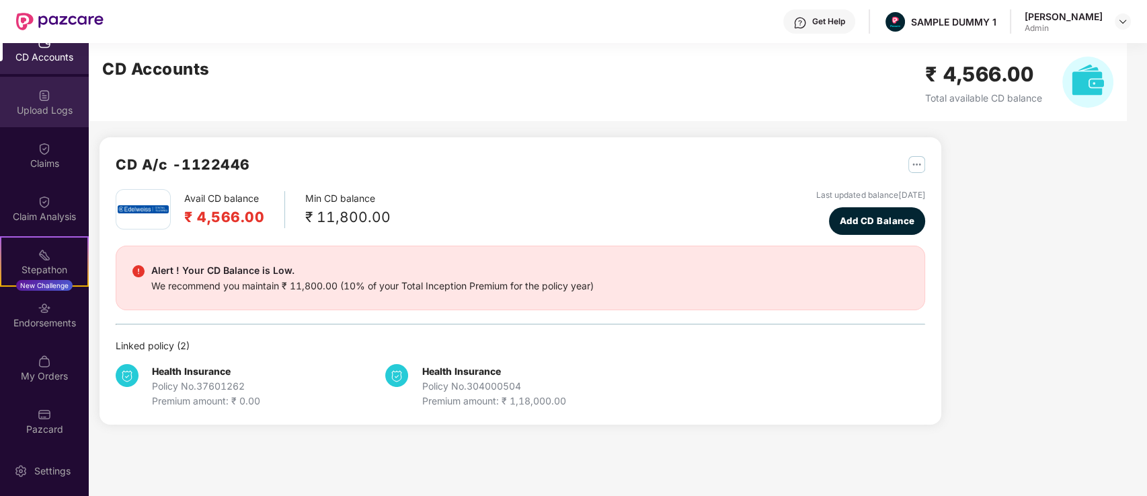
scroll to position [182, 0]
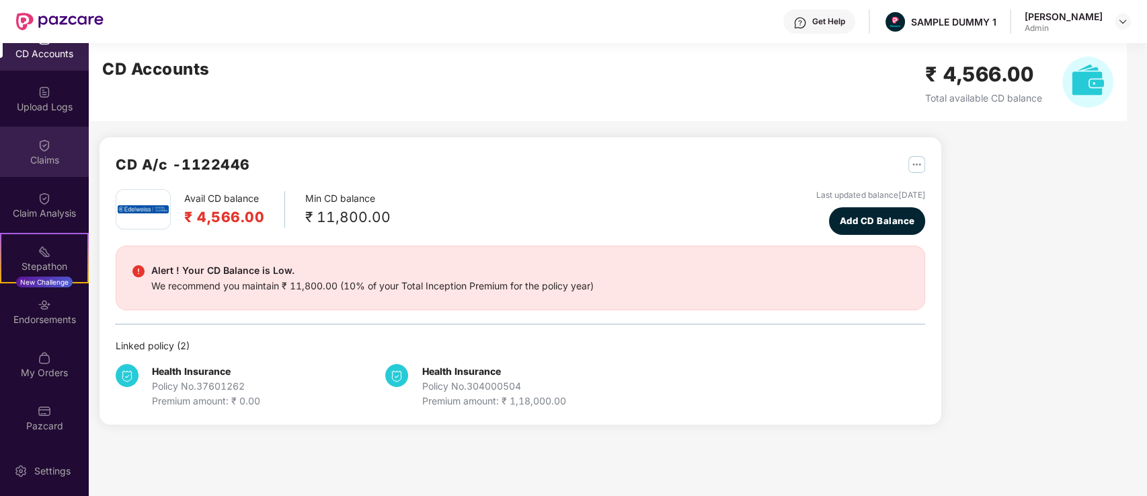
click at [55, 135] on div "Claims" at bounding box center [44, 151] width 89 height 50
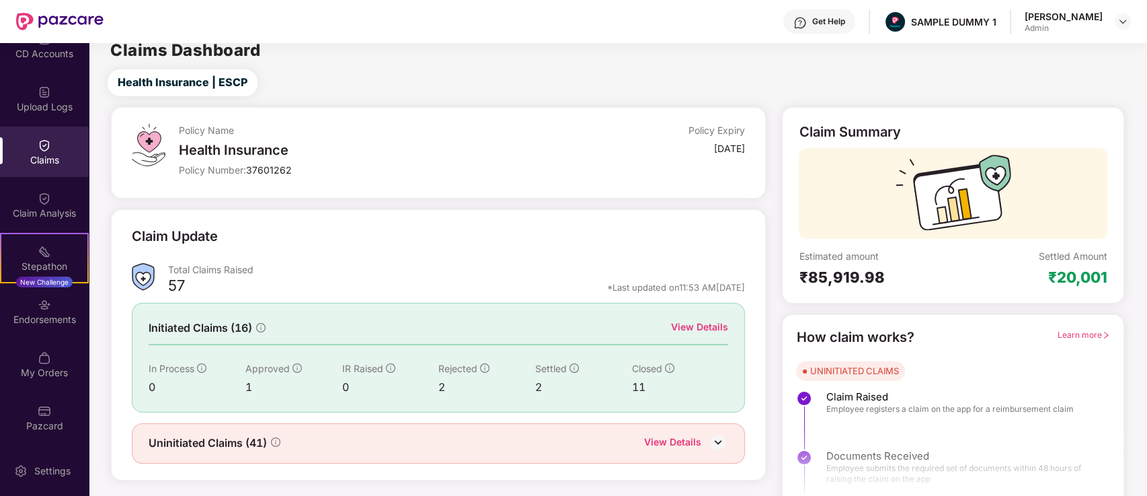
scroll to position [30, 0]
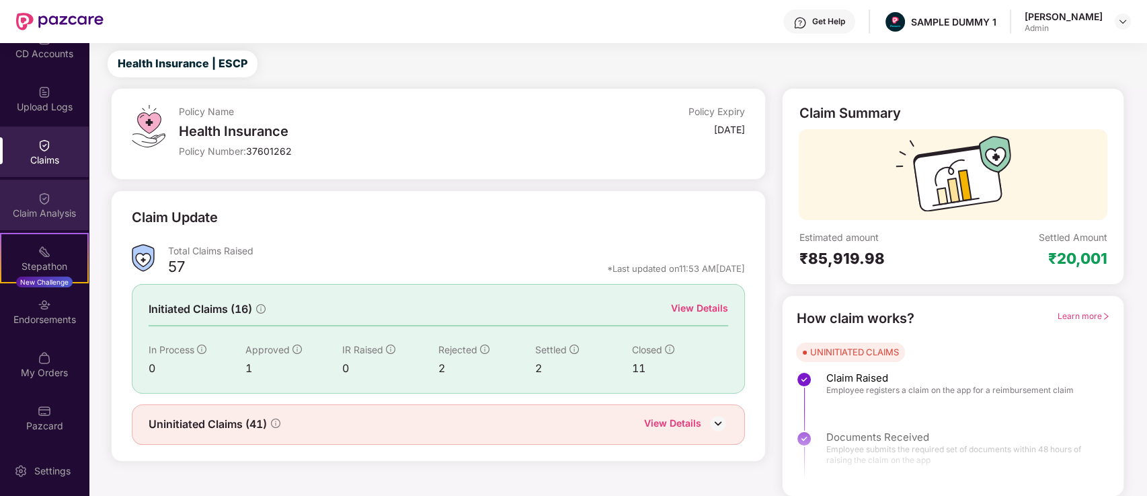
click at [54, 188] on div "Claim Analysis" at bounding box center [44, 205] width 89 height 50
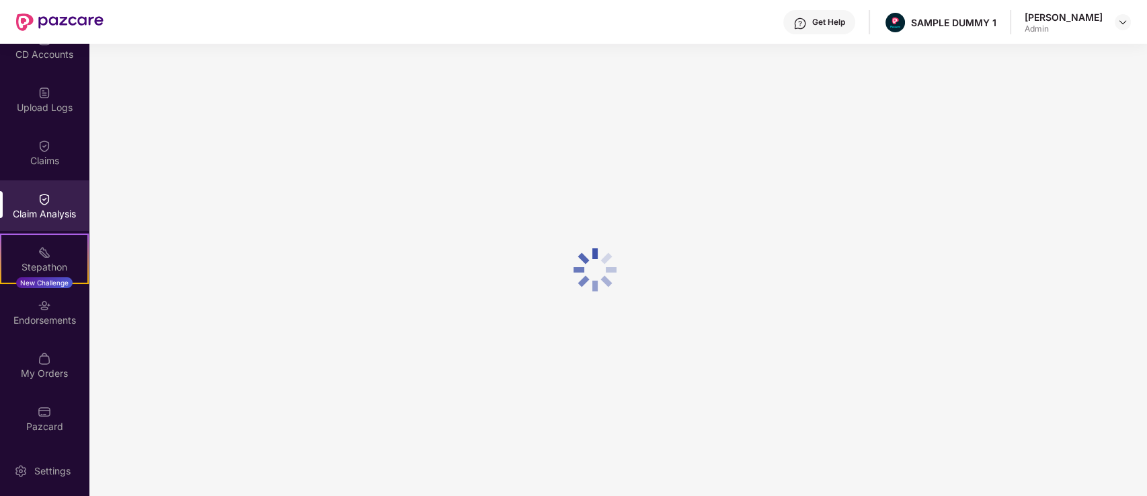
scroll to position [182, 0]
click at [52, 288] on div "Endorsements" at bounding box center [44, 311] width 89 height 50
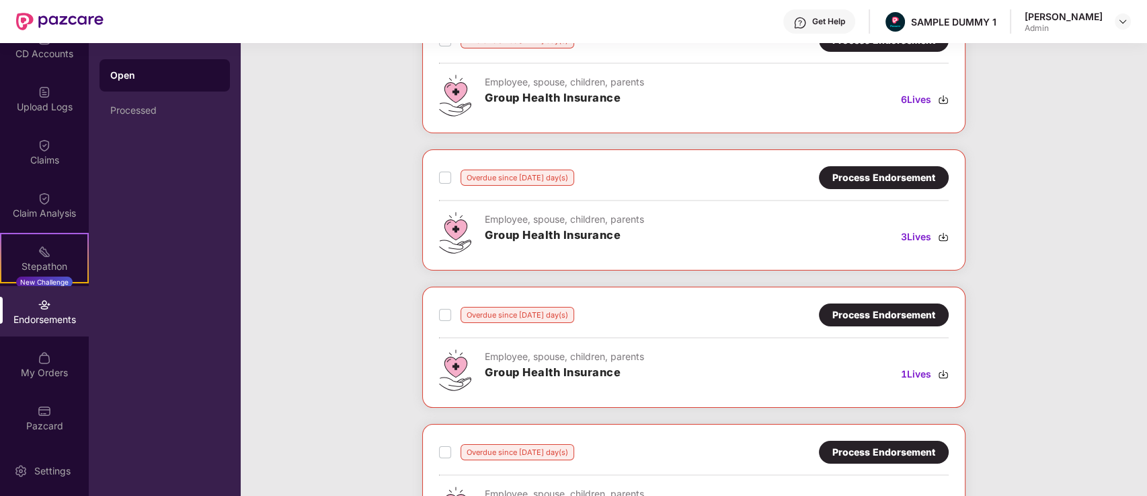
scroll to position [106, 0]
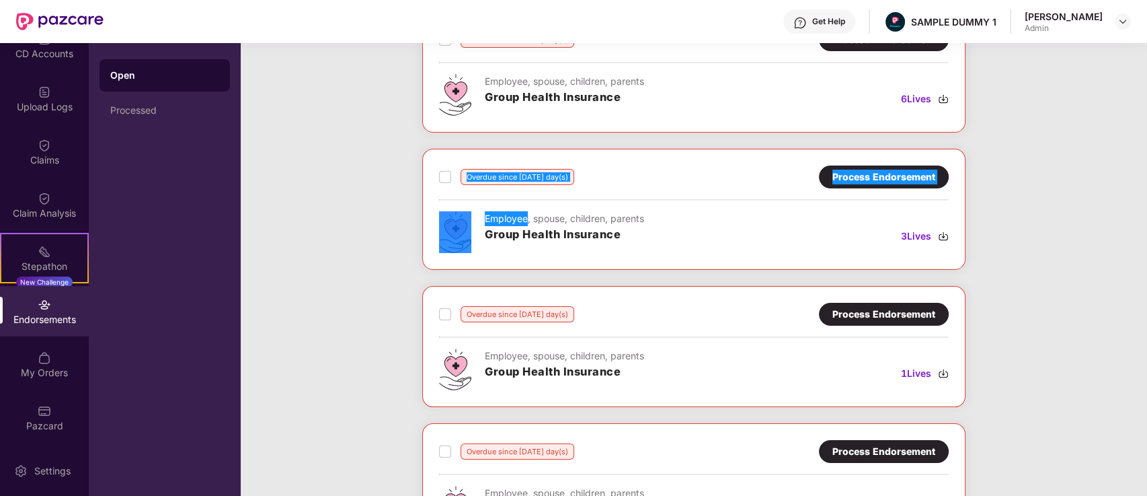
scroll to position [0, 0]
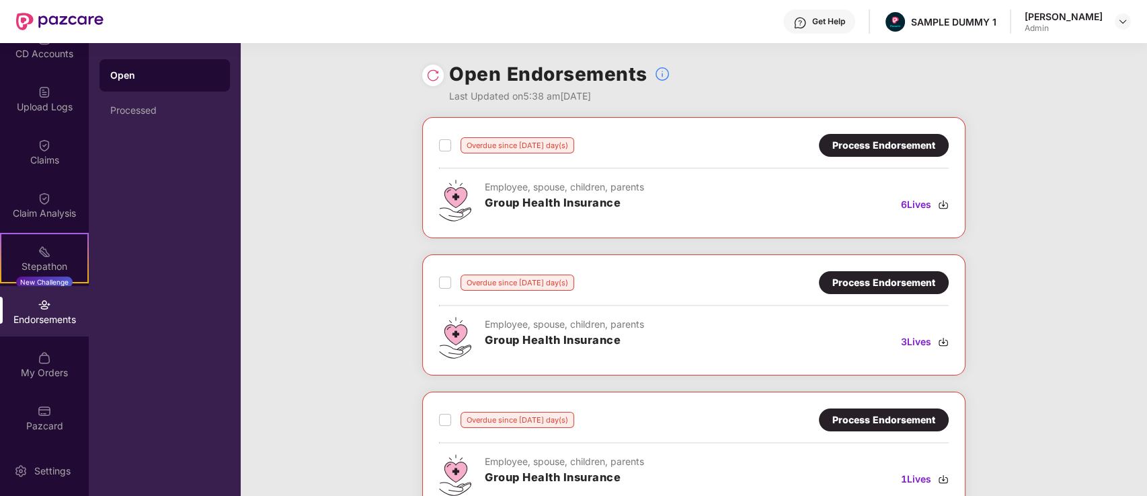
click at [42, 320] on div "Endorsements" at bounding box center [44, 319] width 89 height 13
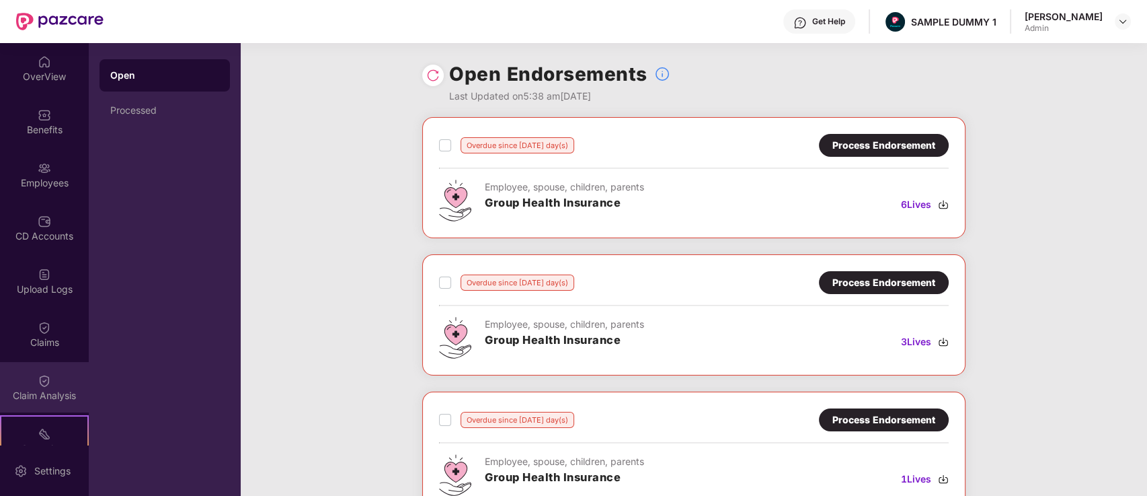
scroll to position [182, 0]
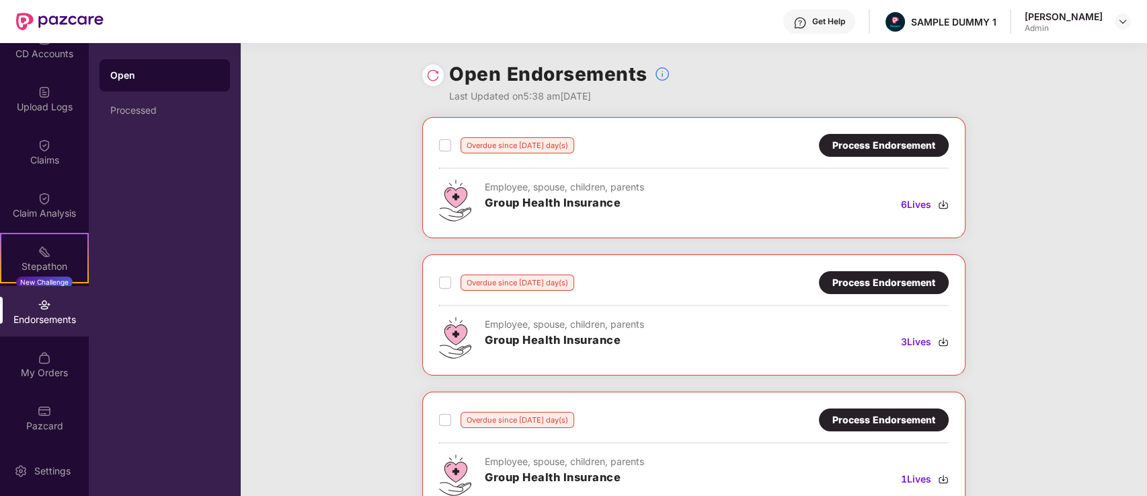
click at [44, 318] on div "Endorsements" at bounding box center [44, 319] width 89 height 13
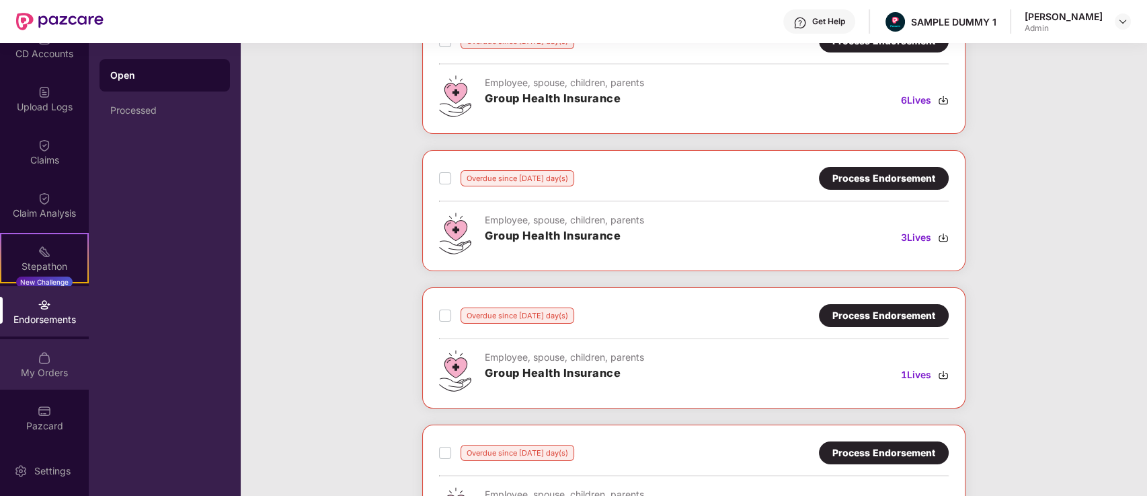
click at [41, 361] on img at bounding box center [44, 357] width 13 height 13
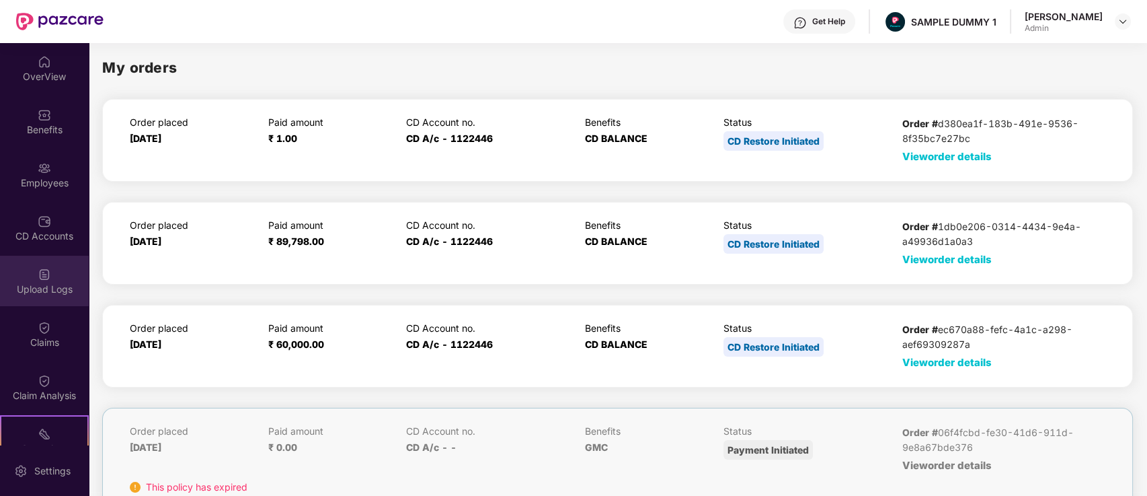
scroll to position [182, 0]
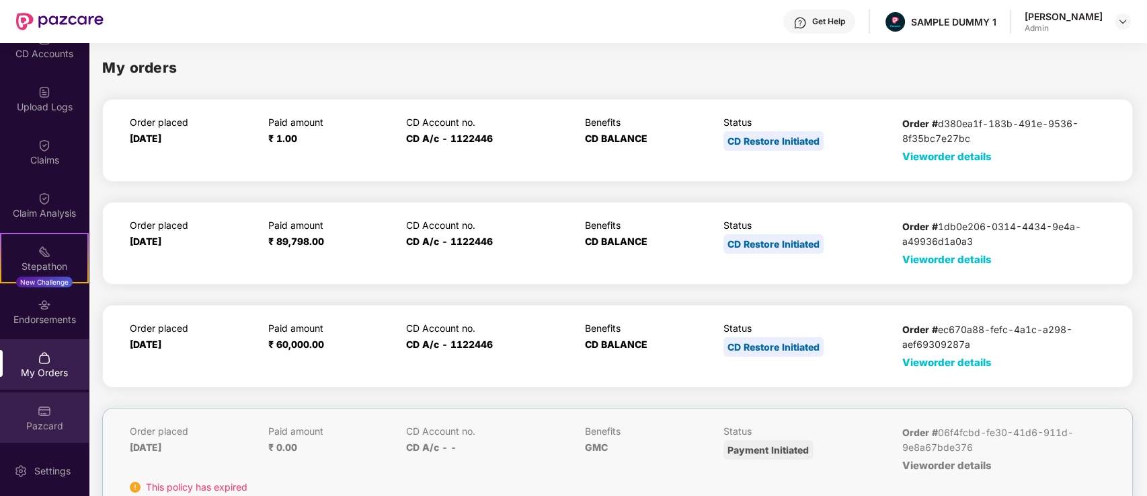
click at [52, 419] on div "Pazcard" at bounding box center [44, 425] width 89 height 13
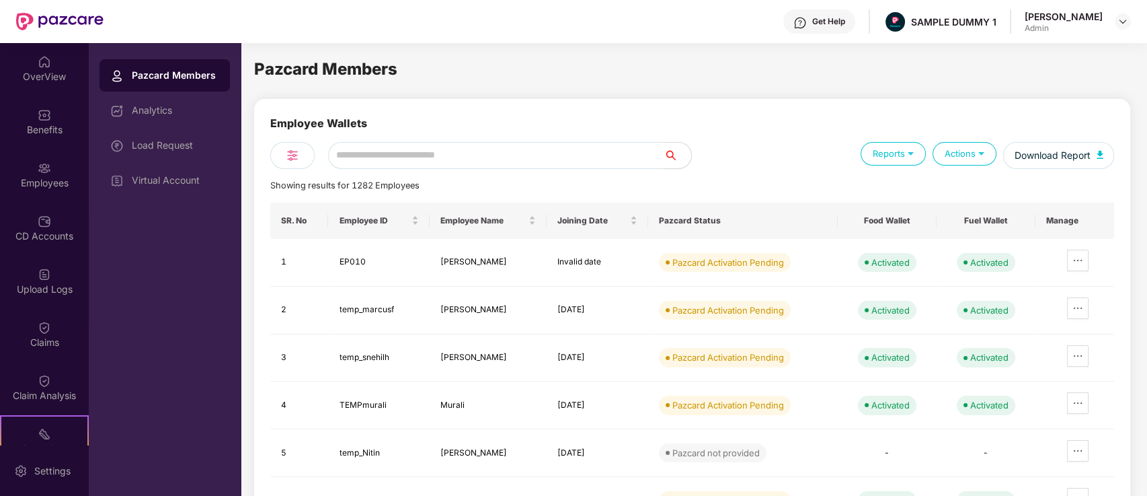
drag, startPoint x: 334, startPoint y: 252, endPoint x: 264, endPoint y: 178, distance: 101.4
click at [264, 178] on div "Employee Wallets Reports Actions Download Report Showing results for 1282 Emplo…" at bounding box center [692, 392] width 876 height 586
click at [50, 76] on div "OverView" at bounding box center [44, 76] width 89 height 13
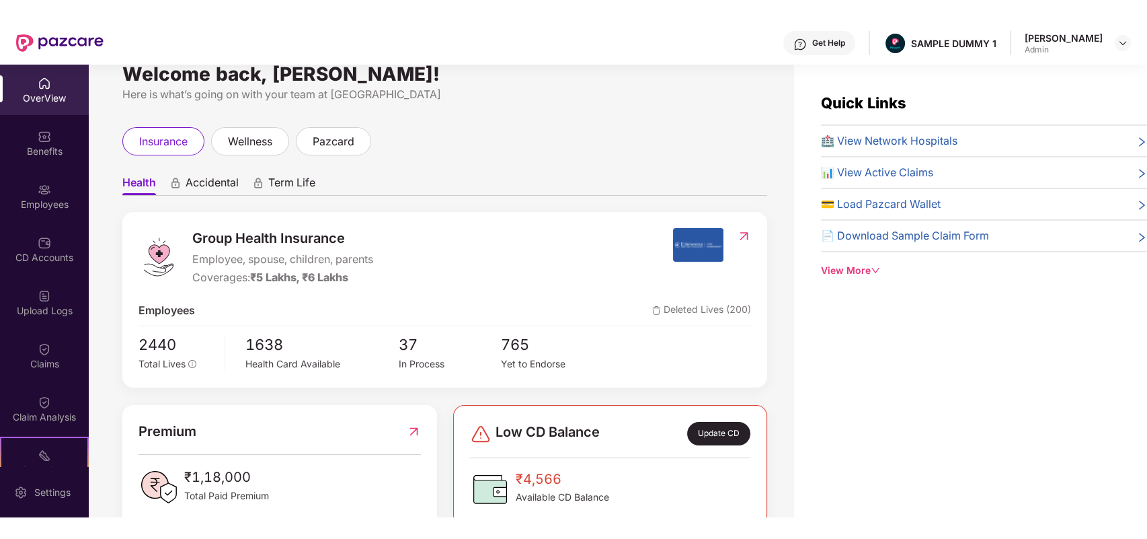
scroll to position [24, 0]
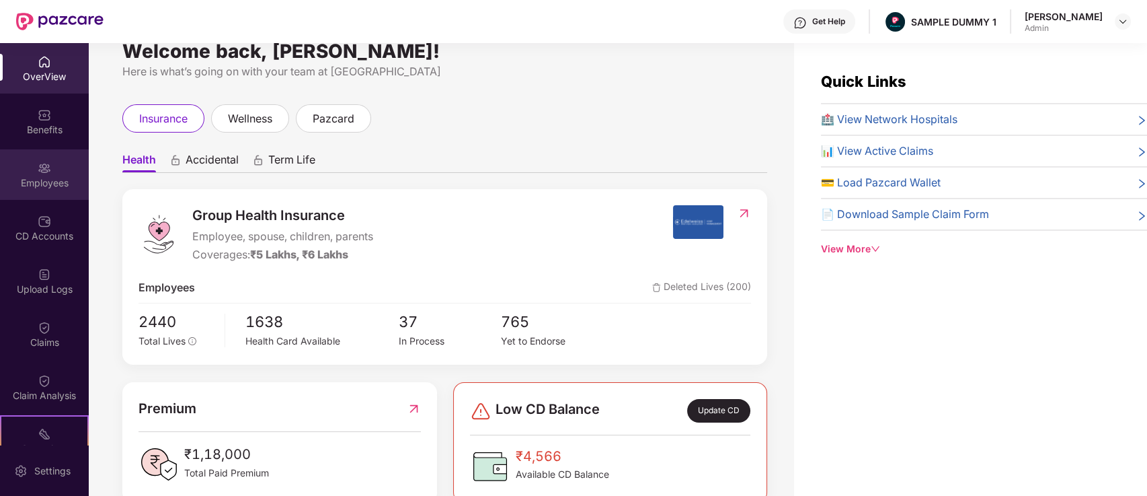
click at [25, 163] on div "Employees" at bounding box center [44, 174] width 89 height 50
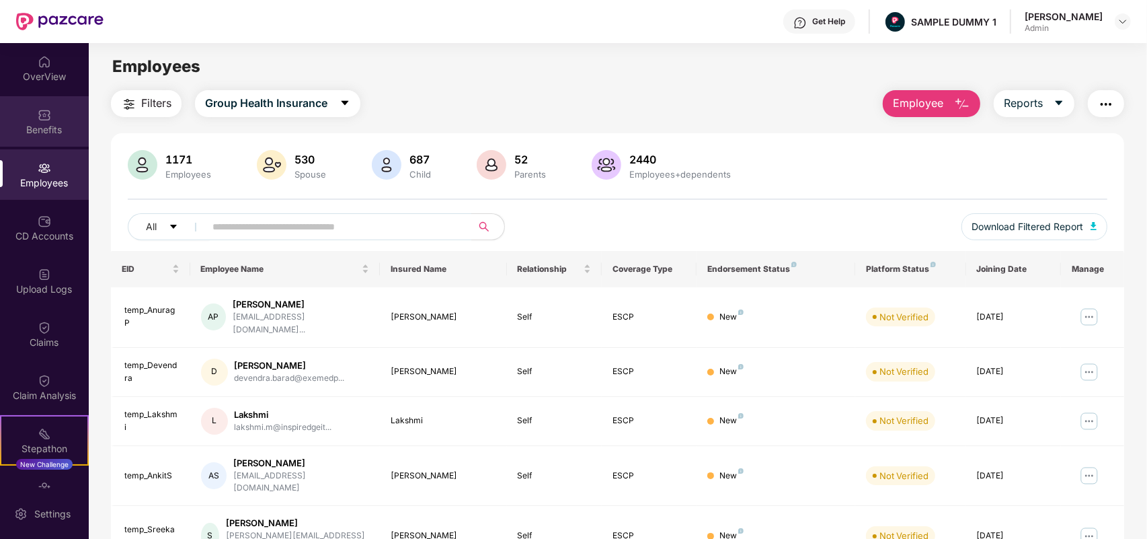
click at [38, 132] on div "Benefits" at bounding box center [44, 129] width 89 height 13
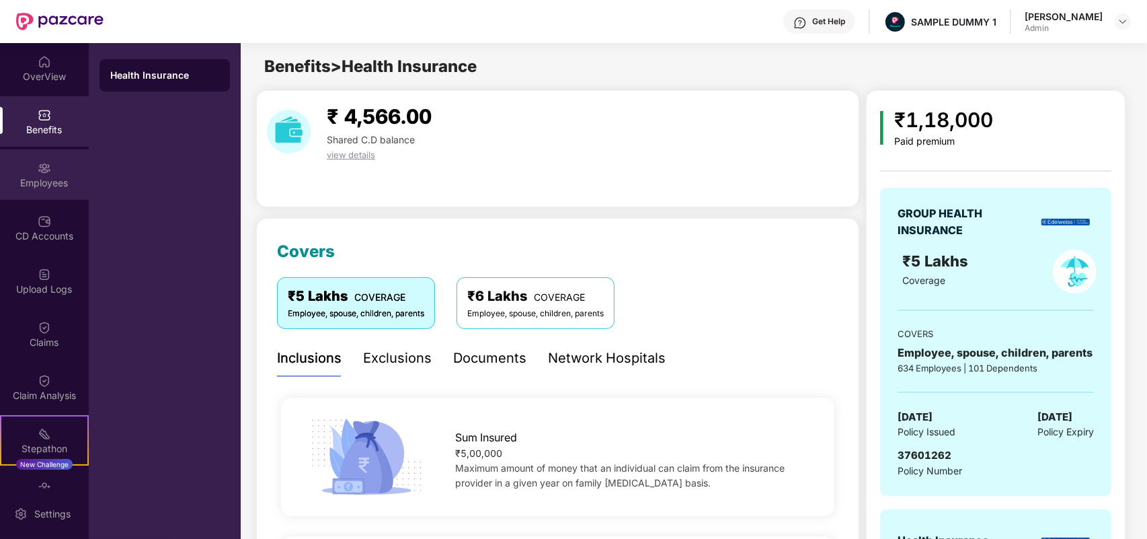
click at [44, 176] on div "Employees" at bounding box center [44, 182] width 89 height 13
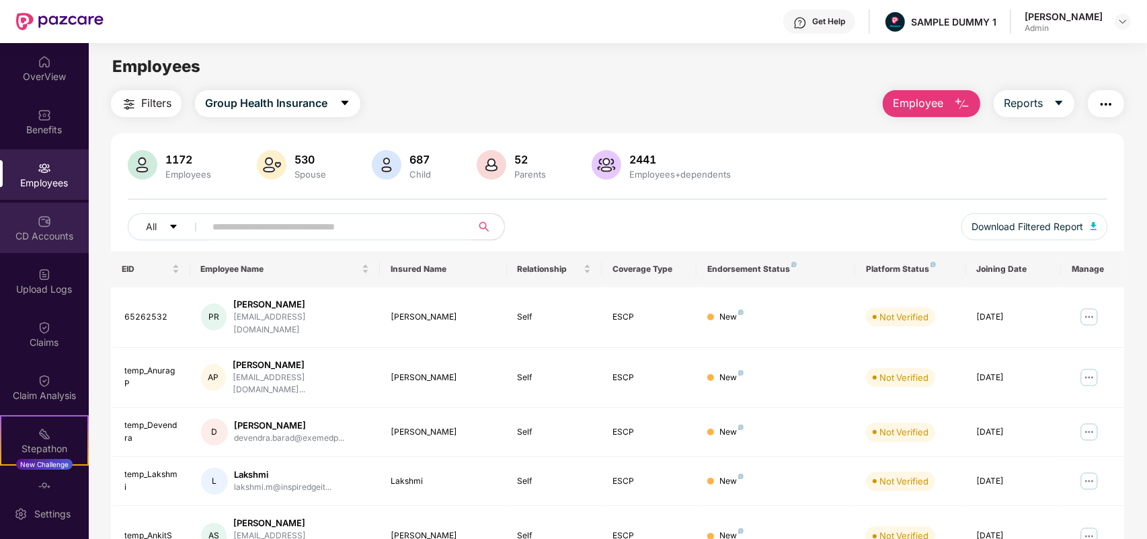
click at [38, 242] on div "CD Accounts" at bounding box center [44, 235] width 89 height 13
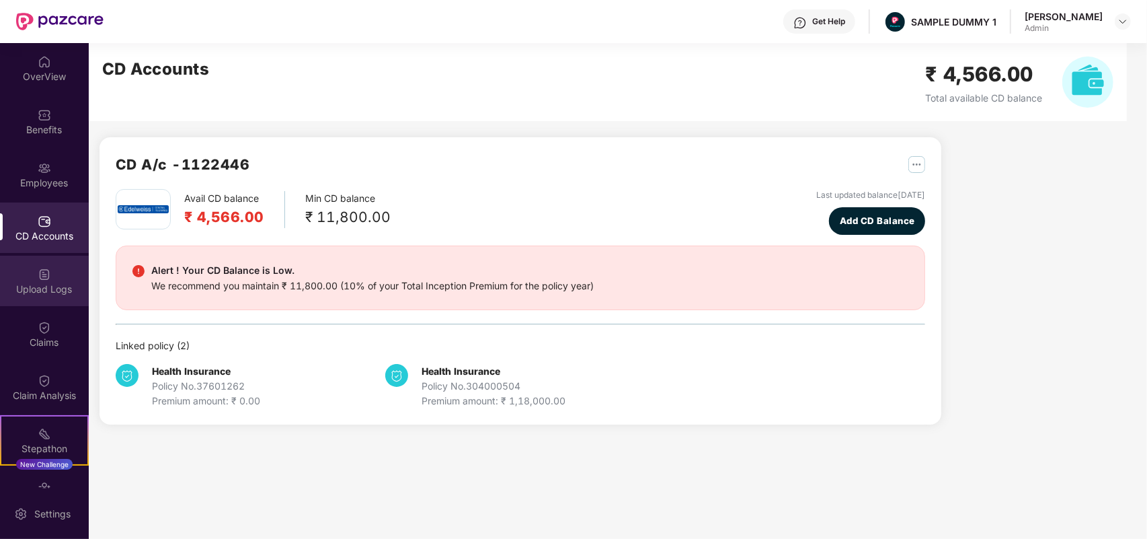
click at [32, 270] on div "Upload Logs" at bounding box center [44, 281] width 89 height 50
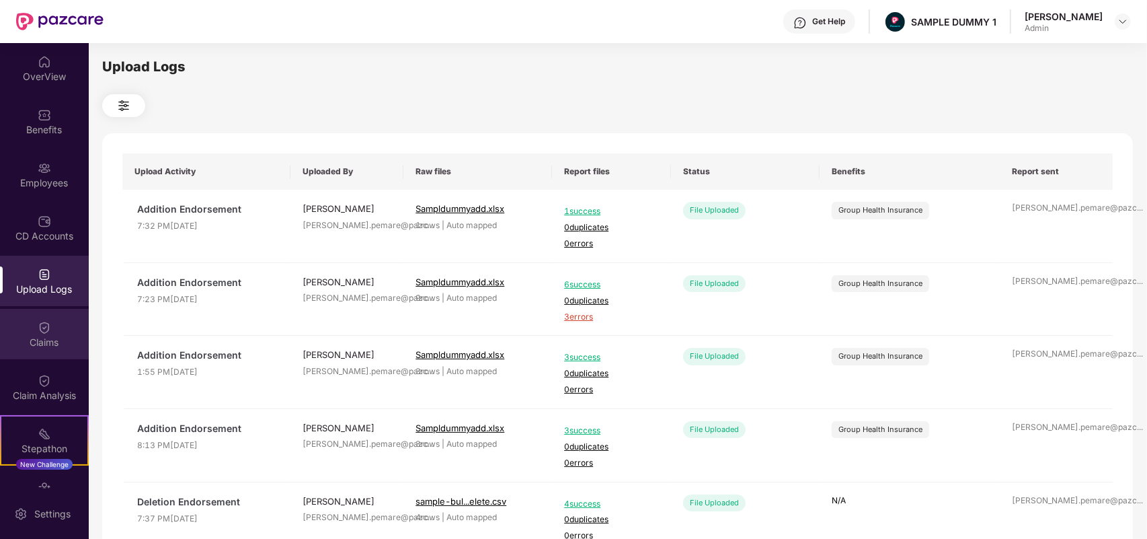
click at [30, 319] on div "Claims" at bounding box center [44, 334] width 89 height 50
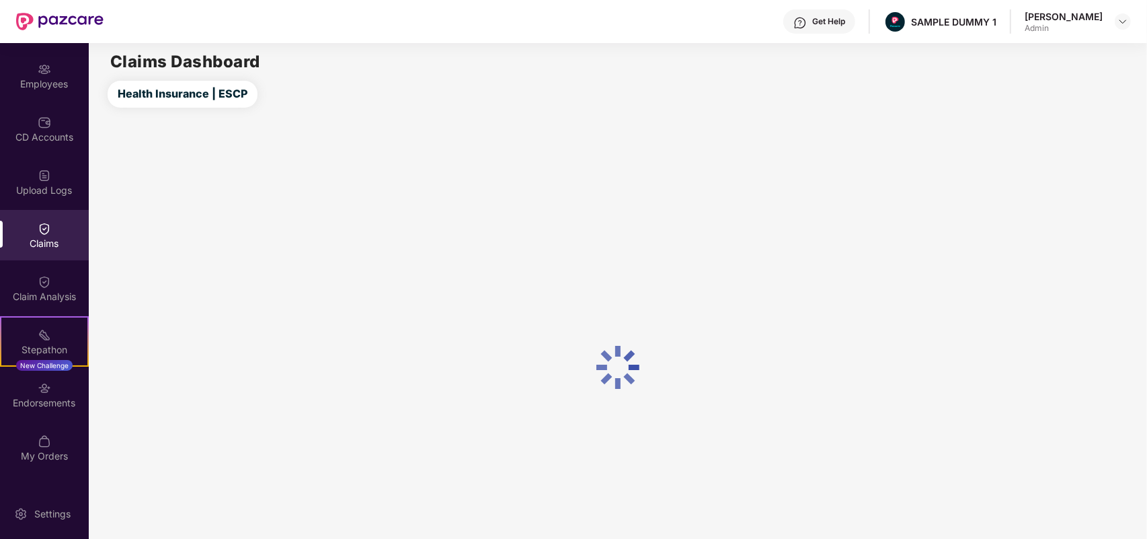
scroll to position [111, 0]
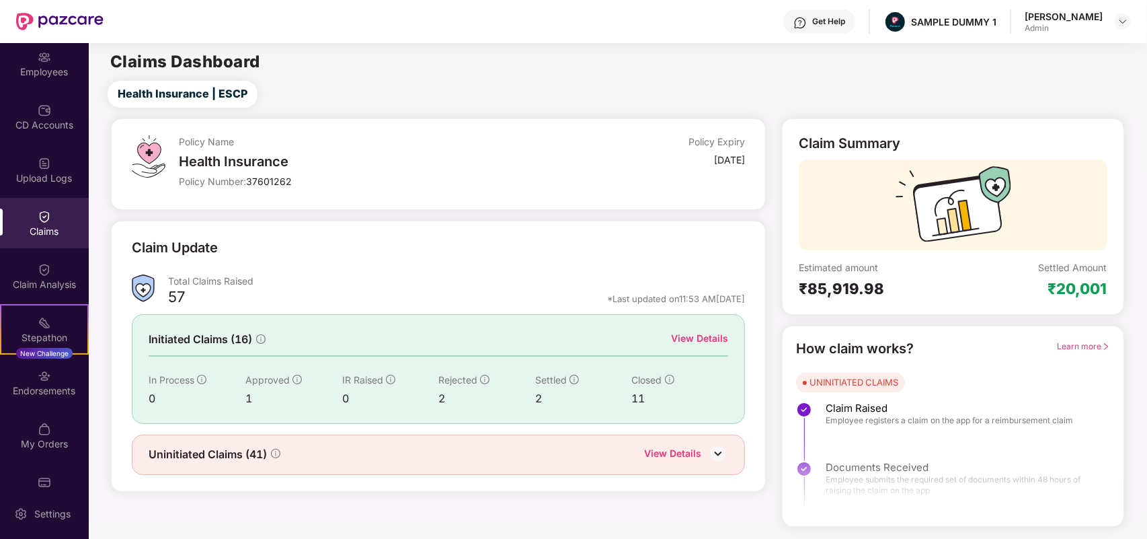
click at [34, 185] on div "Upload Logs" at bounding box center [44, 170] width 89 height 50
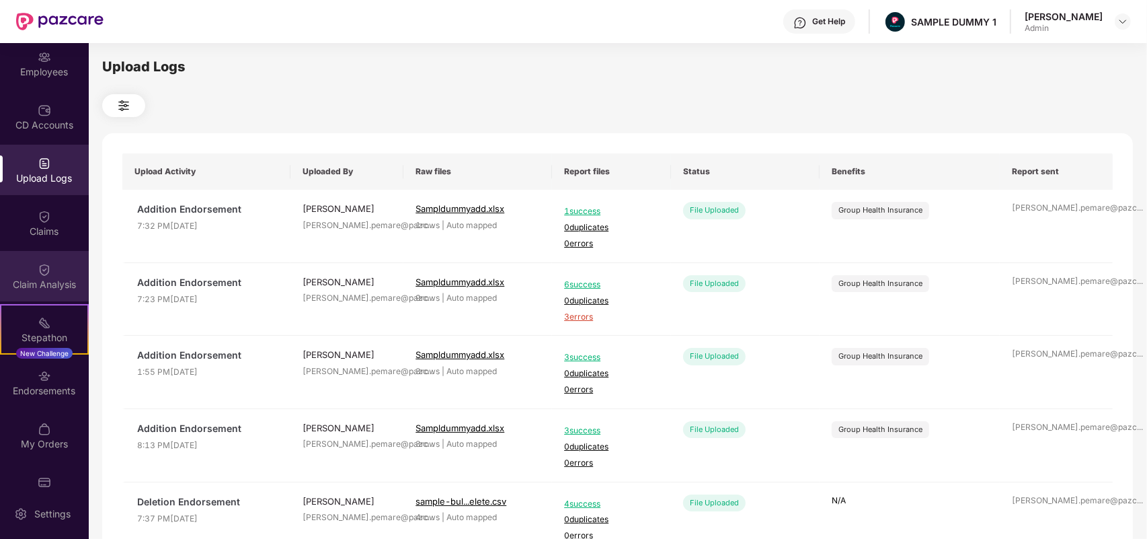
click at [32, 266] on div "Claim Analysis" at bounding box center [44, 276] width 89 height 50
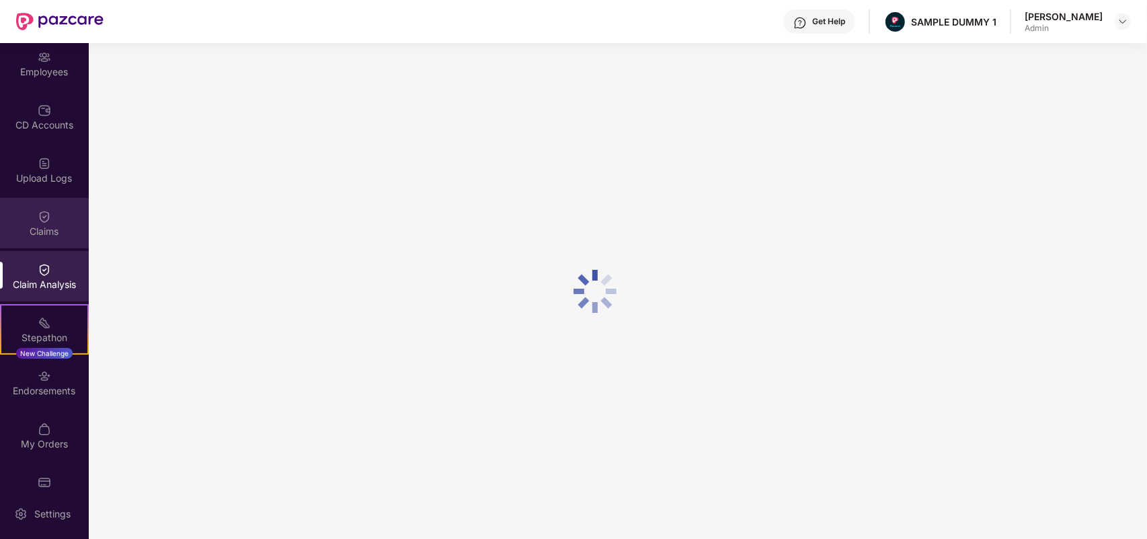
click at [28, 227] on div "Claims" at bounding box center [44, 231] width 89 height 13
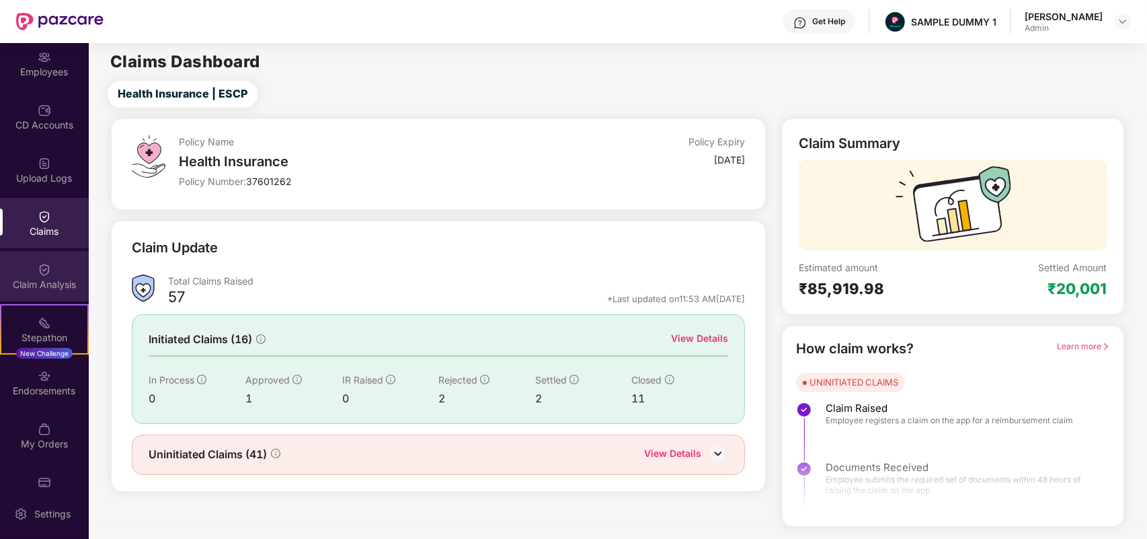
click at [28, 264] on div "Claim Analysis" at bounding box center [44, 276] width 89 height 50
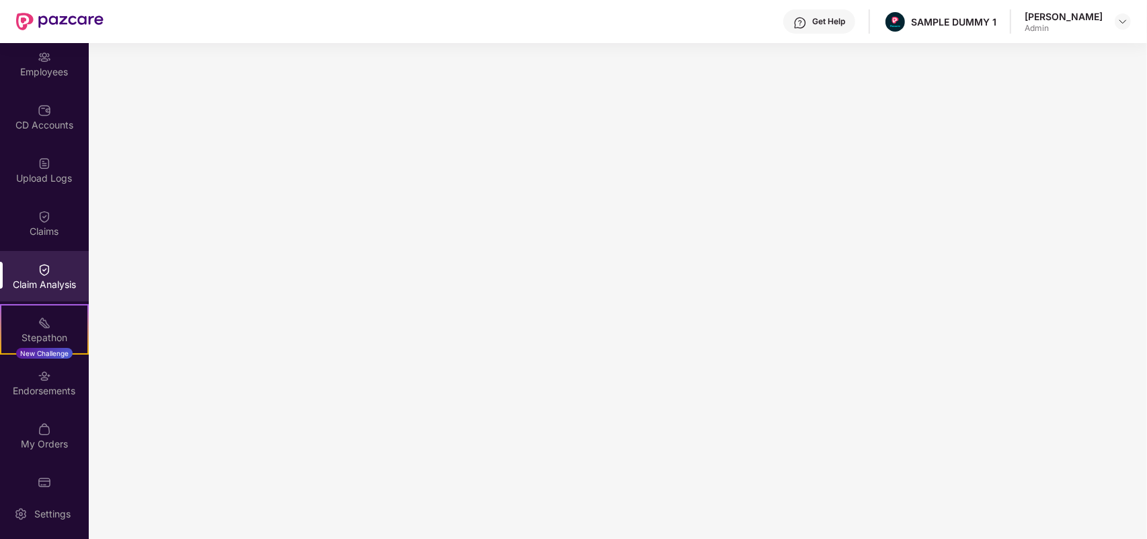
click at [28, 264] on div "Claim Analysis" at bounding box center [44, 276] width 89 height 50
click at [28, 281] on div "Claim Analysis" at bounding box center [44, 284] width 89 height 13
click at [30, 332] on div "Stepathon" at bounding box center [44, 337] width 86 height 13
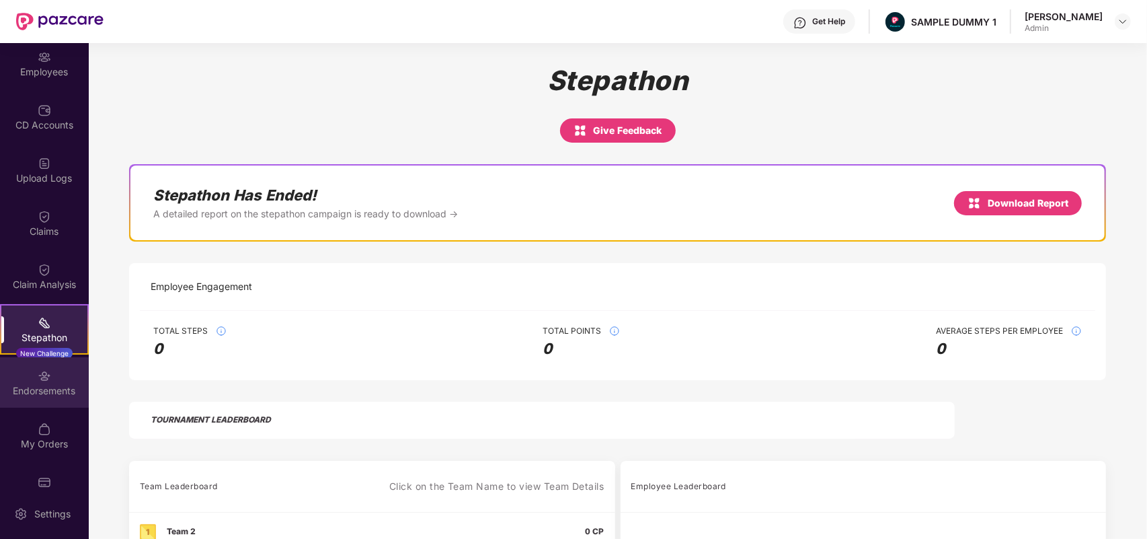
click at [35, 391] on div "Endorsements" at bounding box center [44, 390] width 89 height 13
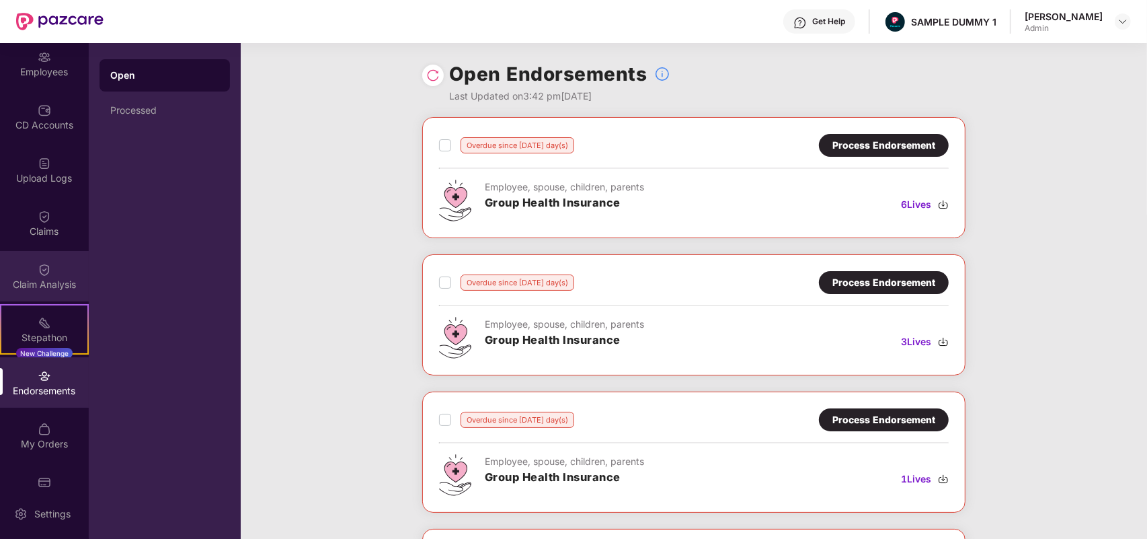
scroll to position [139, 0]
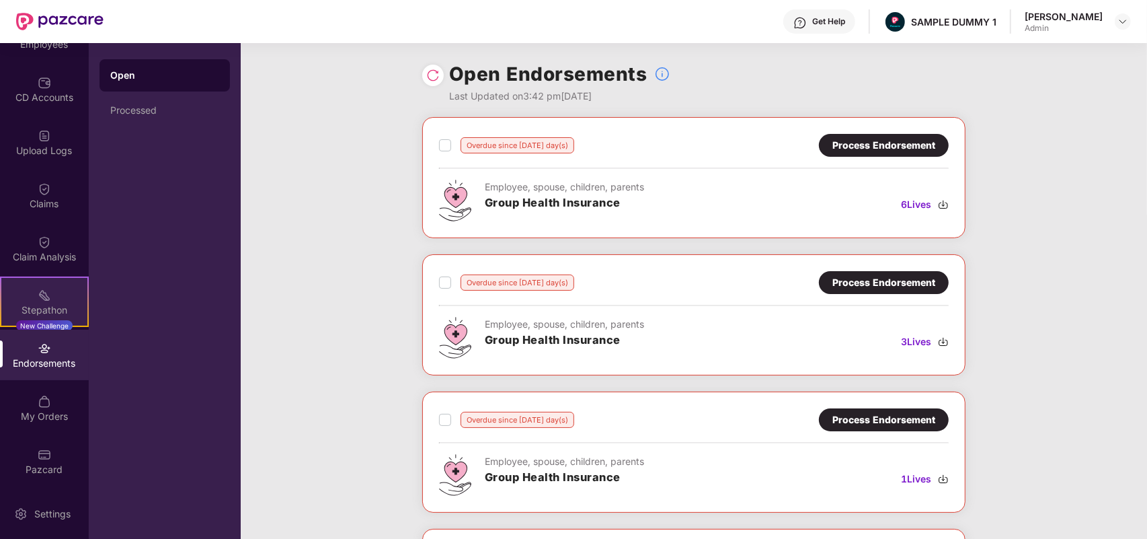
click at [44, 295] on img at bounding box center [44, 295] width 13 height 13
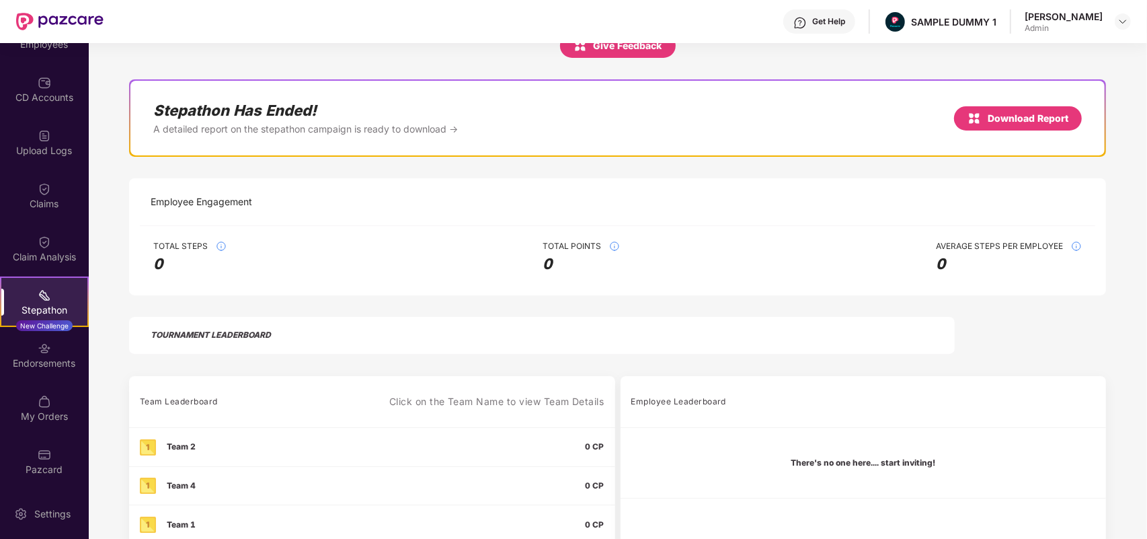
scroll to position [96, 0]
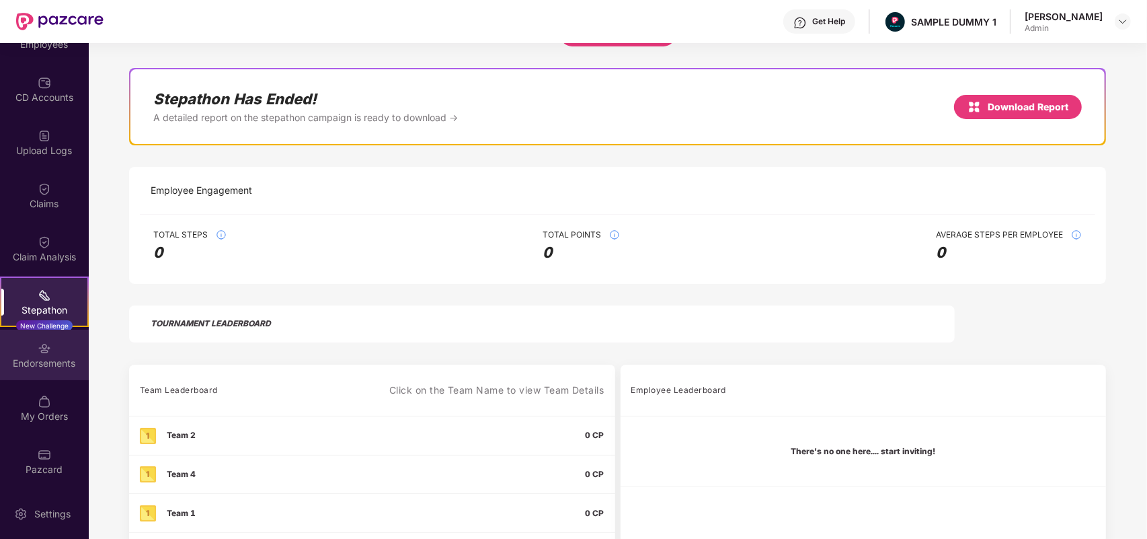
click at [34, 351] on div "Endorsements" at bounding box center [44, 355] width 89 height 50
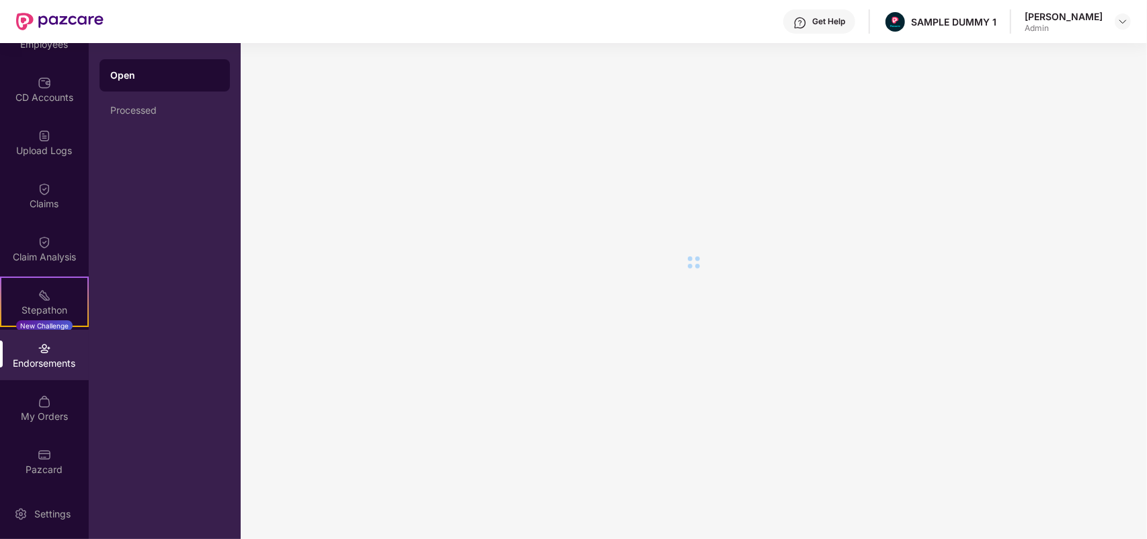
scroll to position [0, 0]
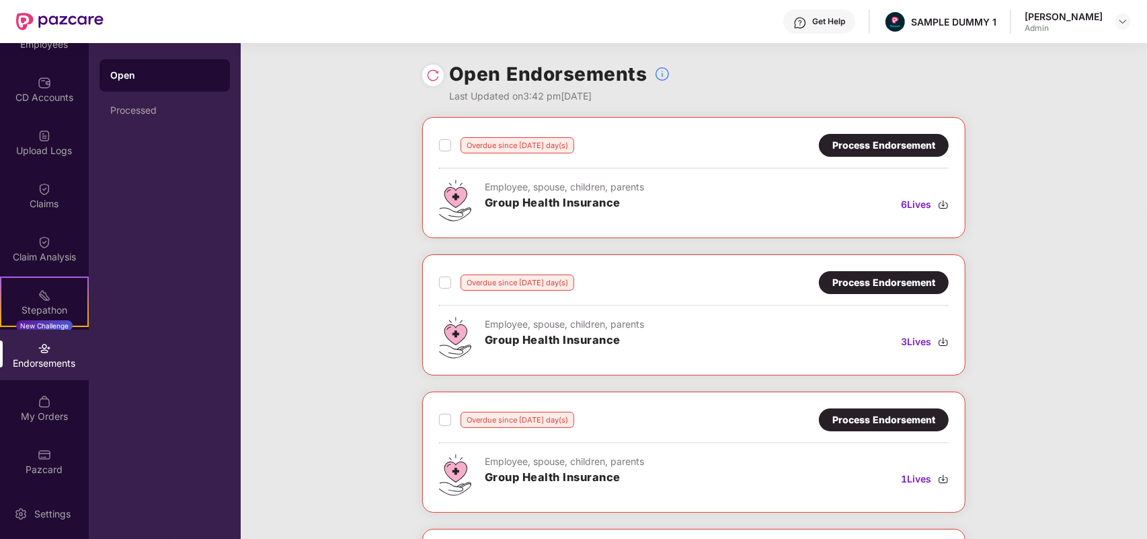
click at [50, 374] on div "Endorsements" at bounding box center [44, 355] width 89 height 50
click at [48, 421] on div "My Orders" at bounding box center [44, 416] width 89 height 13
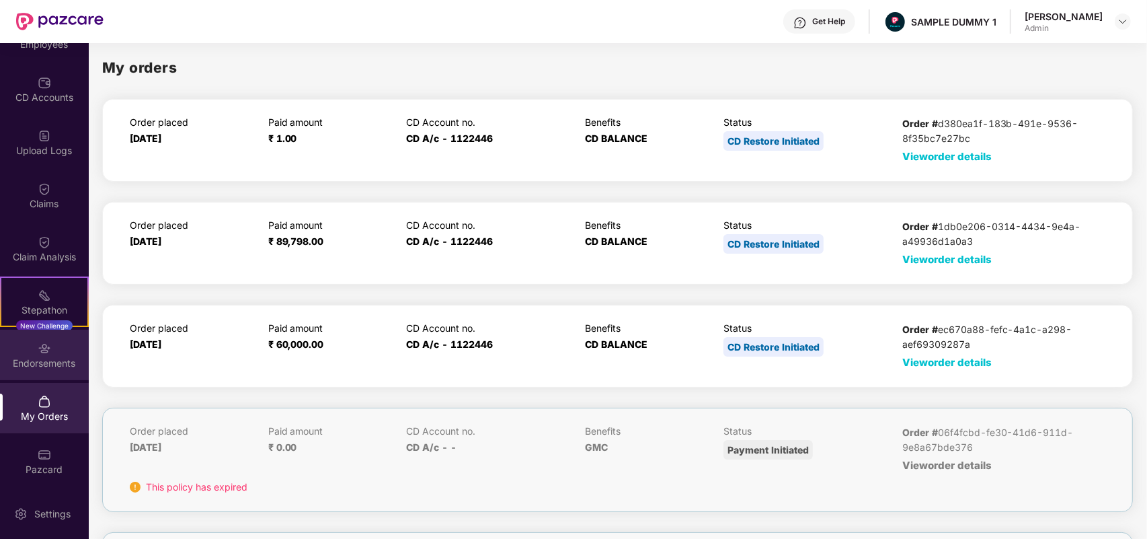
click at [30, 361] on div "Endorsements" at bounding box center [44, 362] width 89 height 13
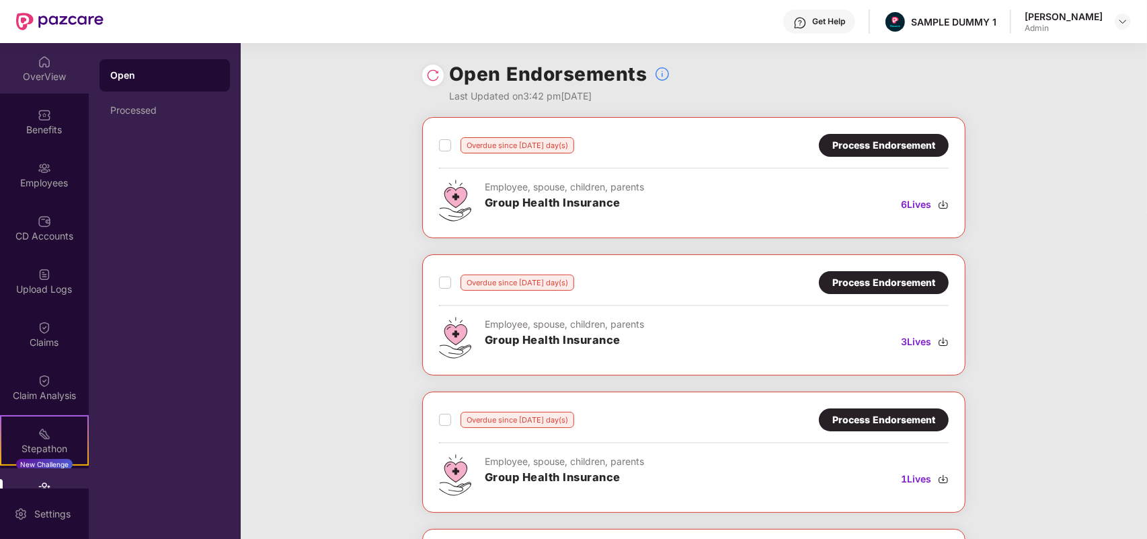
click at [35, 76] on div "OverView" at bounding box center [44, 76] width 89 height 13
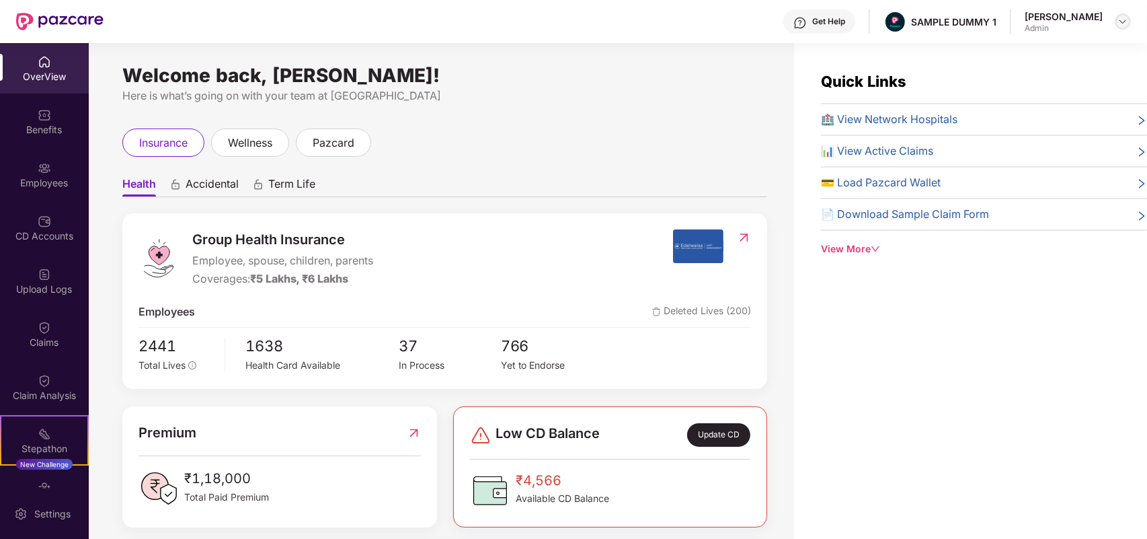
click at [1119, 24] on img at bounding box center [1123, 21] width 11 height 11
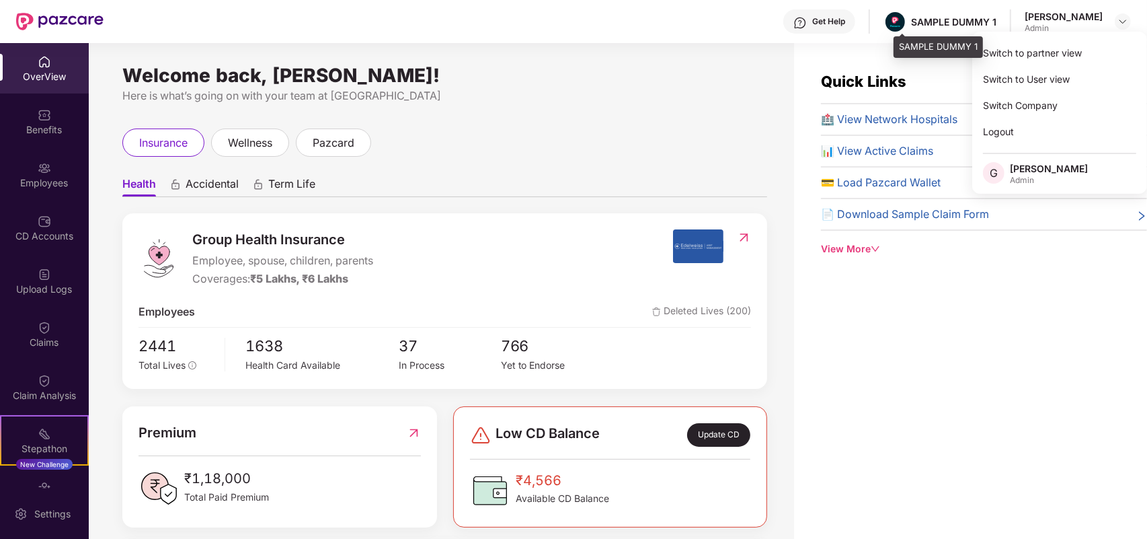
click at [955, 12] on div "SAMPLE DUMMY 1" at bounding box center [940, 22] width 113 height 24
click at [972, 18] on div "SAMPLE DUMMY 1" at bounding box center [953, 21] width 85 height 13
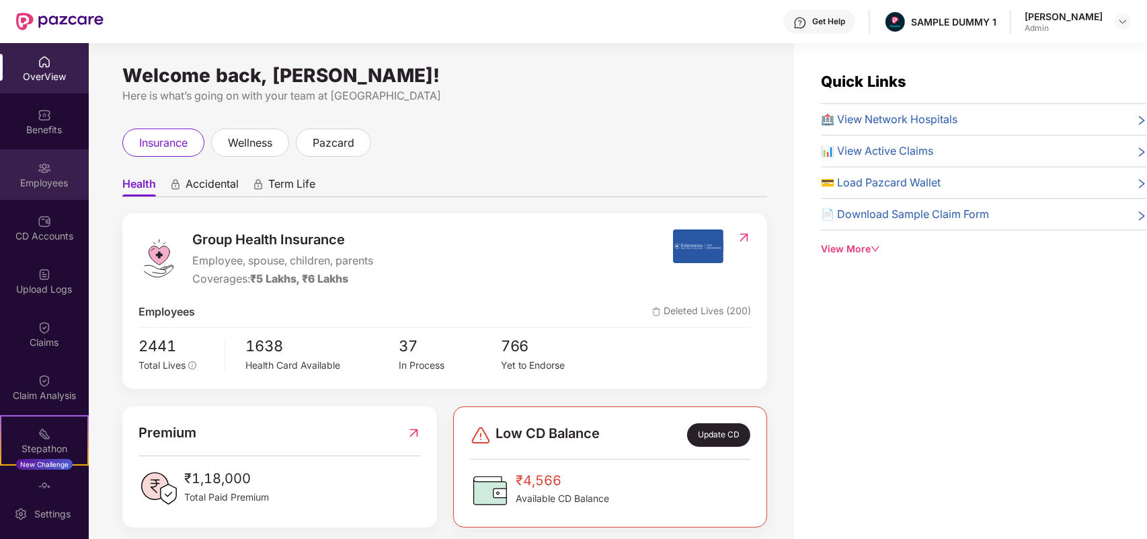
click at [28, 182] on div "Employees" at bounding box center [44, 182] width 89 height 13
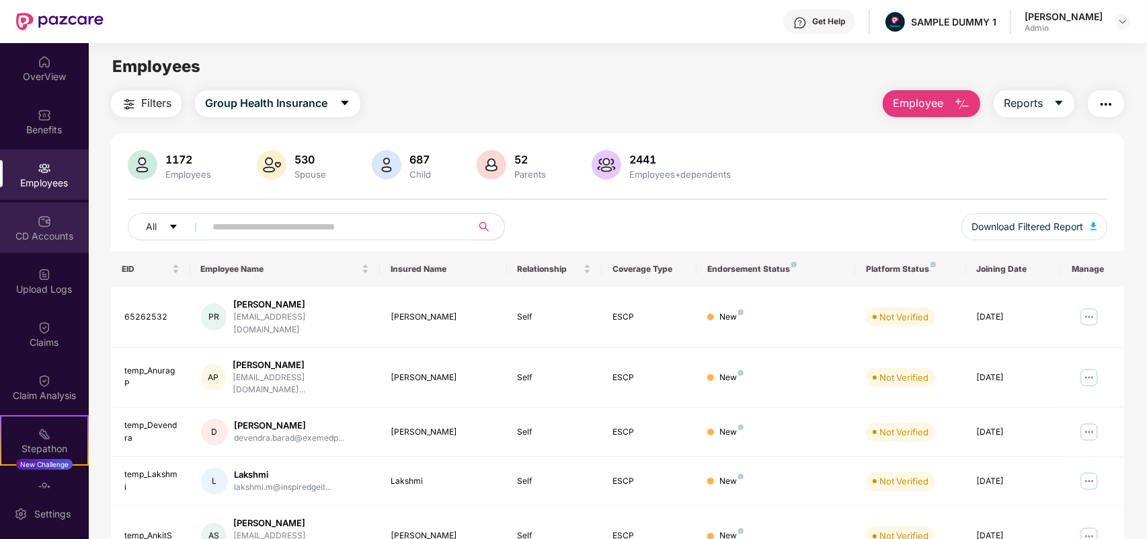
click at [21, 224] on div "CD Accounts" at bounding box center [44, 227] width 89 height 50
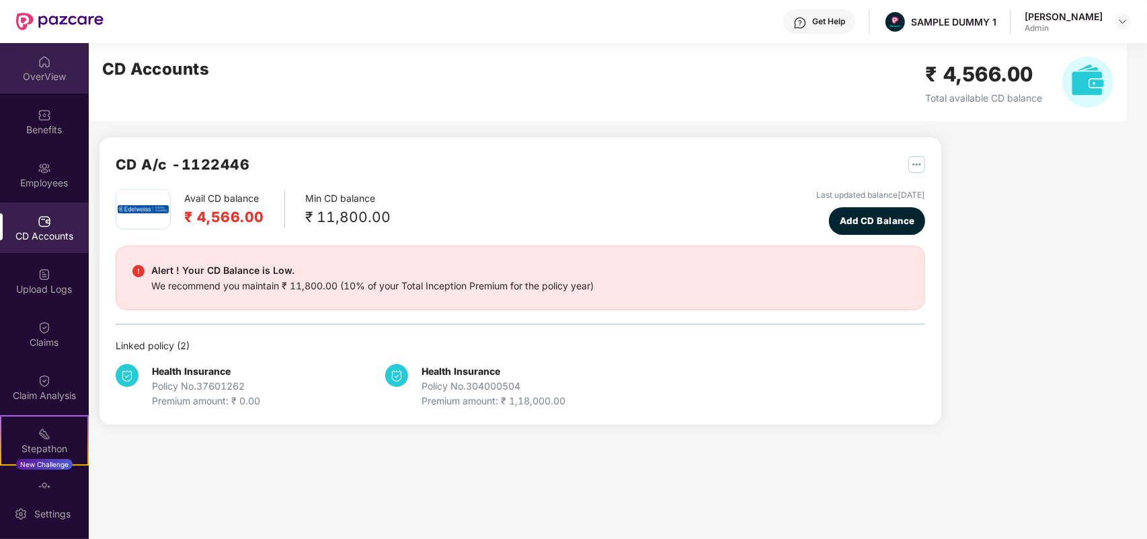
click at [42, 75] on div "OverView" at bounding box center [44, 76] width 89 height 13
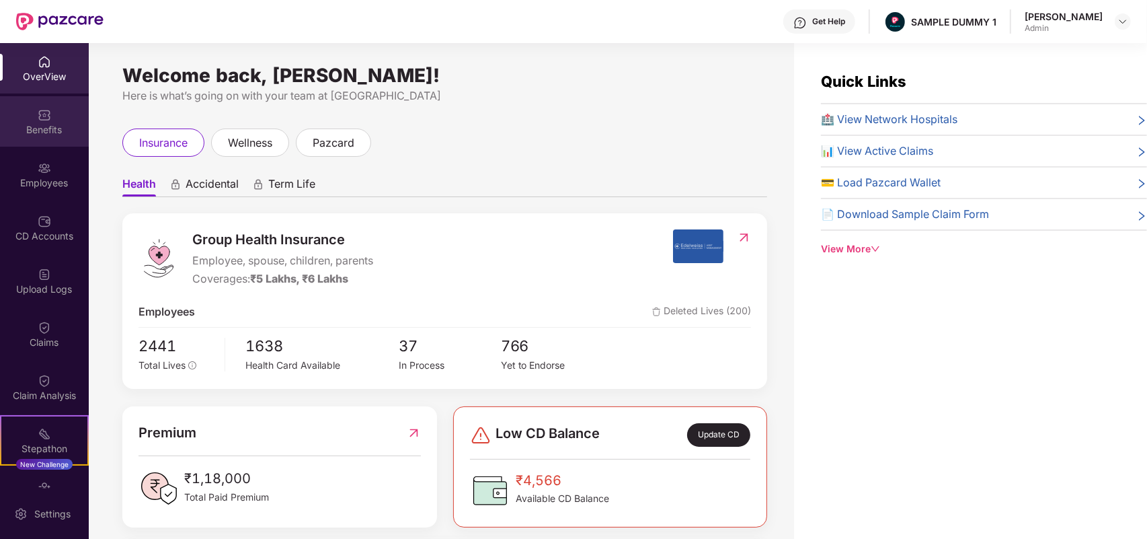
click at [34, 130] on div "Benefits" at bounding box center [44, 129] width 89 height 13
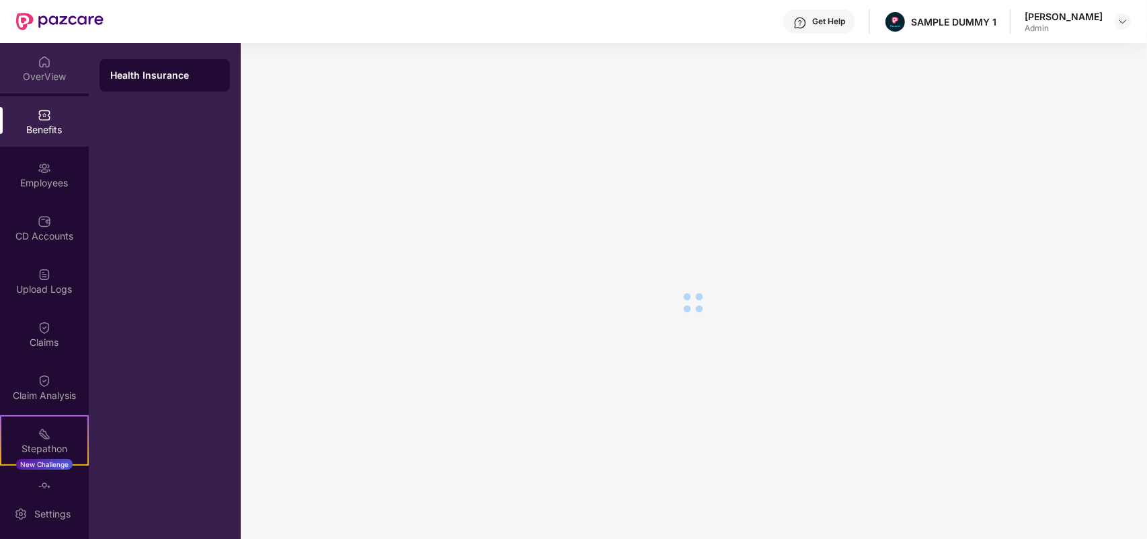
click at [38, 78] on div "OverView" at bounding box center [44, 76] width 89 height 13
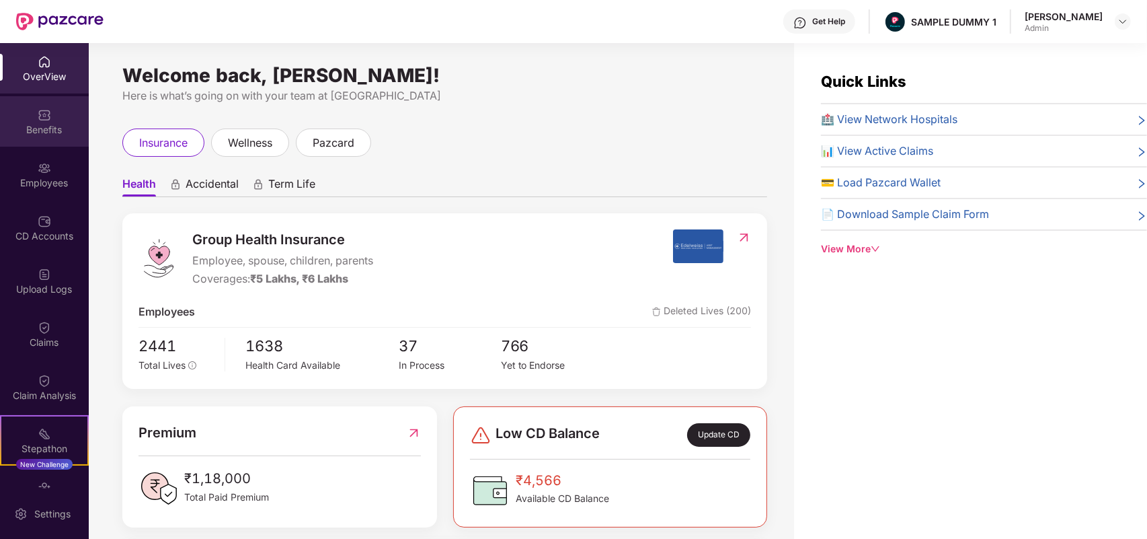
click at [44, 128] on div "Benefits" at bounding box center [44, 129] width 89 height 13
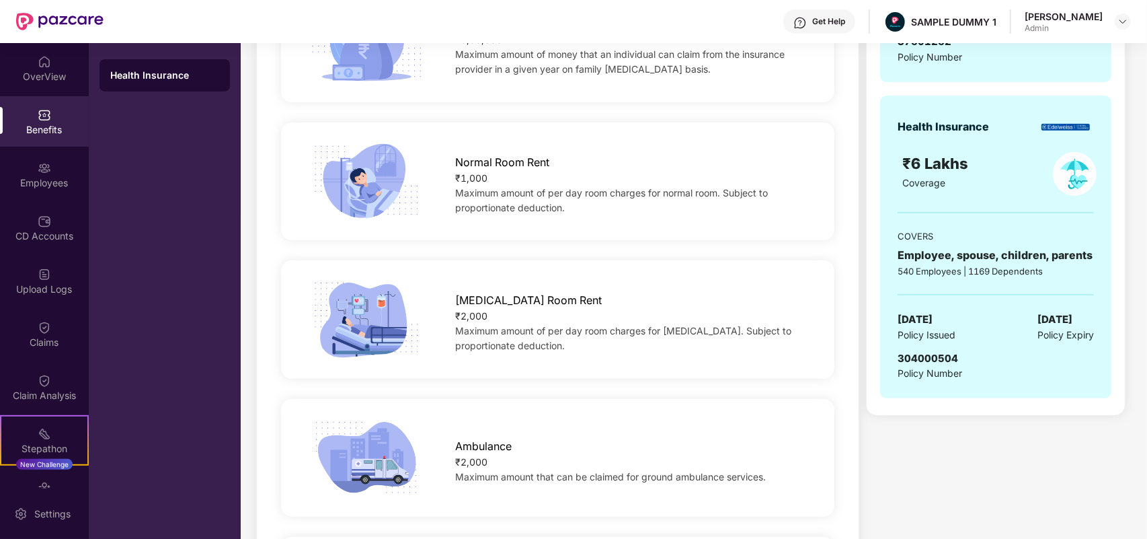
scroll to position [336, 0]
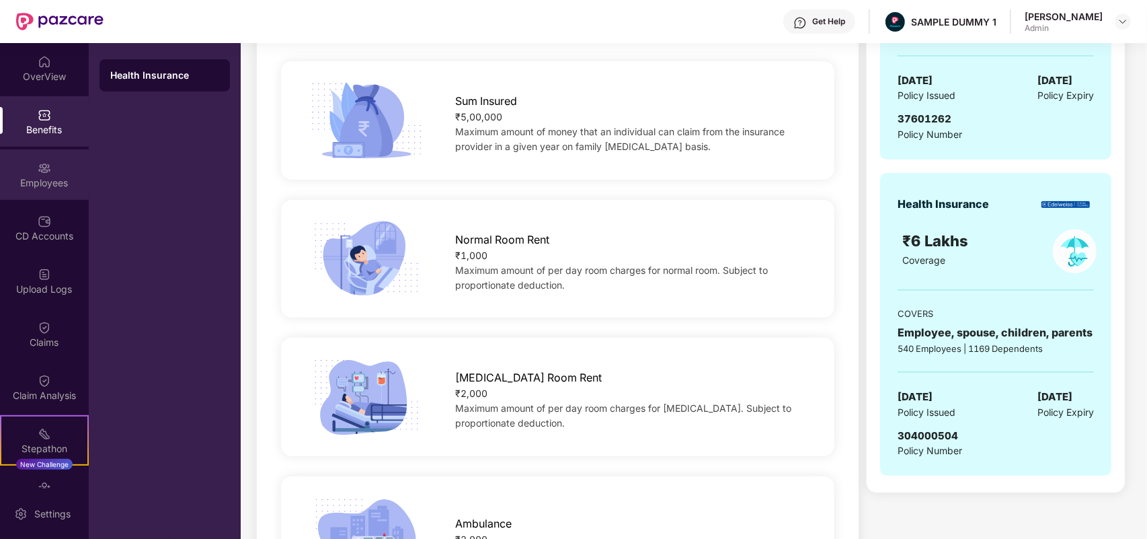
click at [34, 155] on div "Employees" at bounding box center [44, 174] width 89 height 50
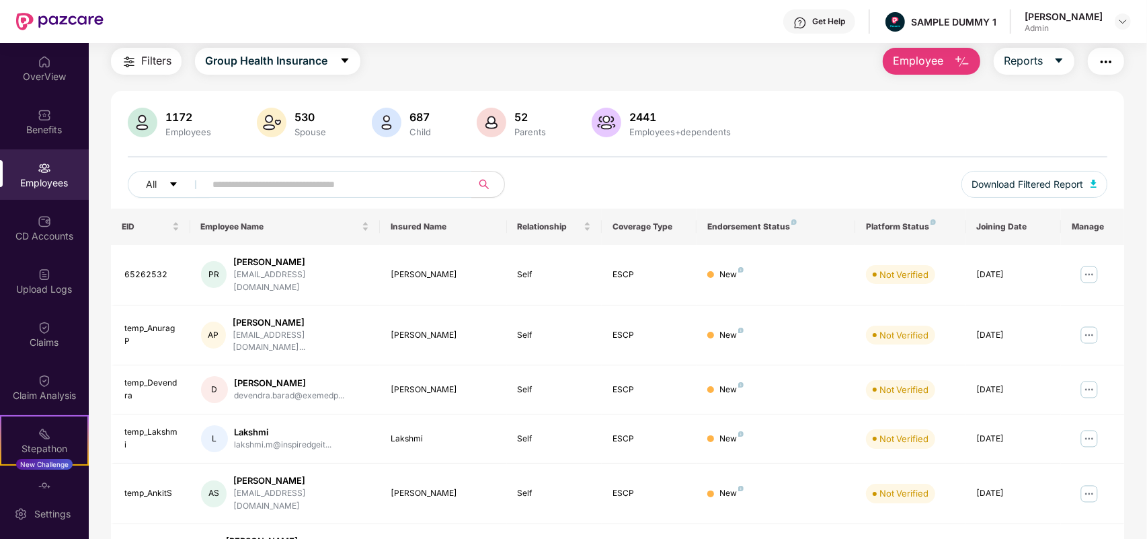
scroll to position [289, 0]
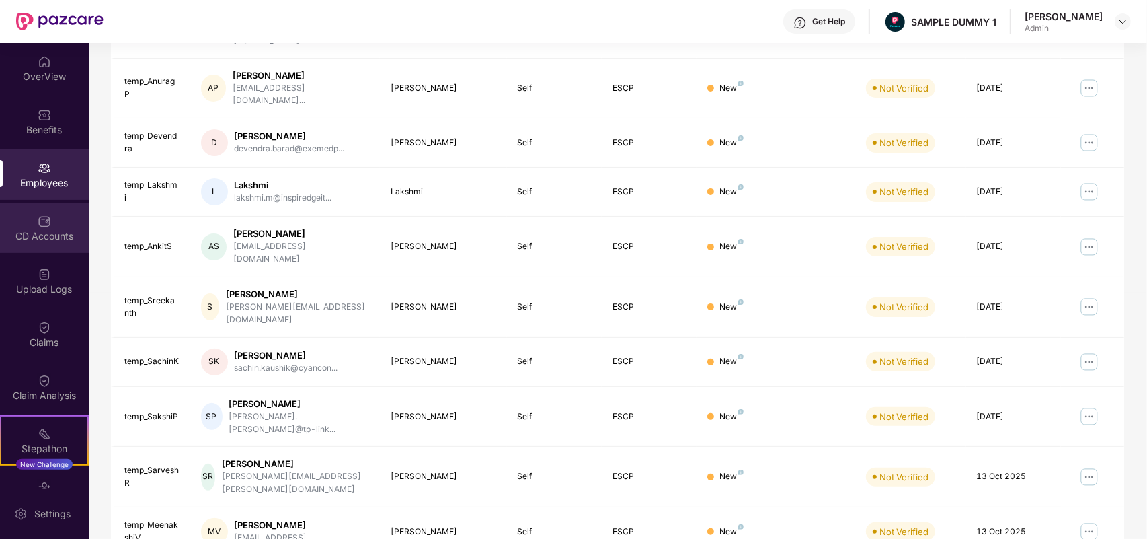
click at [41, 237] on div "CD Accounts" at bounding box center [44, 235] width 89 height 13
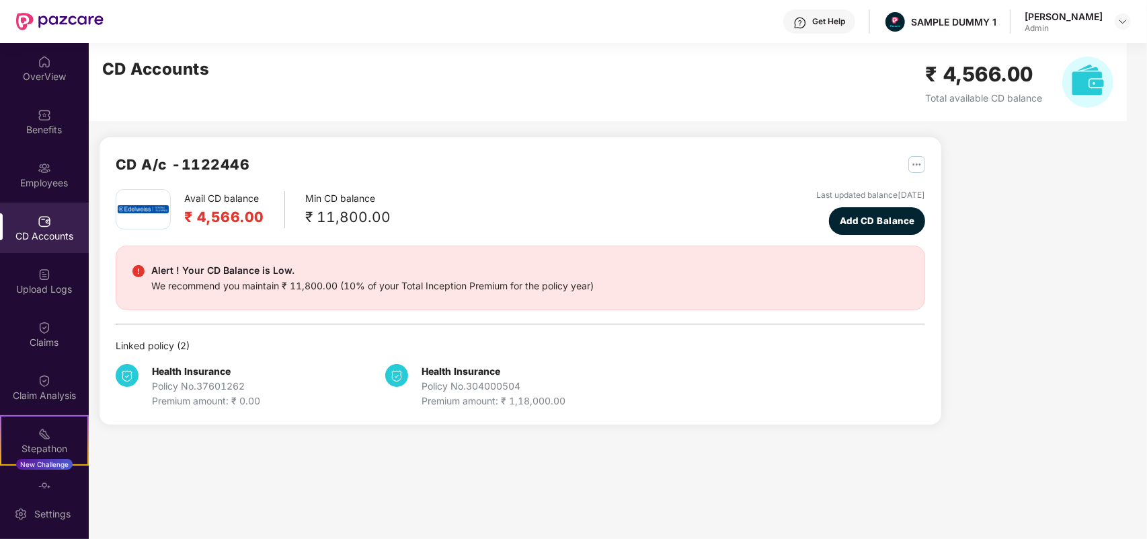
scroll to position [0, 0]
click at [47, 274] on img at bounding box center [44, 274] width 13 height 13
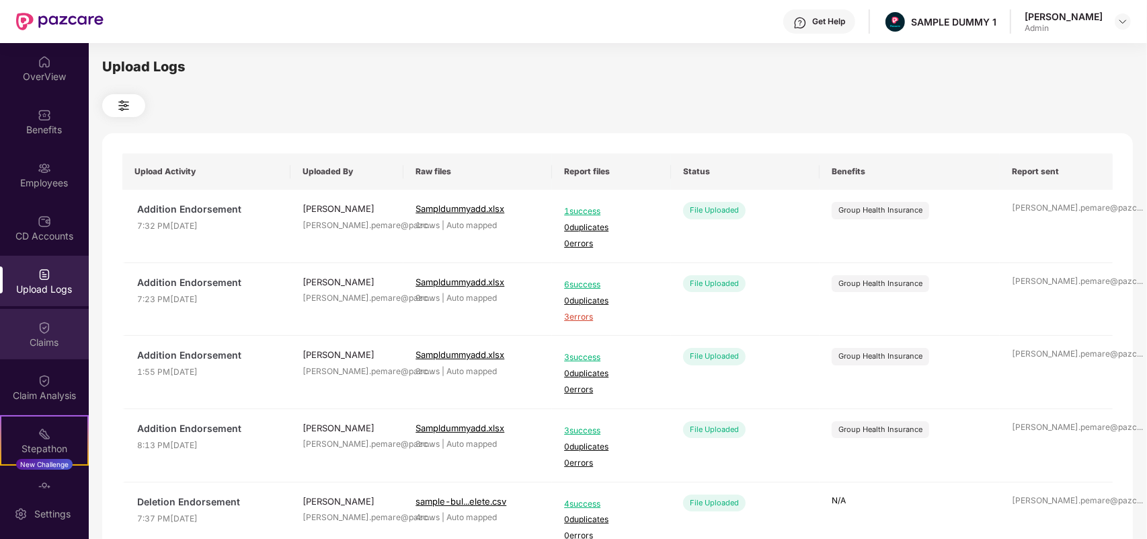
click at [54, 323] on div "Claims" at bounding box center [44, 334] width 89 height 50
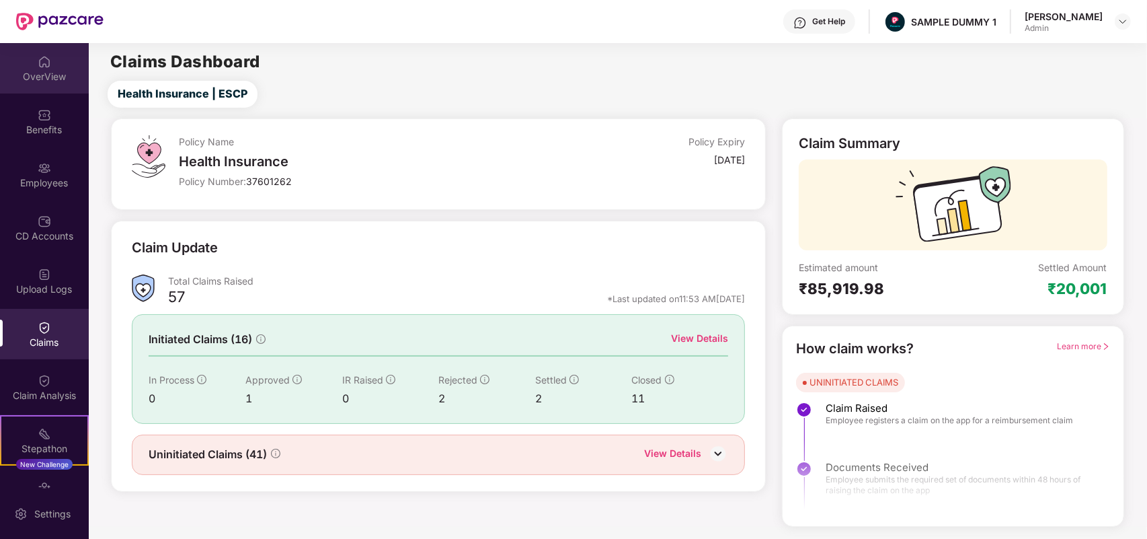
click at [27, 76] on div "OverView" at bounding box center [44, 76] width 89 height 13
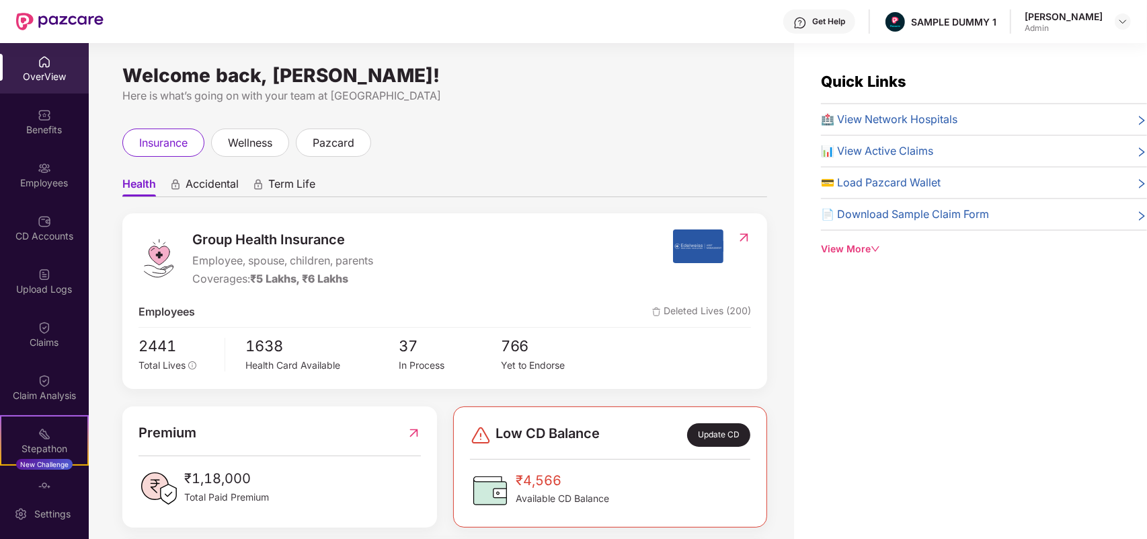
click at [44, 132] on div "Benefits" at bounding box center [44, 129] width 89 height 13
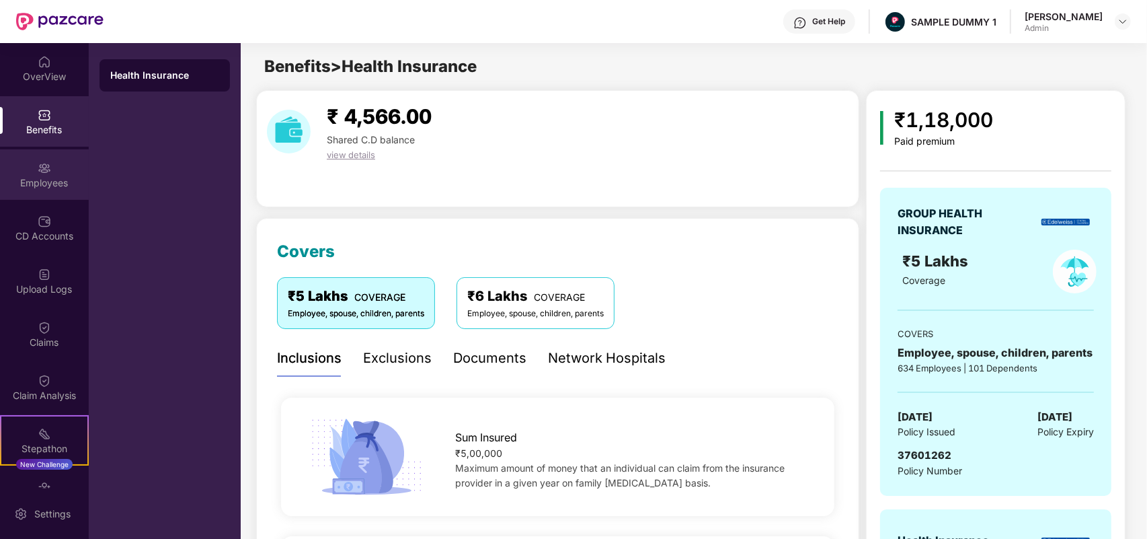
click at [45, 163] on img at bounding box center [44, 167] width 13 height 13
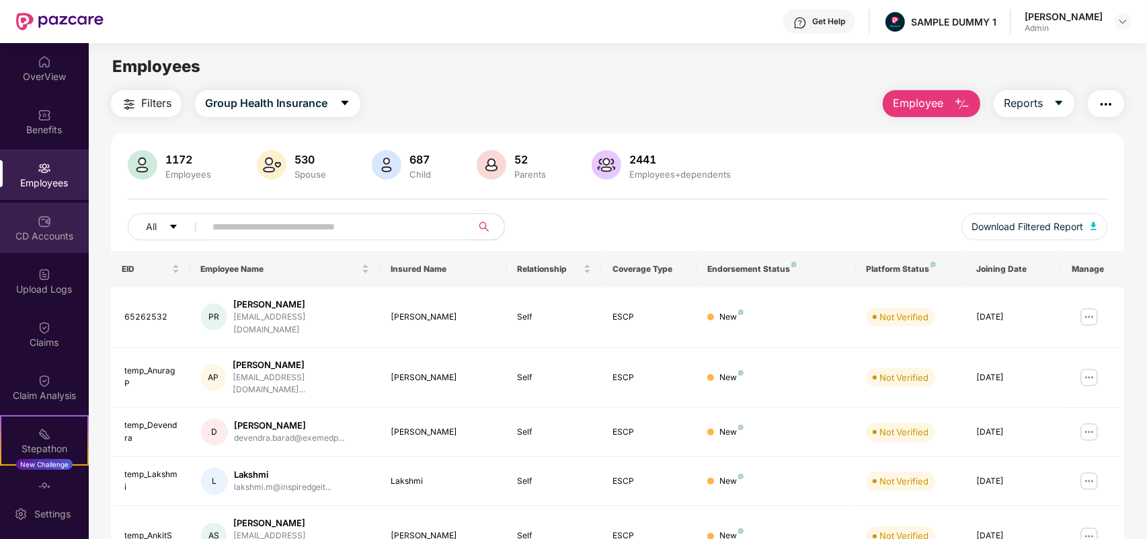
click at [0, 241] on div "CD Accounts" at bounding box center [44, 235] width 89 height 13
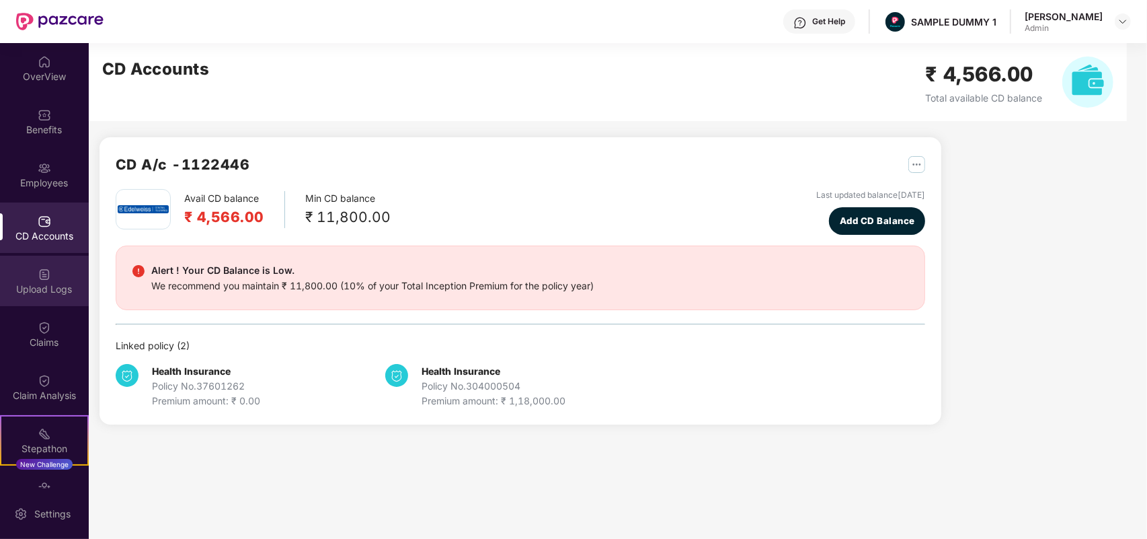
click at [45, 301] on div "Upload Logs" at bounding box center [44, 281] width 89 height 50
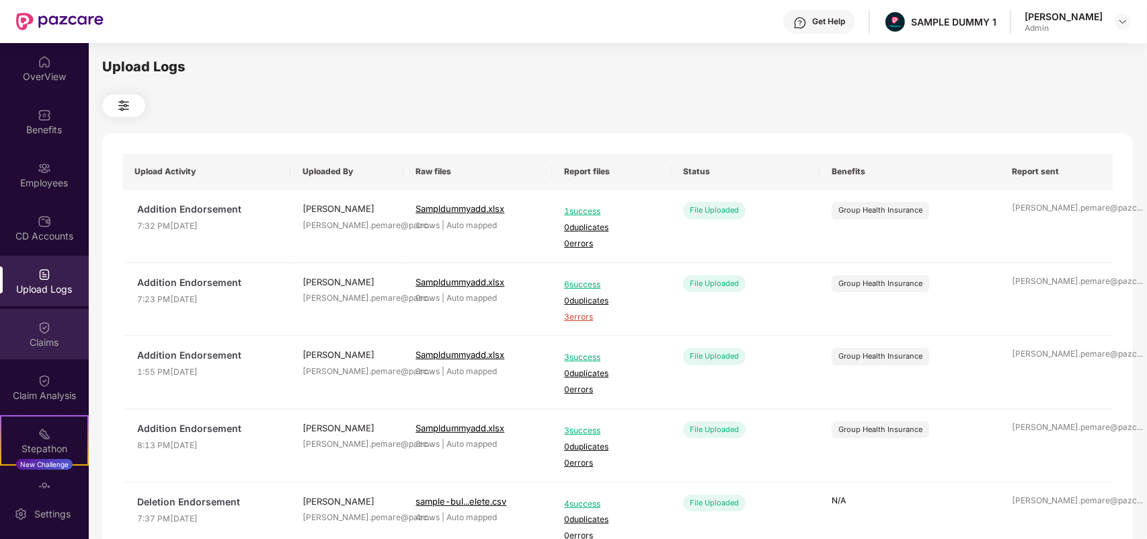
click at [40, 328] on img at bounding box center [44, 327] width 13 height 13
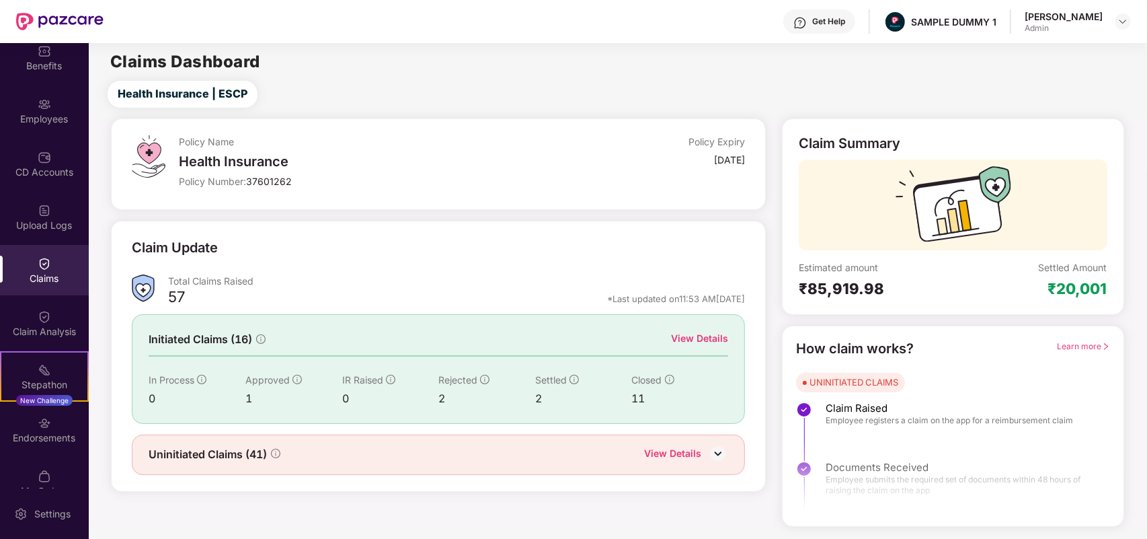
scroll to position [65, 0]
click at [40, 328] on div "Claim Analysis" at bounding box center [44, 330] width 89 height 13
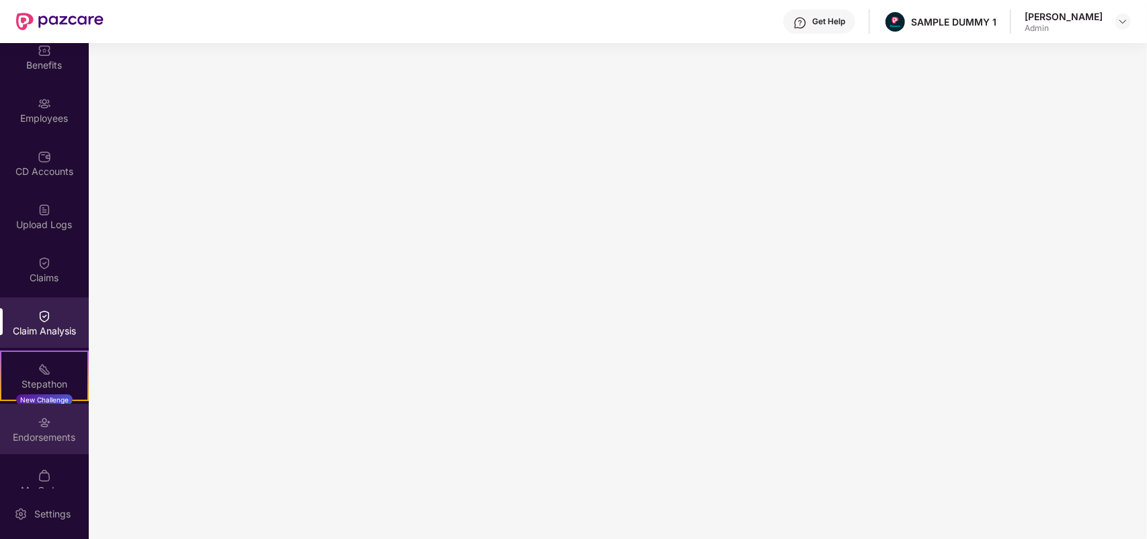
click at [54, 428] on div "Endorsements" at bounding box center [44, 429] width 89 height 50
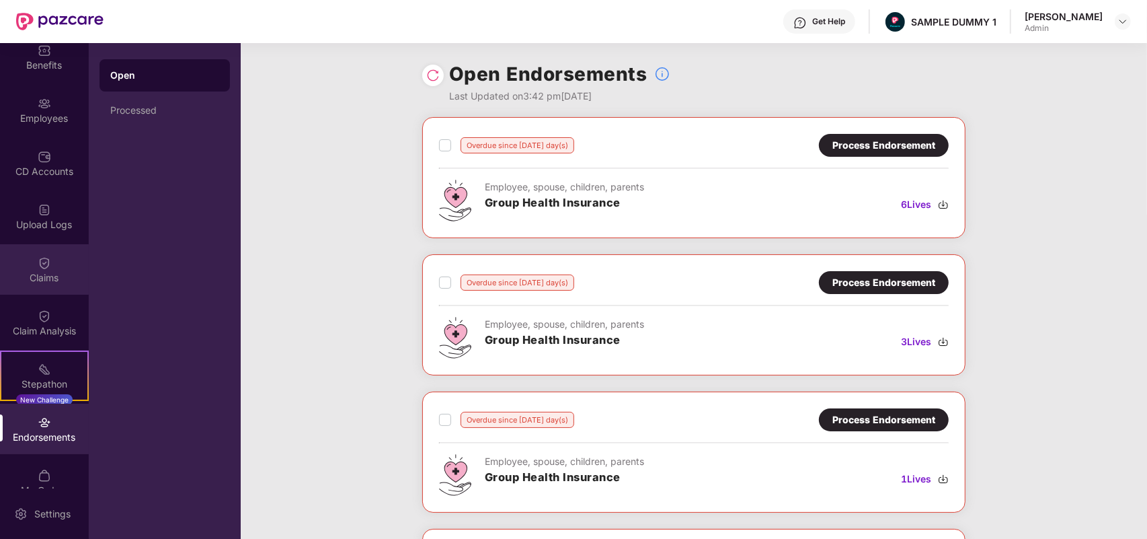
scroll to position [0, 0]
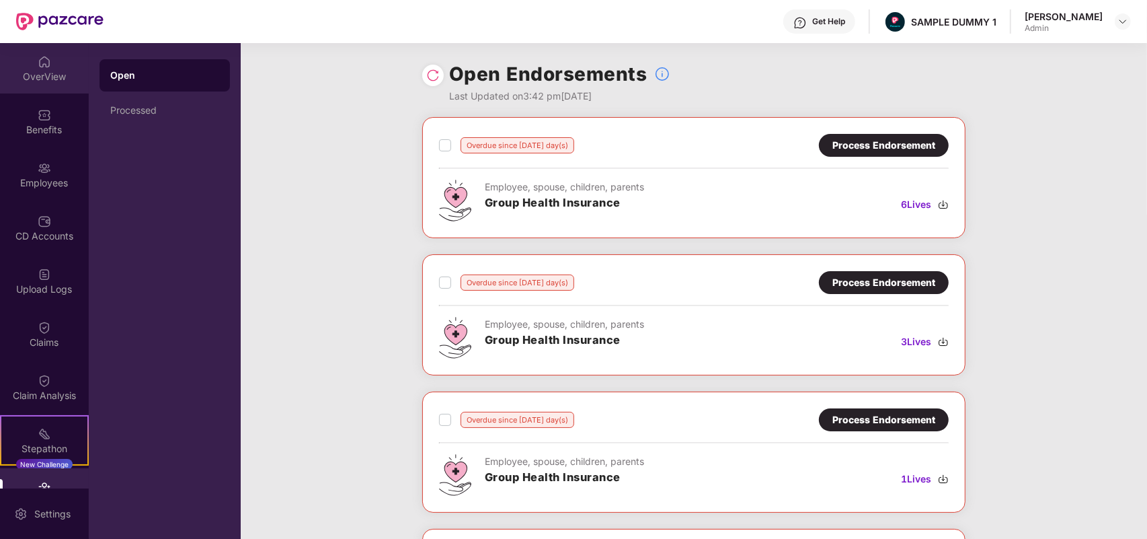
click at [44, 81] on div "OverView" at bounding box center [44, 76] width 89 height 13
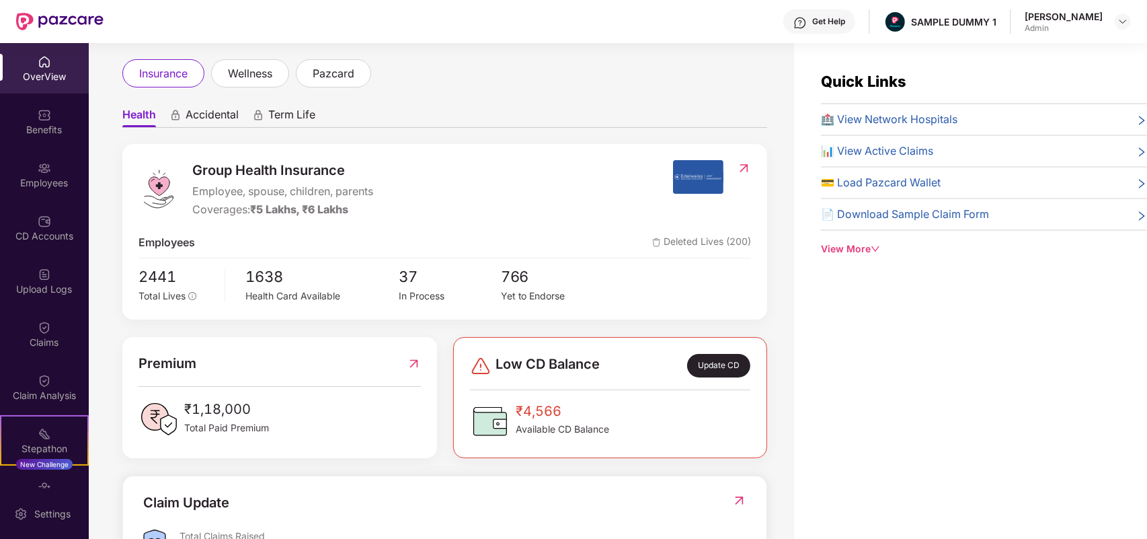
scroll to position [78, 0]
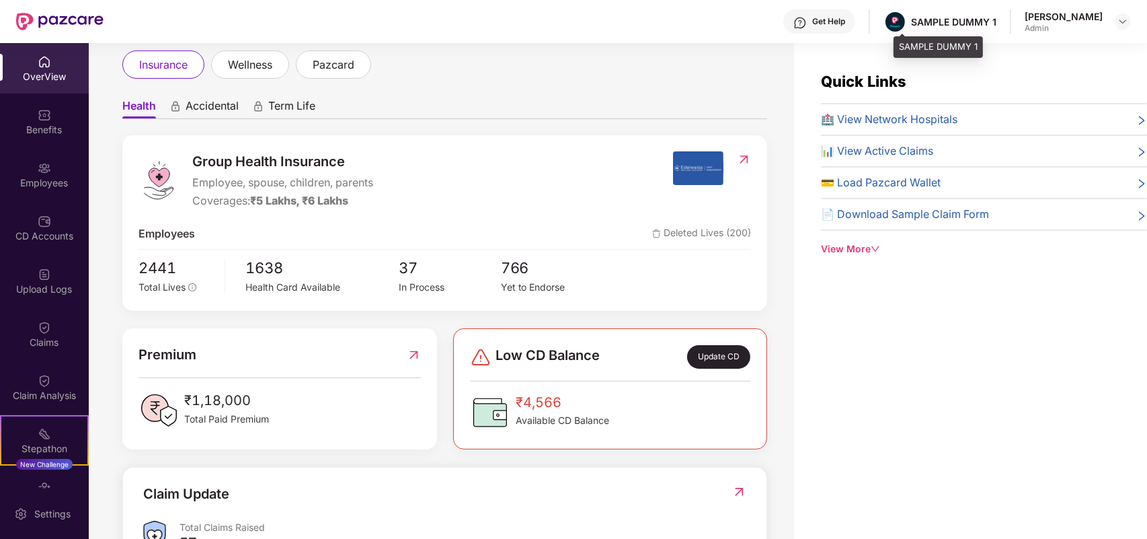
click at [972, 13] on div "SAMPLE DUMMY 1" at bounding box center [940, 22] width 113 height 24
click at [829, 28] on div "Get Help" at bounding box center [820, 21] width 72 height 24
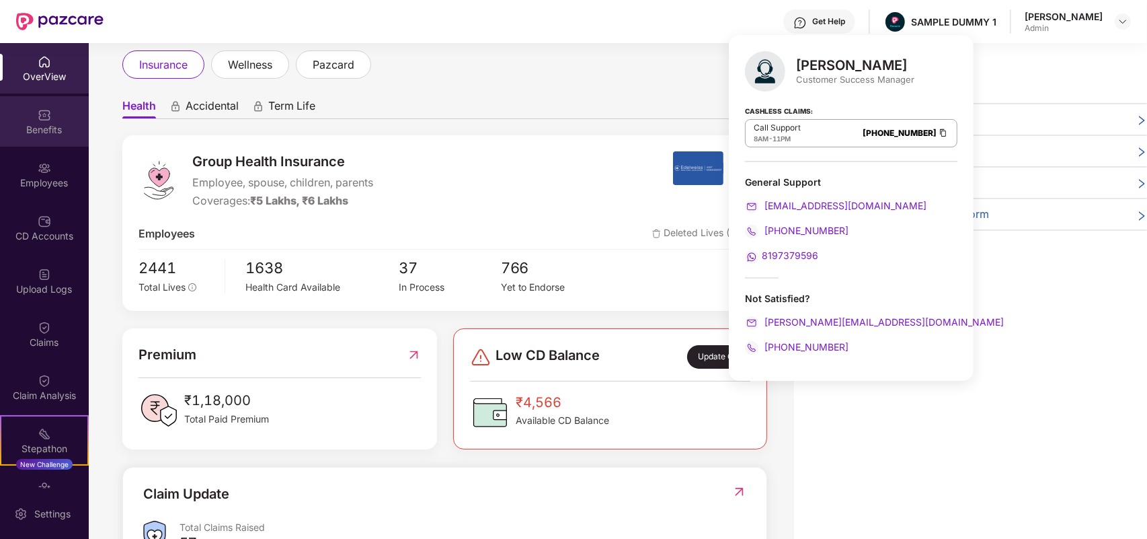
click at [52, 128] on div "Benefits" at bounding box center [44, 129] width 89 height 13
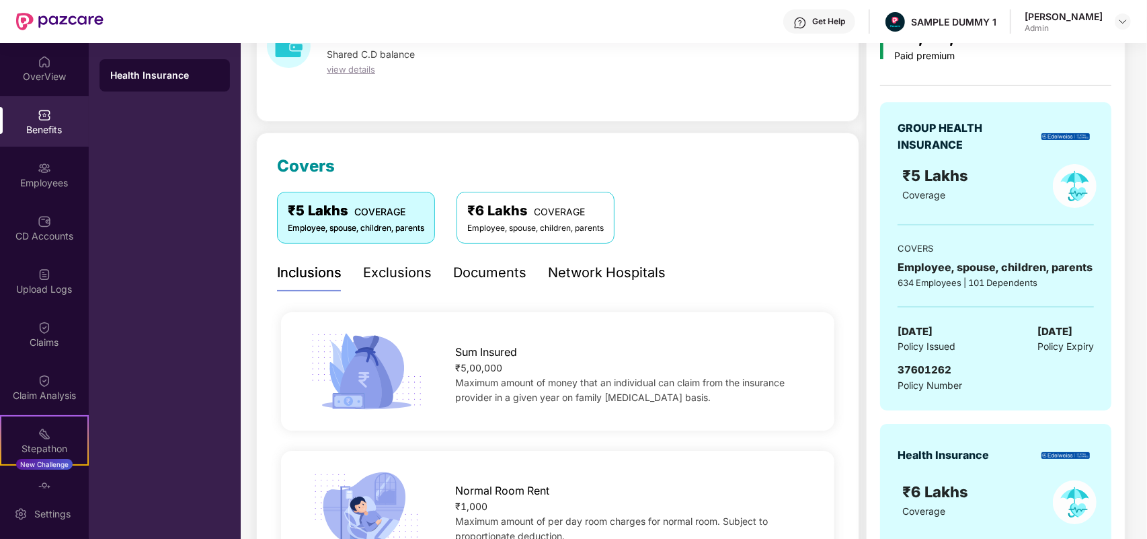
scroll to position [86, 0]
click at [406, 269] on div "Exclusions" at bounding box center [397, 272] width 69 height 21
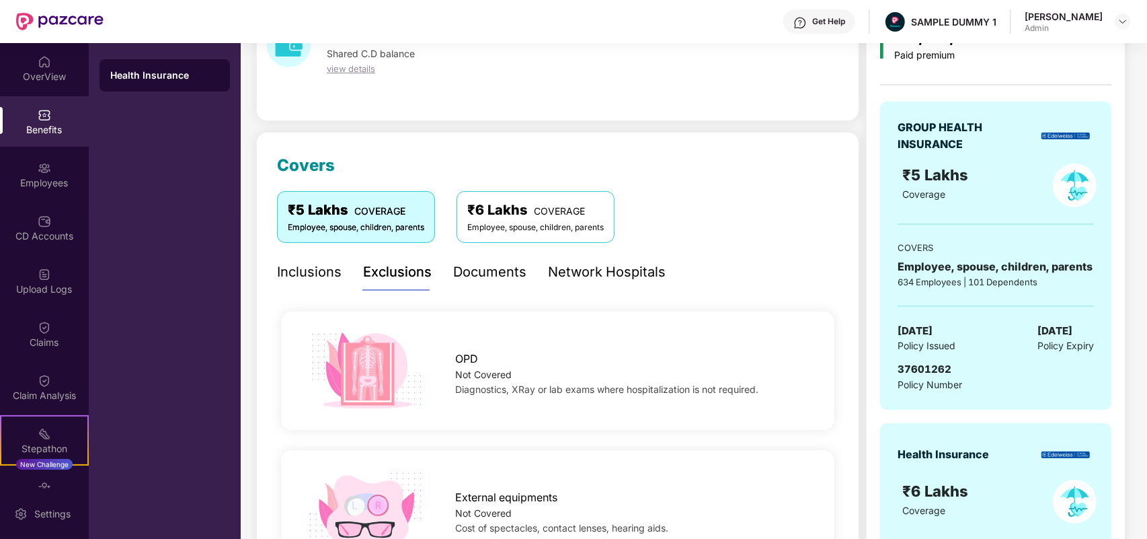
click at [511, 256] on div "Documents" at bounding box center [489, 272] width 73 height 37
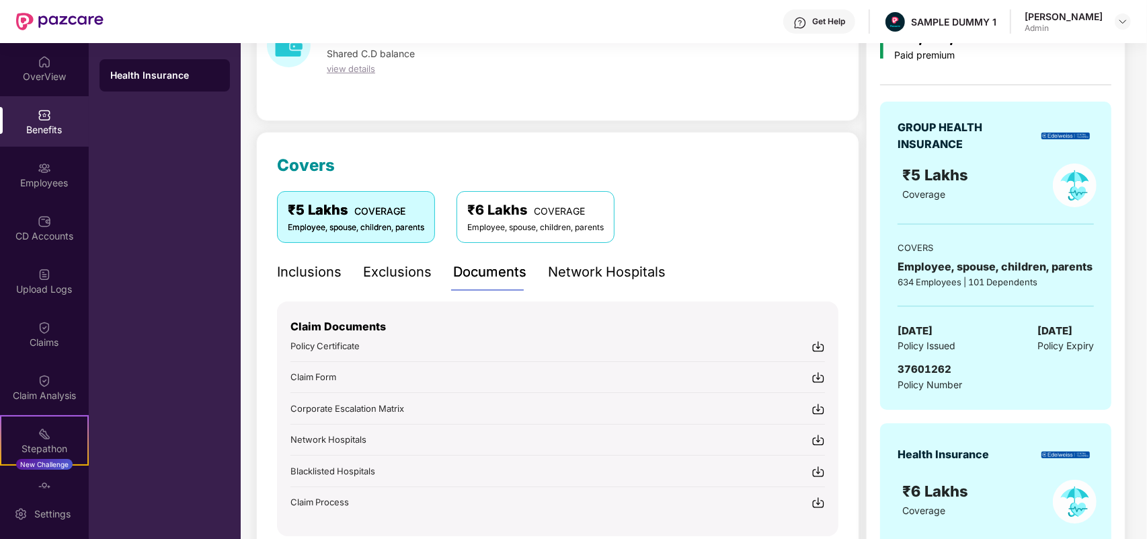
click at [556, 272] on div "Network Hospitals" at bounding box center [607, 272] width 118 height 21
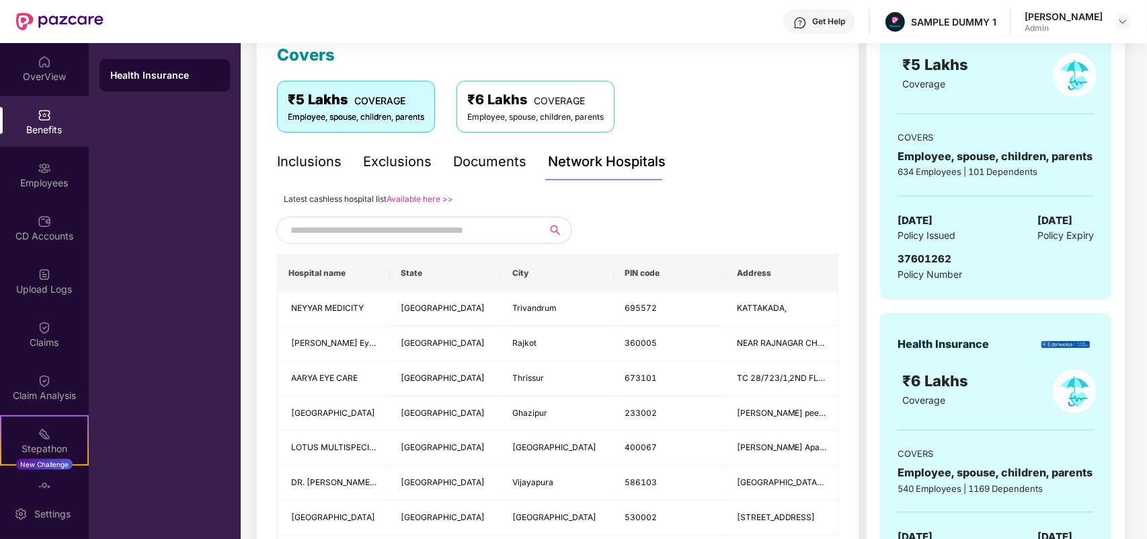
scroll to position [0, 0]
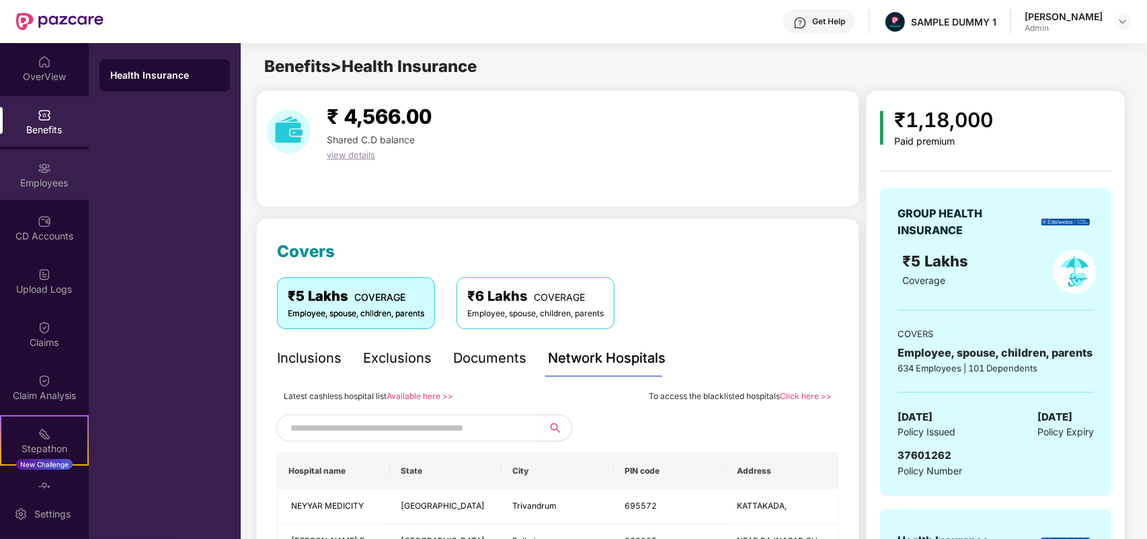
click at [57, 173] on div "Employees" at bounding box center [44, 174] width 89 height 50
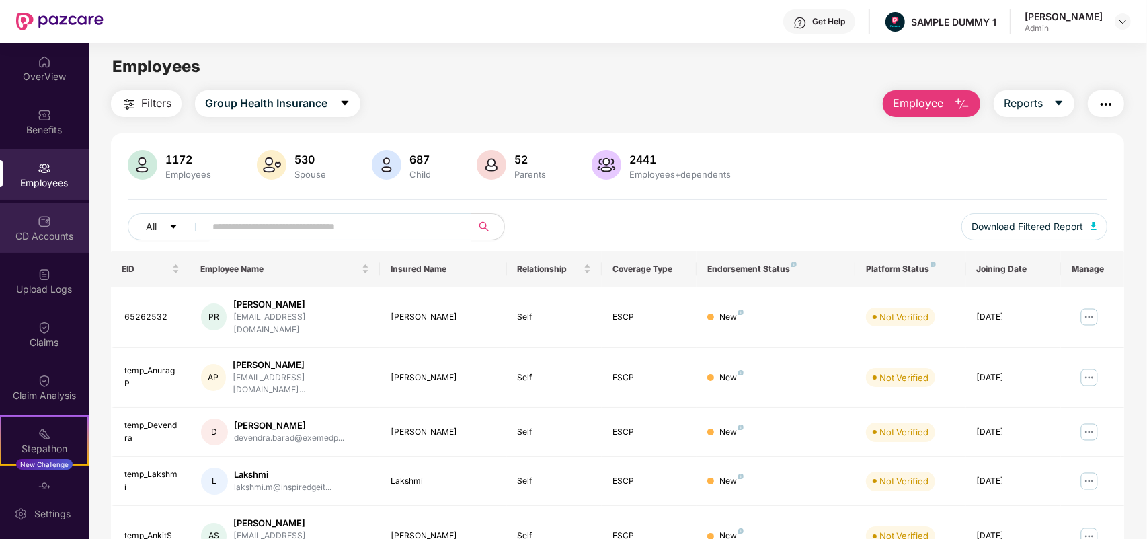
click at [1, 248] on div "CD Accounts" at bounding box center [44, 227] width 89 height 50
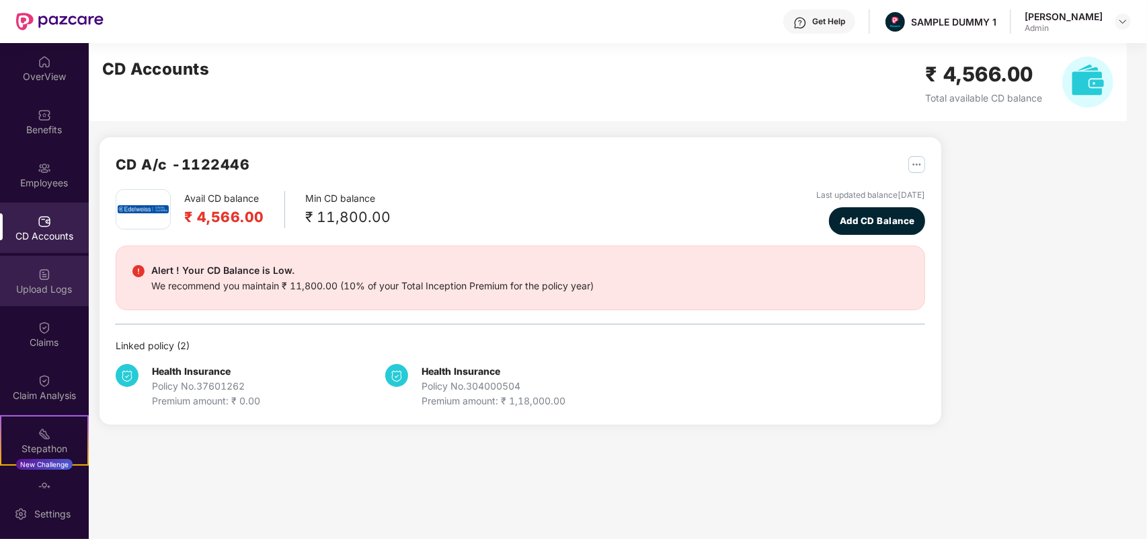
click at [29, 283] on div "Upload Logs" at bounding box center [44, 288] width 89 height 13
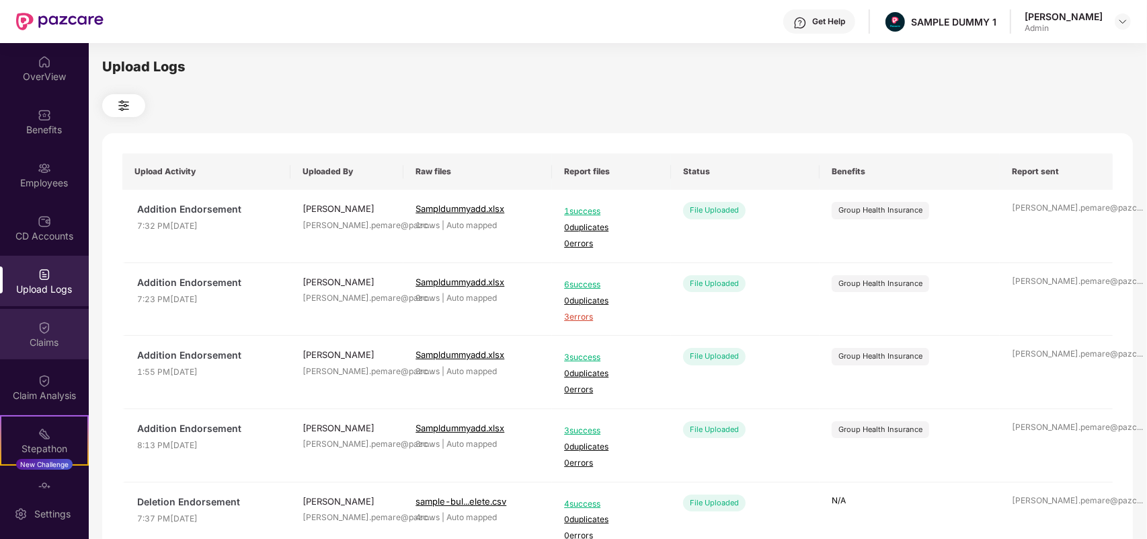
click at [44, 325] on img at bounding box center [44, 327] width 13 height 13
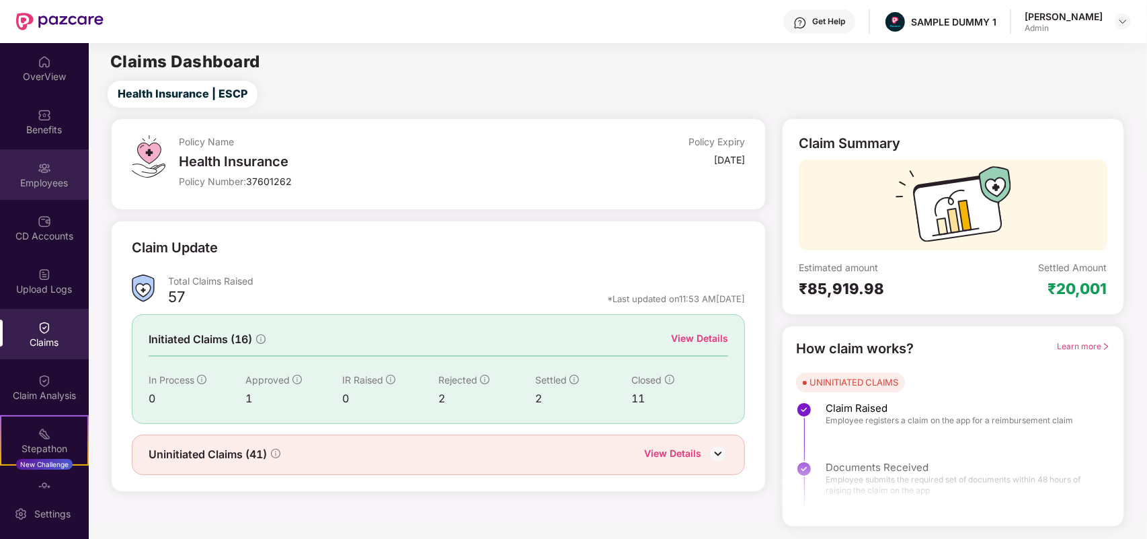
click at [14, 176] on div "Employees" at bounding box center [44, 182] width 89 height 13
